Goal: Task Accomplishment & Management: Use online tool/utility

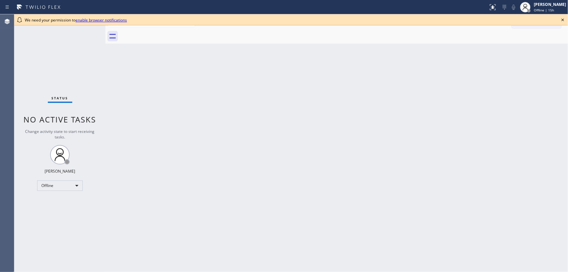
click at [564, 19] on icon at bounding box center [563, 20] width 8 height 8
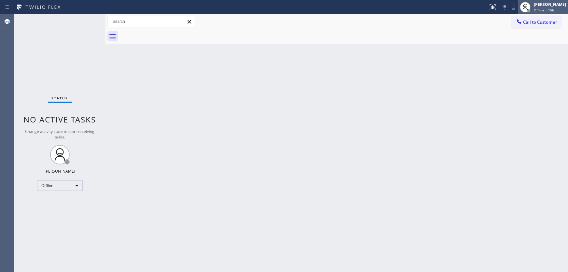
click at [553, 7] on div "[PERSON_NAME] | 15h" at bounding box center [549, 6] width 35 height 11
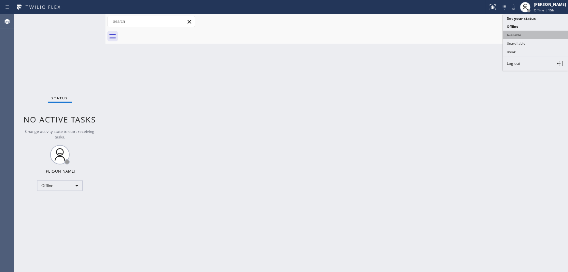
click at [530, 34] on button "Available" at bounding box center [535, 35] width 65 height 8
drag, startPoint x: 468, startPoint y: 46, endPoint x: 516, endPoint y: 27, distance: 50.7
click at [469, 46] on div "Back to Dashboard Change Sender ID Customers Technicians Select a contact Outbo…" at bounding box center [336, 142] width 462 height 257
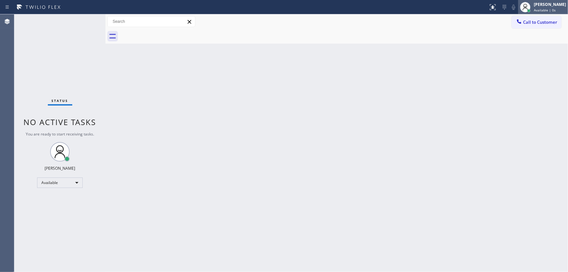
click at [547, 7] on div "[PERSON_NAME] Available | 0s" at bounding box center [549, 6] width 35 height 11
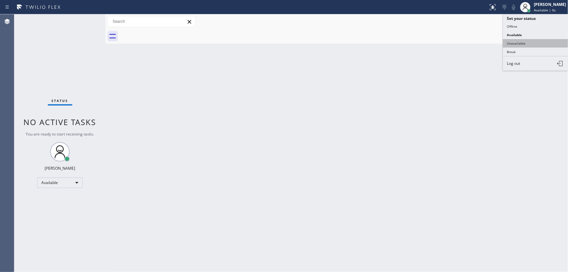
click at [515, 42] on button "Unavailable" at bounding box center [535, 43] width 65 height 8
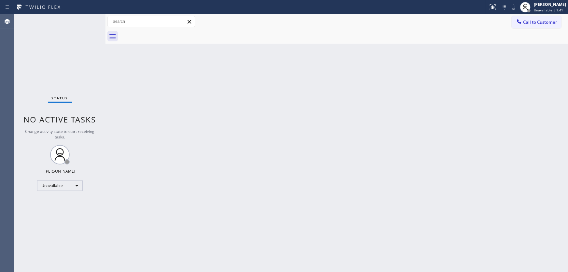
click at [35, 129] on span "Change activity state to start receiving tasks." at bounding box center [59, 133] width 69 height 11
click at [312, 230] on div "Back to Dashboard Change Sender ID Customers Technicians Select a contact Outbo…" at bounding box center [336, 142] width 462 height 257
drag, startPoint x: 33, startPoint y: 138, endPoint x: 20, endPoint y: 142, distance: 13.1
drag, startPoint x: 20, startPoint y: 142, endPoint x: 0, endPoint y: 156, distance: 24.4
drag, startPoint x: 0, startPoint y: 156, endPoint x: 540, endPoint y: 3, distance: 561.1
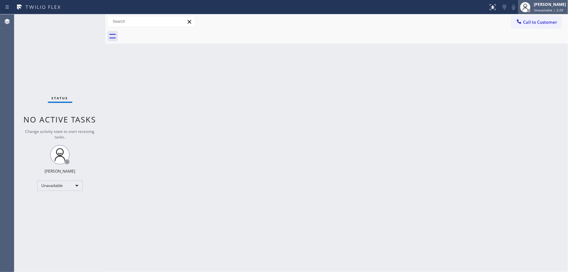
click at [540, 3] on div "[PERSON_NAME]" at bounding box center [549, 5] width 32 height 6
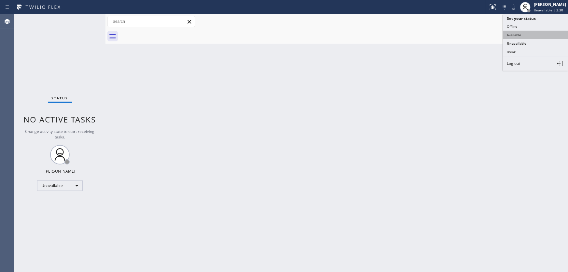
click at [517, 32] on button "Available" at bounding box center [535, 35] width 65 height 8
click at [438, 81] on div "Back to Dashboard Change Sender ID Customers Technicians Select a contact Outbo…" at bounding box center [336, 142] width 462 height 257
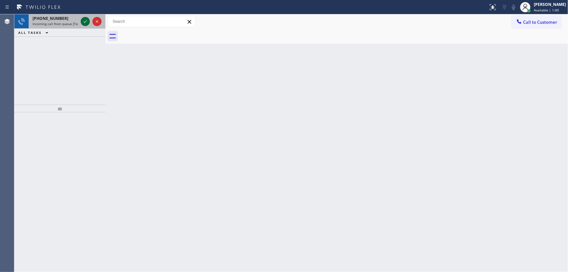
click at [83, 21] on icon at bounding box center [85, 22] width 8 height 8
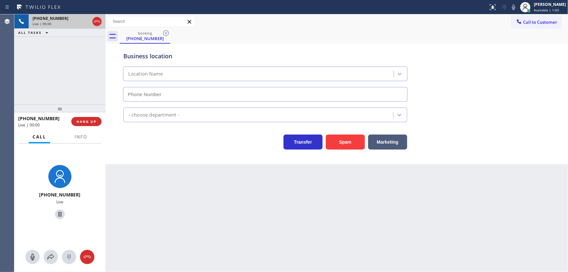
click at [33, 87] on div "[PHONE_NUMBER] Live | 00:00 ALL TASKS ALL TASKS ACTIVE TASKS TASKS IN WRAP UP" at bounding box center [59, 59] width 91 height 90
type input "[PHONE_NUMBER]"
click at [81, 135] on span "Info" at bounding box center [80, 137] width 13 height 6
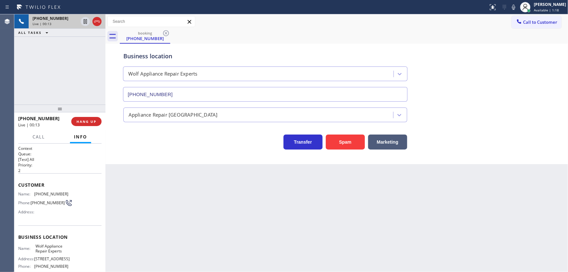
click at [24, 74] on div "[PHONE_NUMBER] Live | 00:13 ALL TASKS ALL TASKS ACTIVE TASKS TASKS IN WRAP UP" at bounding box center [59, 59] width 91 height 90
click at [342, 143] on button "Spam" at bounding box center [345, 141] width 39 height 15
click at [56, 68] on div "[PHONE_NUMBER] Live | 00:17 ALL TASKS ALL TASKS ACTIVE TASKS TASKS IN WRAP UP" at bounding box center [59, 59] width 91 height 90
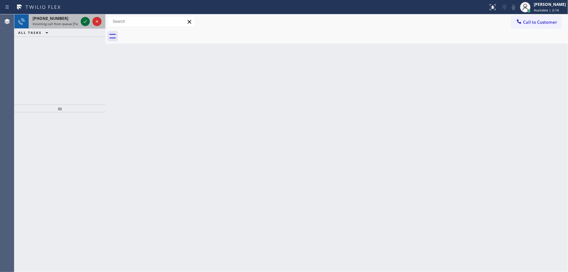
click at [82, 21] on icon at bounding box center [85, 22] width 8 height 8
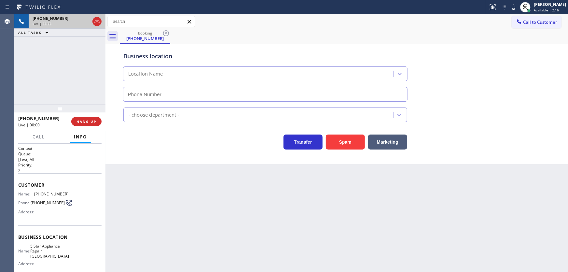
type input "[PHONE_NUMBER]"
click at [335, 141] on button "Spam" at bounding box center [345, 141] width 39 height 15
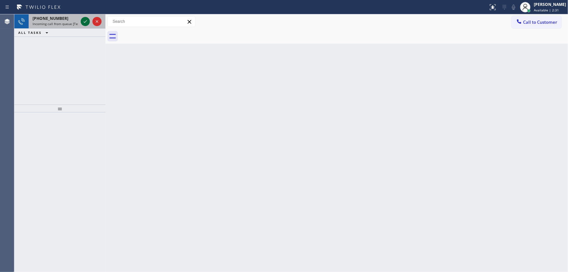
click at [85, 21] on icon at bounding box center [85, 22] width 8 height 8
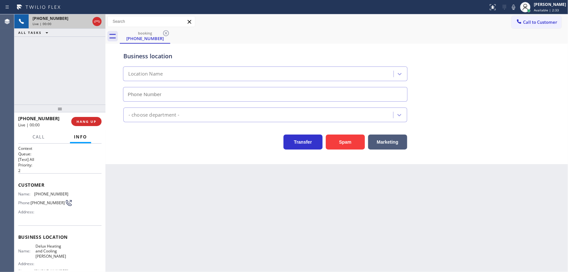
type input "[PHONE_NUMBER]"
click at [332, 138] on button "Spam" at bounding box center [345, 141] width 39 height 15
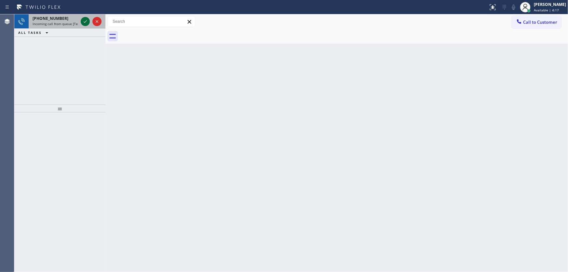
click at [85, 21] on icon at bounding box center [85, 22] width 8 height 8
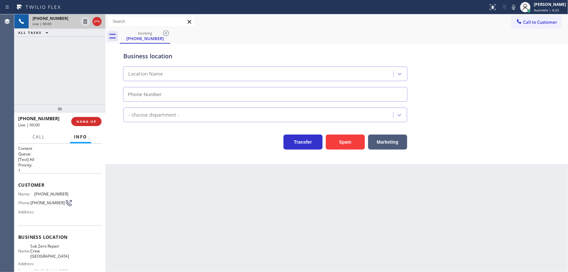
type input "[PHONE_NUMBER]"
click at [346, 142] on button "Spam" at bounding box center [345, 141] width 39 height 15
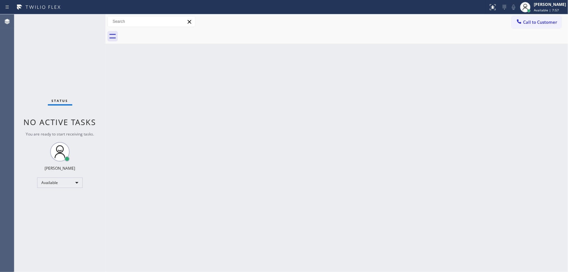
click at [88, 20] on div "Status No active tasks You are ready to start receiving tasks. [PERSON_NAME]" at bounding box center [59, 142] width 91 height 257
click at [44, 90] on div "Status No active tasks You are ready to start receiving tasks. [PERSON_NAME]" at bounding box center [59, 142] width 91 height 257
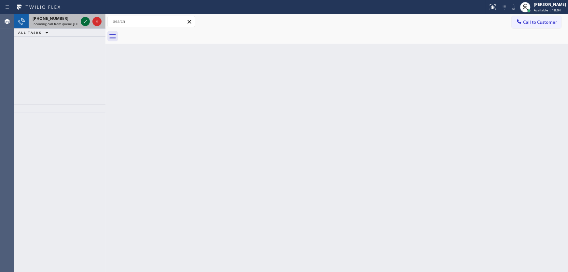
click at [83, 22] on icon at bounding box center [85, 22] width 8 height 8
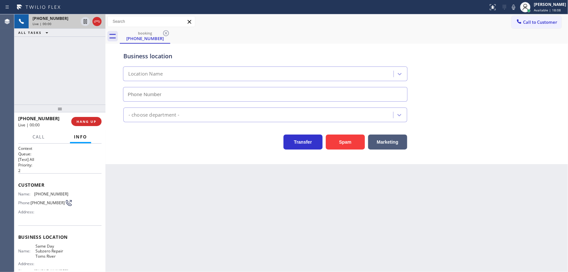
type input "[PHONE_NUMBER]"
click at [339, 149] on div "Business location Same Day Subzero Repair Toms River [PHONE_NUMBER] Appliance R…" at bounding box center [336, 104] width 462 height 120
click at [338, 144] on button "Spam" at bounding box center [345, 141] width 39 height 15
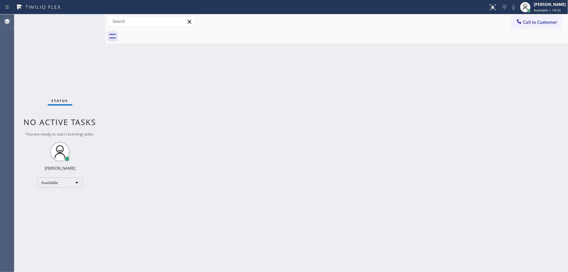
click at [85, 22] on div "Status No active tasks You are ready to start receiving tasks. [PERSON_NAME]" at bounding box center [59, 142] width 91 height 257
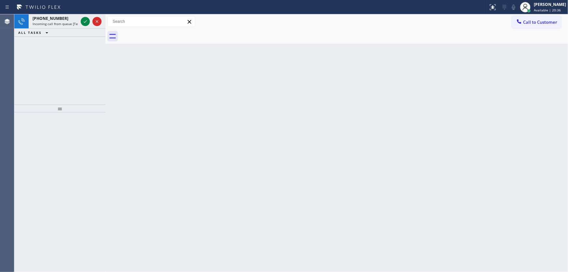
click at [80, 19] on div at bounding box center [90, 21] width 23 height 14
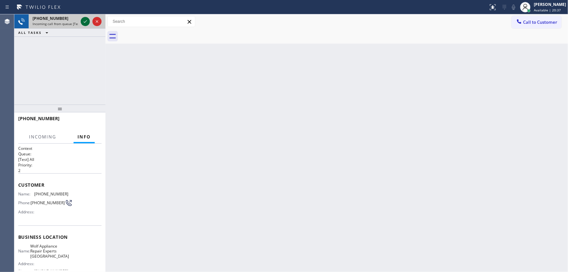
click at [82, 20] on div at bounding box center [85, 22] width 9 height 8
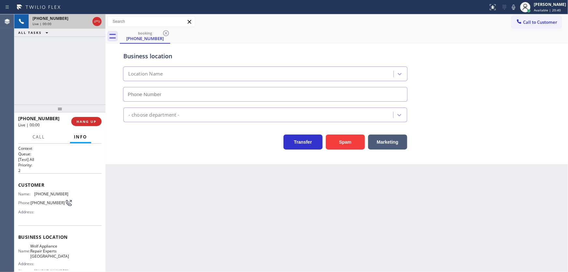
type input "[PHONE_NUMBER]"
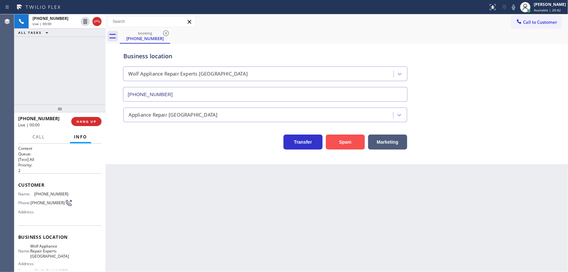
click at [335, 141] on button "Spam" at bounding box center [345, 141] width 39 height 15
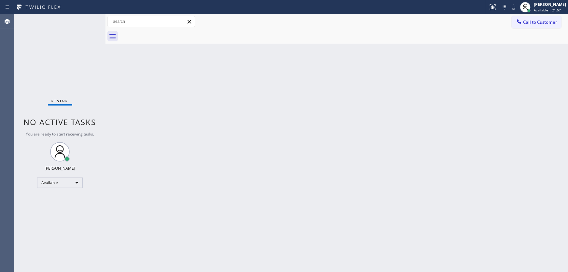
click at [187, 103] on div "Back to Dashboard Change Sender ID Customers Technicians Select a contact Outbo…" at bounding box center [336, 142] width 462 height 257
click at [88, 19] on div "Status No active tasks You are ready to start receiving tasks. [PERSON_NAME]" at bounding box center [59, 142] width 91 height 257
drag, startPoint x: 93, startPoint y: 21, endPoint x: 75, endPoint y: 29, distance: 19.1
click at [75, 29] on div "Status No active tasks You are ready to start receiving tasks. [PERSON_NAME]" at bounding box center [59, 142] width 91 height 257
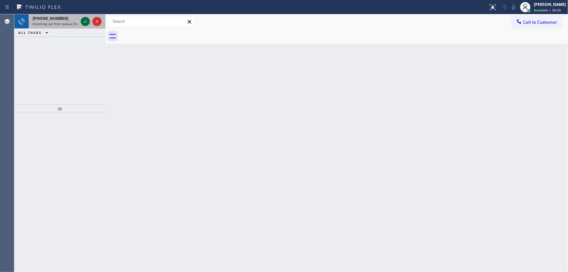
click at [86, 21] on icon at bounding box center [85, 22] width 8 height 8
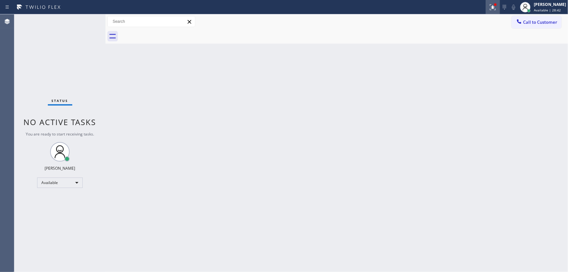
click at [496, 8] on icon at bounding box center [493, 7] width 8 height 8
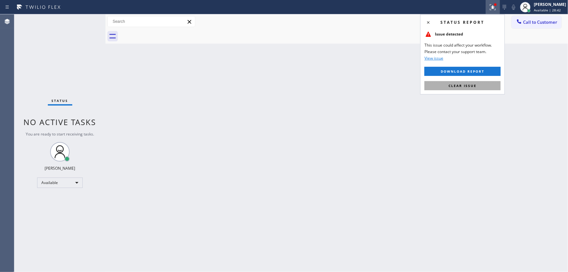
click at [462, 83] on button "Clear issue" at bounding box center [462, 85] width 76 height 9
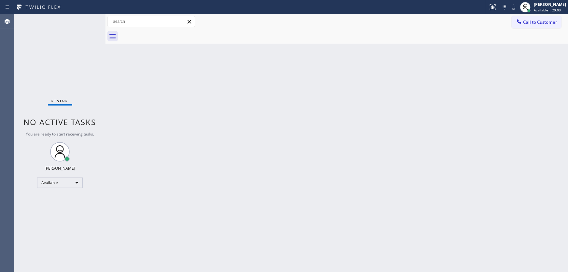
click at [87, 19] on div "Status No active tasks You are ready to start receiving tasks. [PERSON_NAME]" at bounding box center [59, 142] width 91 height 257
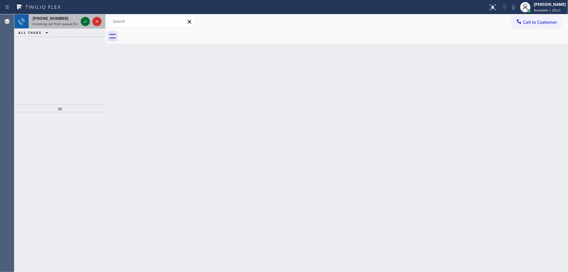
click at [83, 20] on icon at bounding box center [85, 22] width 8 height 8
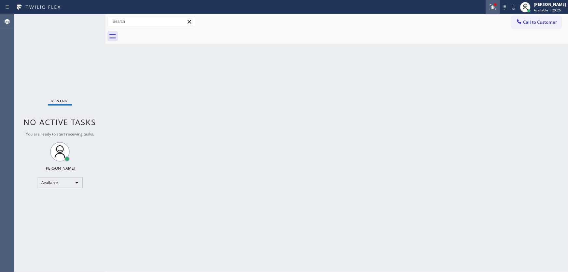
click at [496, 7] on icon at bounding box center [493, 7] width 8 height 8
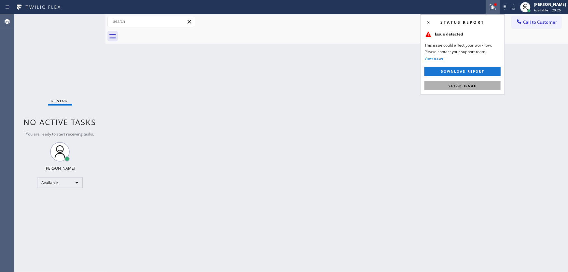
click at [460, 83] on span "Clear issue" at bounding box center [462, 85] width 28 height 5
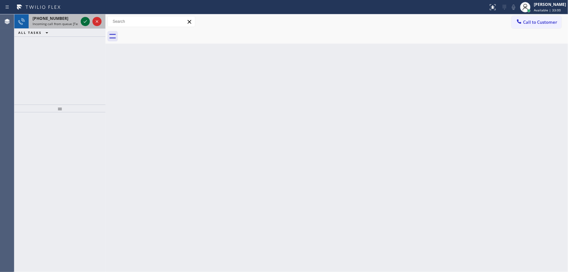
click at [85, 21] on icon at bounding box center [85, 22] width 8 height 8
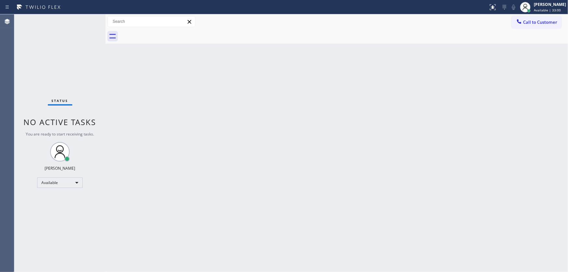
click at [85, 21] on div "Status No active tasks You are ready to start receiving tasks. [PERSON_NAME]" at bounding box center [59, 142] width 91 height 257
click at [494, 6] on icon at bounding box center [493, 7] width 8 height 8
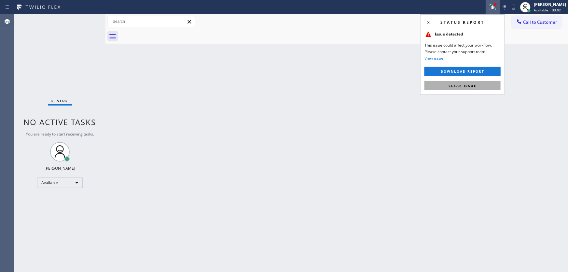
click at [473, 85] on span "Clear issue" at bounding box center [462, 85] width 28 height 5
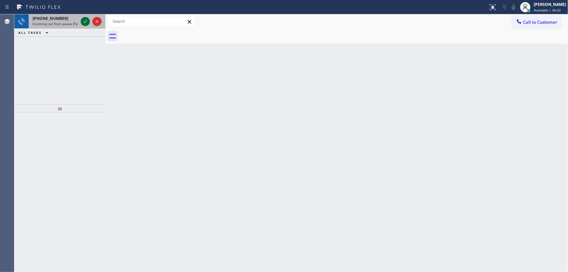
click at [85, 20] on icon at bounding box center [85, 22] width 8 height 8
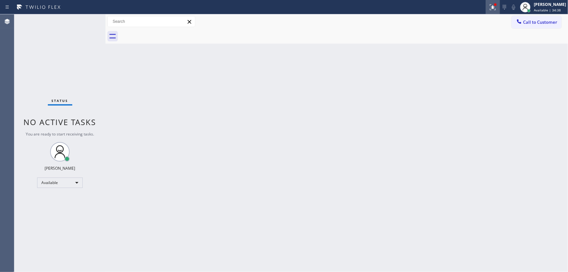
click at [496, 7] on icon at bounding box center [493, 7] width 8 height 8
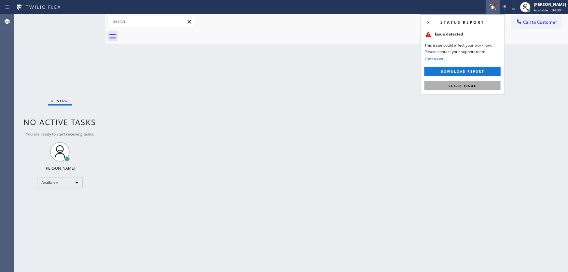
click at [472, 87] on span "Clear issue" at bounding box center [462, 85] width 28 height 5
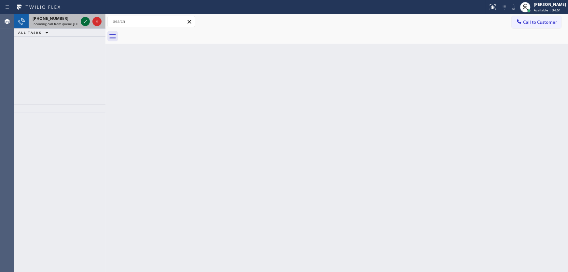
click at [86, 20] on icon at bounding box center [85, 22] width 8 height 8
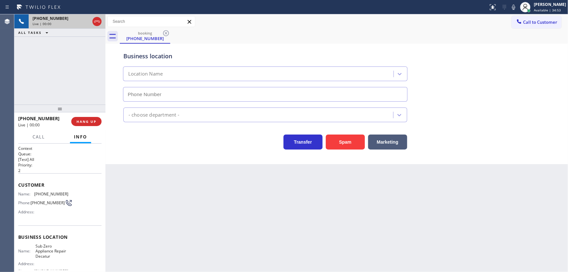
type input "[PHONE_NUMBER]"
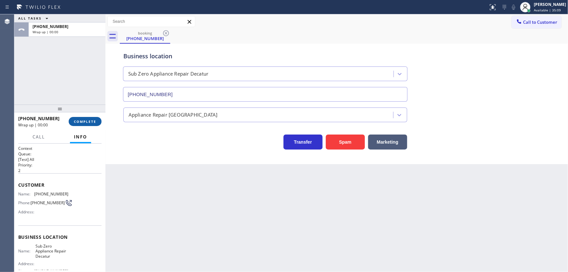
click at [91, 120] on span "COMPLETE" at bounding box center [85, 121] width 22 height 5
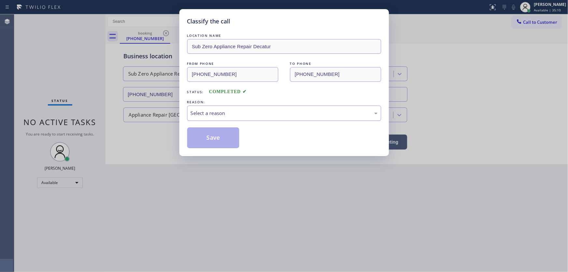
click at [231, 107] on div "Select a reason" at bounding box center [284, 112] width 194 height 15
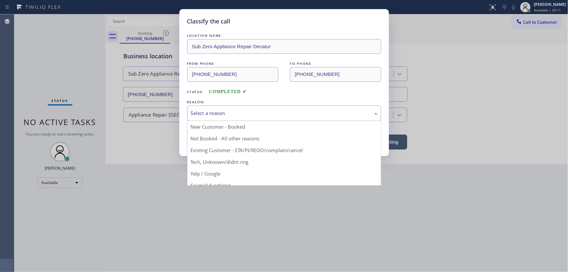
drag, startPoint x: 214, startPoint y: 161, endPoint x: 215, endPoint y: 149, distance: 12.1
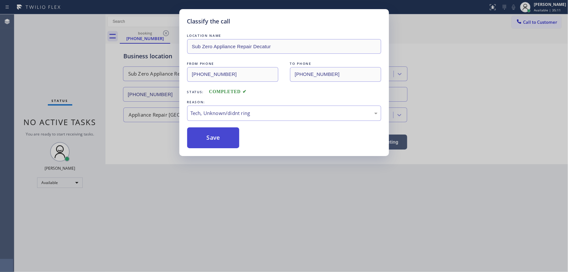
click at [217, 137] on button "Save" at bounding box center [213, 137] width 52 height 21
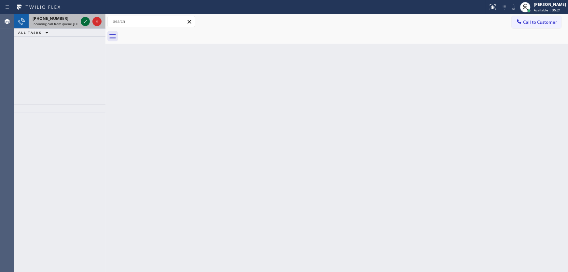
click at [86, 22] on icon at bounding box center [85, 22] width 8 height 8
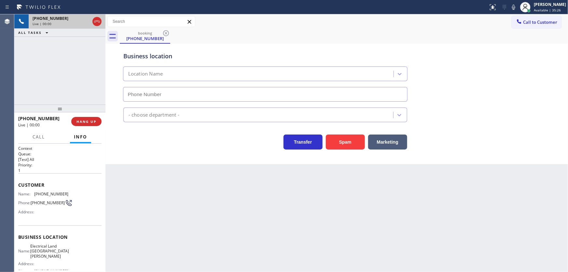
type input "[PHONE_NUMBER]"
click at [66, 76] on div "[PHONE_NUMBER] Live | 00:00 ALL TASKS ALL TASKS ACTIVE TASKS TASKS IN WRAP UP" at bounding box center [59, 59] width 91 height 90
click at [335, 143] on button "Spam" at bounding box center [345, 141] width 39 height 15
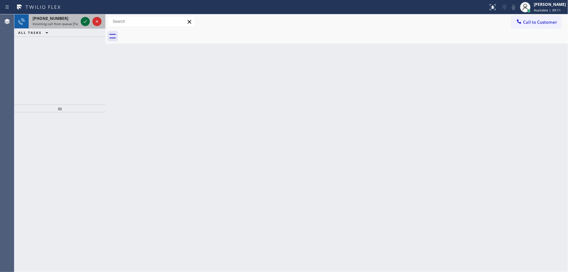
click at [86, 20] on icon at bounding box center [85, 22] width 8 height 8
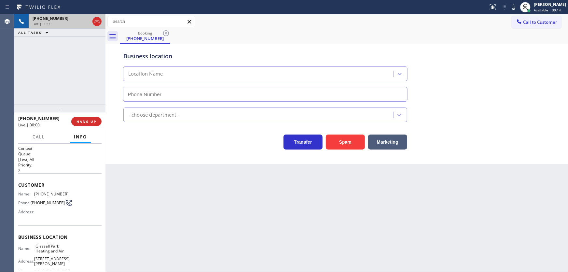
type input "[PHONE_NUMBER]"
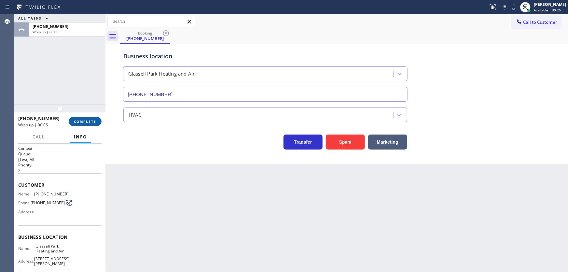
click at [81, 119] on span "COMPLETE" at bounding box center [85, 121] width 22 height 5
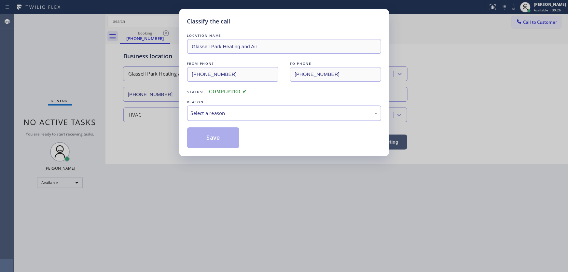
click at [209, 116] on div "Select a reason" at bounding box center [284, 112] width 187 height 7
click at [212, 137] on button "Save" at bounding box center [213, 137] width 52 height 21
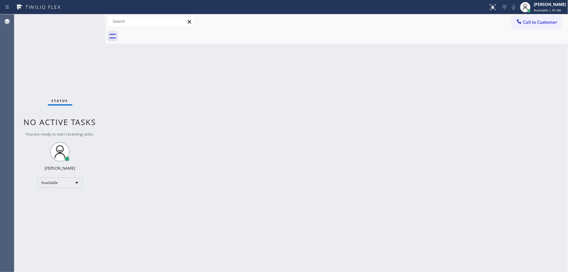
click at [88, 18] on div "Status No active tasks You are ready to start receiving tasks. [PERSON_NAME]" at bounding box center [59, 142] width 91 height 257
click at [87, 18] on div "Status No active tasks You are ready to start receiving tasks. [PERSON_NAME]" at bounding box center [59, 142] width 91 height 257
click at [86, 20] on div "Status No active tasks You are ready to start receiving tasks. [PERSON_NAME]" at bounding box center [59, 142] width 91 height 257
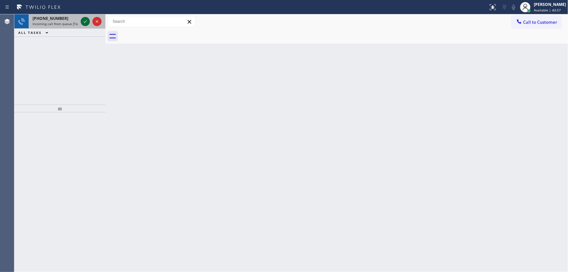
click at [86, 20] on icon at bounding box center [85, 21] width 3 height 3
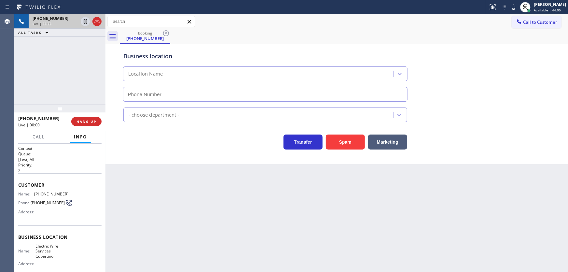
type input "[PHONE_NUMBER]"
click at [336, 141] on button "Spam" at bounding box center [345, 141] width 39 height 15
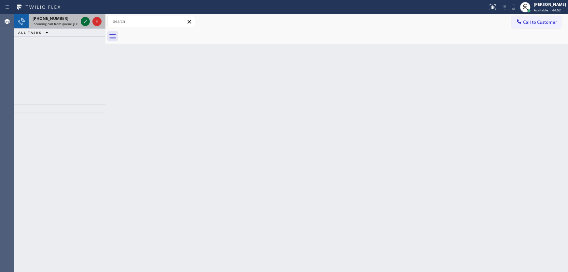
click at [85, 18] on icon at bounding box center [85, 22] width 8 height 8
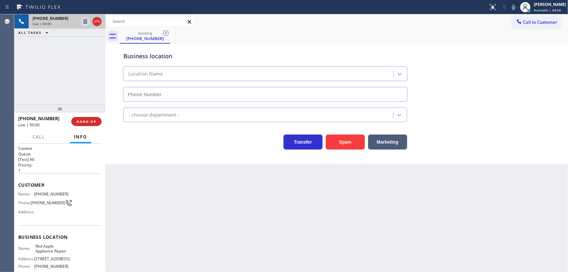
type input "[PHONE_NUMBER]"
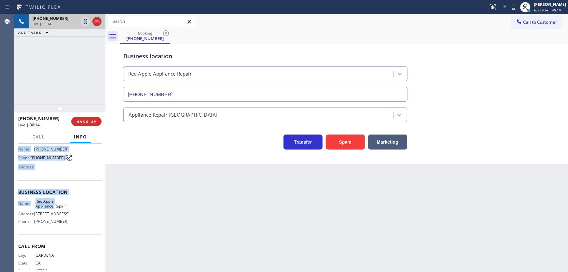
scroll to position [70, 0]
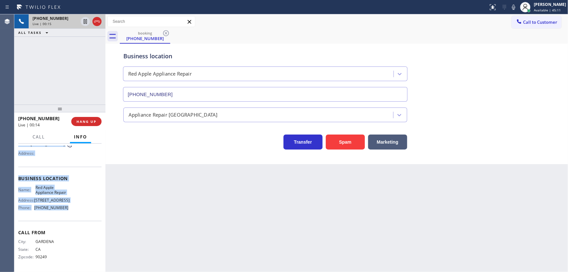
drag, startPoint x: 19, startPoint y: 183, endPoint x: 67, endPoint y: 208, distance: 54.4
click at [67, 208] on div "Context Queue: [Test] All Priority: 1 Customer Name: [PHONE_NUMBER] Phone: [PHO…" at bounding box center [59, 207] width 91 height 128
copy div "Customer Name: [PHONE_NUMBER] Phone: [PHONE_NUMBER] Address: Business location …"
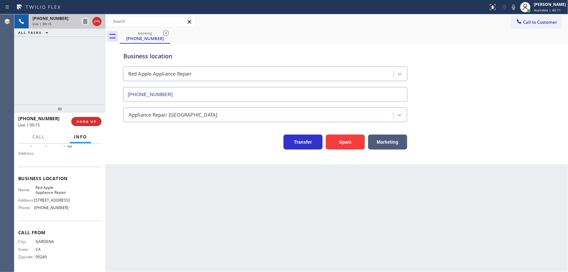
click at [67, 95] on div "[PHONE_NUMBER] Live | 00:15 ALL TASKS ALL TASKS ACTIVE TASKS TASKS IN WRAP UP" at bounding box center [59, 59] width 91 height 90
click at [462, 12] on div at bounding box center [244, 7] width 483 height 10
click at [60, 58] on div "[PHONE_NUMBER] Live | 01:07 ALL TASKS ALL TASKS ACTIVE TASKS TASKS IN WRAP UP" at bounding box center [59, 59] width 91 height 90
drag, startPoint x: 46, startPoint y: 200, endPoint x: 35, endPoint y: 191, distance: 14.4
click at [35, 197] on span "[STREET_ADDRESS]" at bounding box center [51, 199] width 35 height 5
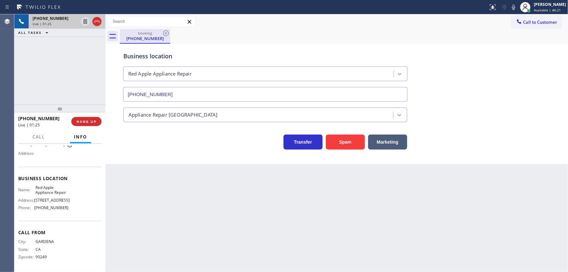
copy span "[STREET_ADDRESS]"
click at [64, 68] on div "[PHONE_NUMBER] Live | 02:59 ALL TASKS ALL TASKS ACTIVE TASKS TASKS IN WRAP UP" at bounding box center [59, 59] width 91 height 90
click at [38, 134] on span "Call" at bounding box center [39, 137] width 12 height 6
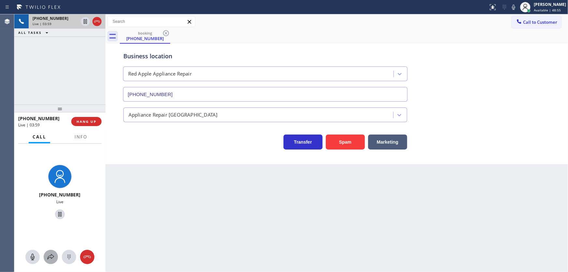
click at [49, 254] on icon at bounding box center [51, 257] width 8 height 8
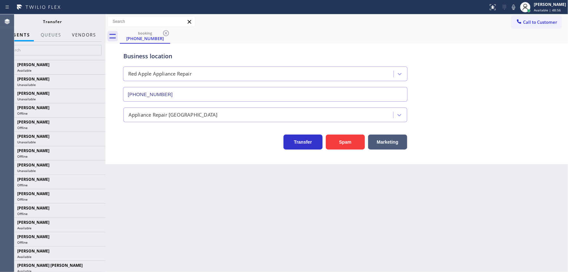
click at [78, 34] on button "Vendors" at bounding box center [84, 35] width 32 height 13
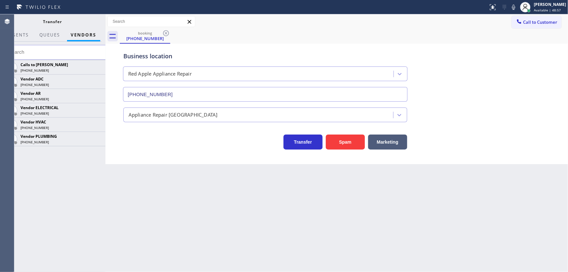
drag, startPoint x: 99, startPoint y: 97, endPoint x: 160, endPoint y: 85, distance: 62.2
click at [0, 0] on icon at bounding box center [0, 0] width 0 height 0
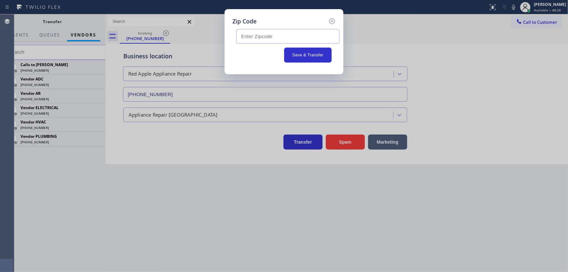
click at [254, 30] on input "text" at bounding box center [287, 36] width 103 height 15
paste input "90247"
type input "90247"
click at [293, 56] on button "Save & Transfer" at bounding box center [308, 54] width 48 height 15
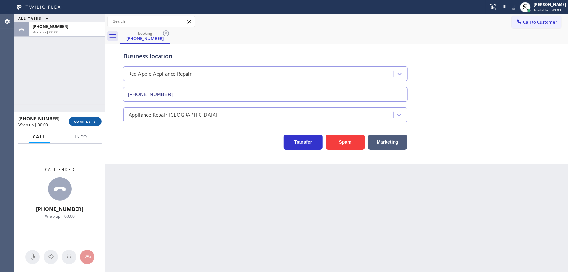
click at [85, 119] on span "COMPLETE" at bounding box center [85, 121] width 22 height 5
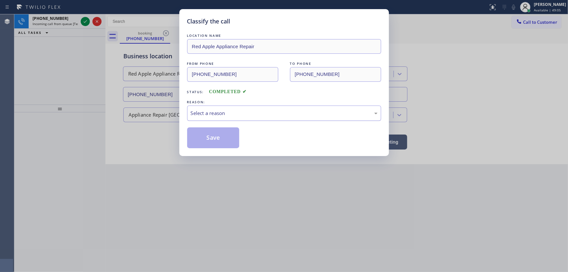
click at [218, 116] on div "Select a reason" at bounding box center [284, 112] width 187 height 7
drag, startPoint x: 212, startPoint y: 141, endPoint x: 181, endPoint y: 108, distance: 45.8
click at [212, 141] on button "Save" at bounding box center [213, 137] width 52 height 21
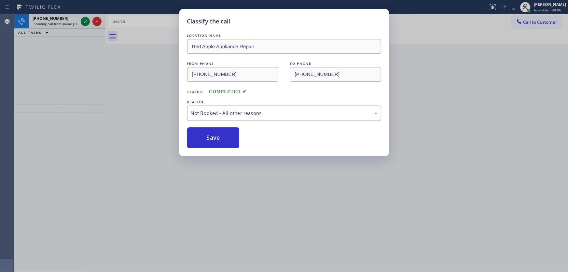
click at [84, 21] on div "Classify the call LOCATION NAME Sub Zero Appliance Repair Decatur FROM PHONE [P…" at bounding box center [290, 142] width 553 height 257
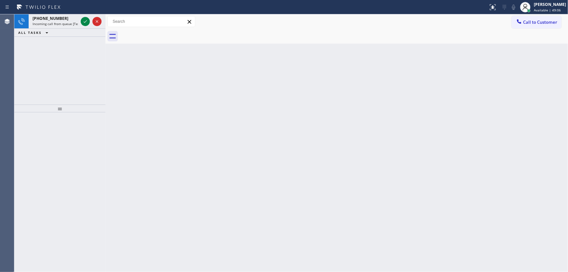
click at [84, 21] on icon at bounding box center [85, 21] width 3 height 3
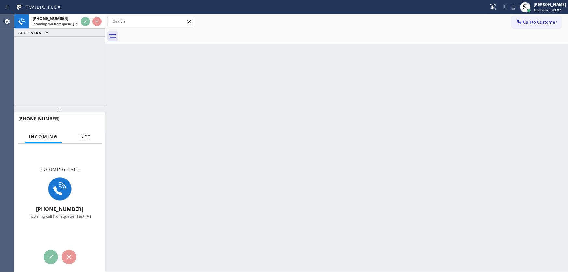
click at [79, 135] on span "Info" at bounding box center [84, 137] width 13 height 6
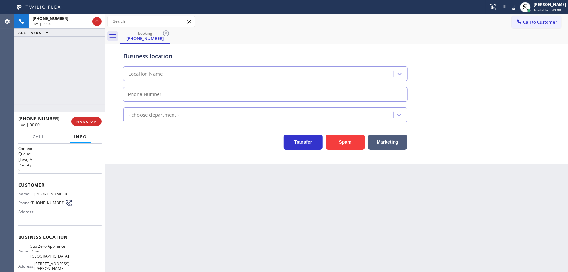
type input "[PHONE_NUMBER]"
click at [58, 171] on p "2" at bounding box center [59, 171] width 83 height 6
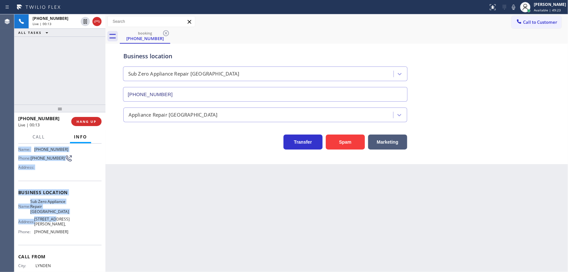
scroll to position [59, 0]
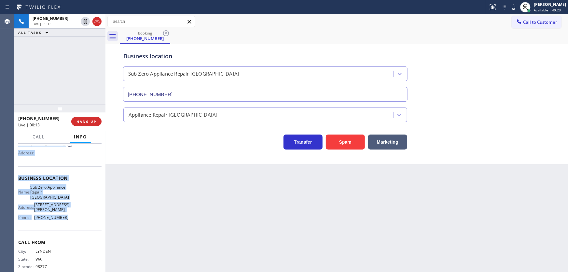
drag, startPoint x: 18, startPoint y: 183, endPoint x: 69, endPoint y: 214, distance: 59.5
click at [69, 214] on div "Context Queue: [Test] All Priority: 2 Customer Name: [PHONE_NUMBER] Phone: [PHO…" at bounding box center [59, 183] width 83 height 193
copy div "Customer Name: [PHONE_NUMBER] Phone: [PHONE_NUMBER] Address: Business location …"
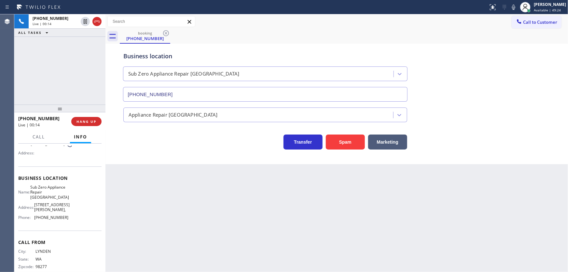
click at [59, 95] on div "[PHONE_NUMBER] Live | 00:14 ALL TASKS ALL TASKS ACTIVE TASKS TASKS IN WRAP UP" at bounding box center [59, 59] width 91 height 90
click at [411, 18] on div "Call to Customer Outbound call Location Search location Your caller id phone nu…" at bounding box center [336, 21] width 462 height 11
click at [63, 76] on div "[PHONE_NUMBER] Live | 01:04 ALL TASKS ALL TASKS ACTIVE TASKS TASKS IN WRAP UP" at bounding box center [59, 59] width 91 height 90
click at [69, 75] on div "[PHONE_NUMBER] Live | 02:01 ALL TASKS ALL TASKS ACTIVE TASKS TASKS IN WRAP UP" at bounding box center [59, 59] width 91 height 90
click at [92, 120] on span "HANG UP" at bounding box center [86, 121] width 20 height 5
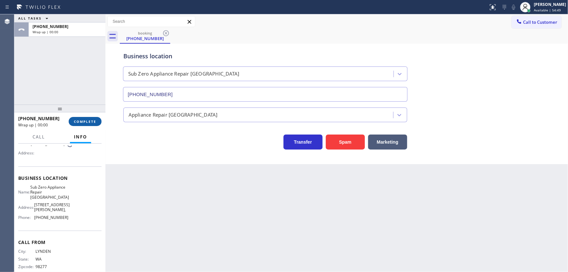
click at [92, 120] on span "COMPLETE" at bounding box center [85, 121] width 22 height 5
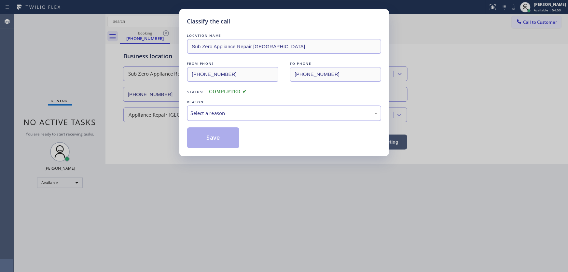
click at [205, 119] on div "Select a reason" at bounding box center [284, 112] width 194 height 15
click at [220, 134] on button "Save" at bounding box center [213, 137] width 52 height 21
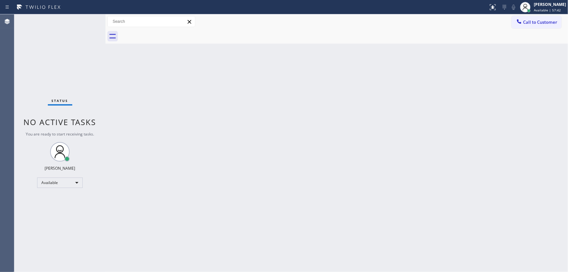
drag, startPoint x: 86, startPoint y: 16, endPoint x: 84, endPoint y: 24, distance: 8.8
click at [84, 24] on div "Status No active tasks You are ready to start receiving tasks. [PERSON_NAME]" at bounding box center [59, 142] width 91 height 257
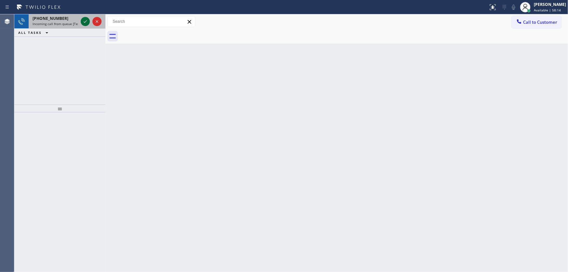
click at [84, 22] on icon at bounding box center [85, 21] width 3 height 3
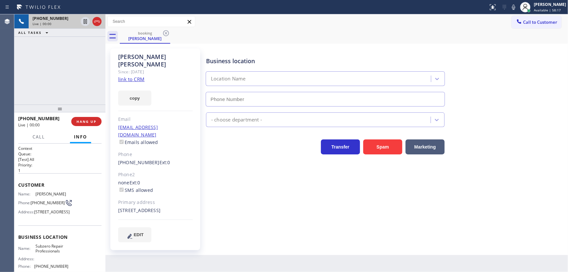
type input "[PHONE_NUMBER]"
click at [134, 76] on link "link to CRM" at bounding box center [131, 79] width 26 height 7
click at [90, 65] on div "[PHONE_NUMBER] Live | 03:08 ALL TASKS ALL TASKS ACTIVE TASKS TASKS IN WRAP UP" at bounding box center [59, 59] width 91 height 90
click at [514, 7] on icon at bounding box center [513, 7] width 8 height 8
click at [85, 22] on icon at bounding box center [85, 21] width 3 height 5
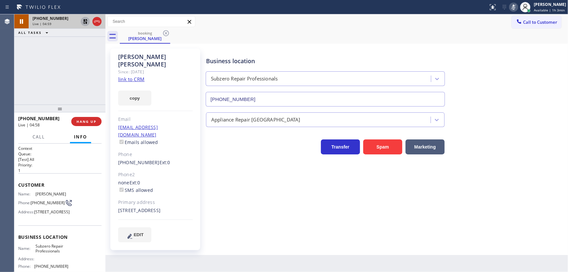
click at [516, 7] on rect at bounding box center [513, 6] width 5 height 5
click at [85, 24] on icon at bounding box center [85, 22] width 8 height 8
click at [74, 68] on div "[PHONE_NUMBER] Live | 05:01 ALL TASKS ALL TASKS ACTIVE TASKS TASKS IN WRAP UP" at bounding box center [59, 59] width 91 height 90
click at [44, 131] on button "Call" at bounding box center [39, 136] width 20 height 13
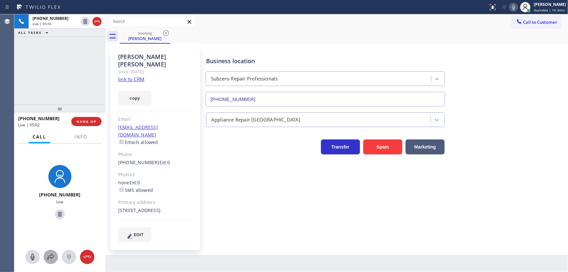
click at [51, 256] on icon at bounding box center [51, 257] width 8 height 8
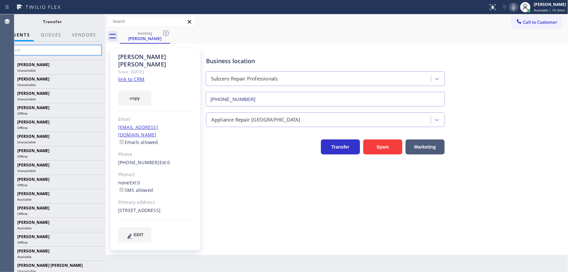
click at [68, 53] on input "text" at bounding box center [53, 50] width 98 height 10
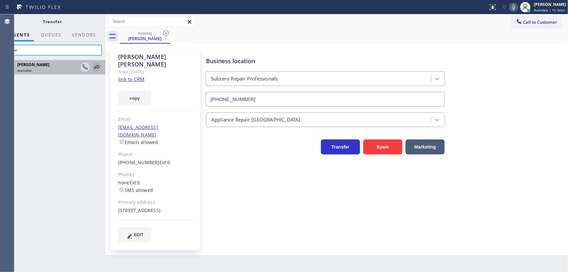
type input "Anhe"
click at [95, 69] on icon at bounding box center [97, 67] width 8 height 8
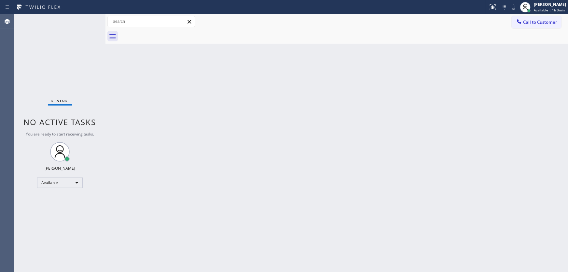
drag, startPoint x: 87, startPoint y: 20, endPoint x: 94, endPoint y: 11, distance: 11.5
click at [88, 20] on div "Status No active tasks You are ready to start receiving tasks. [PERSON_NAME]" at bounding box center [59, 142] width 91 height 257
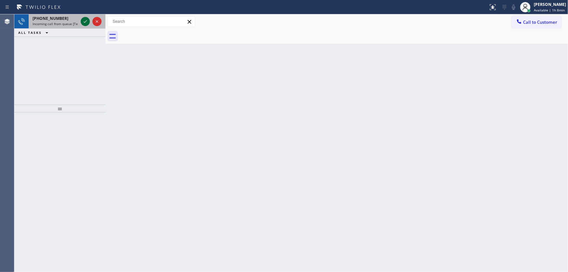
click at [85, 18] on icon at bounding box center [85, 22] width 8 height 8
click at [87, 20] on icon at bounding box center [85, 22] width 8 height 8
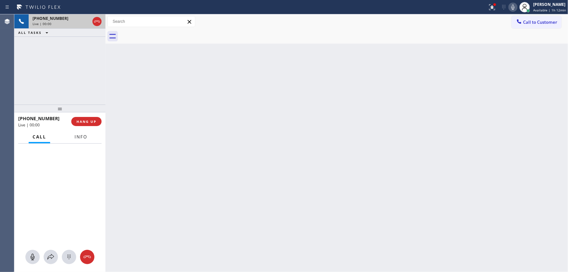
click at [86, 136] on span "Info" at bounding box center [80, 137] width 13 height 6
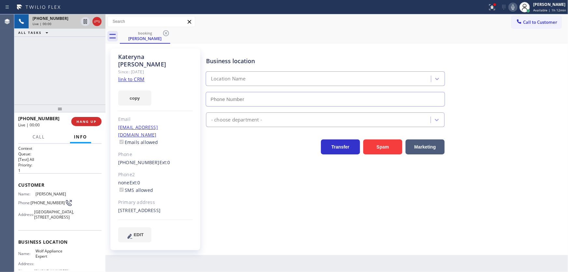
type input "[PHONE_NUMBER]"
click at [133, 76] on link "link to CRM" at bounding box center [131, 79] width 26 height 7
click at [492, 7] on icon at bounding box center [492, 6] width 4 height 2
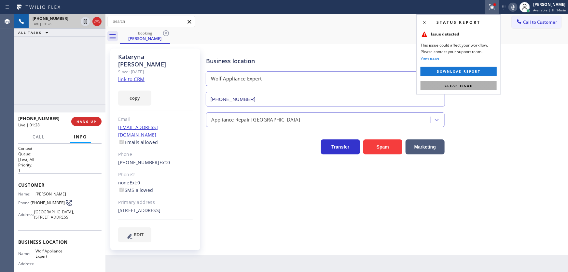
click at [466, 83] on span "Clear issue" at bounding box center [458, 85] width 28 height 5
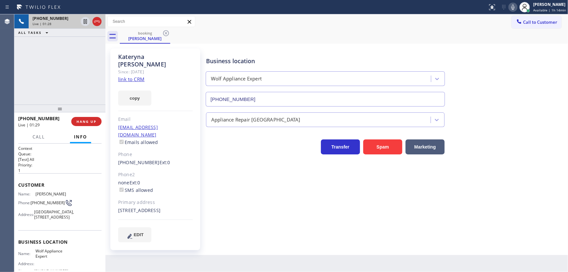
drag, startPoint x: 484, startPoint y: 44, endPoint x: 505, endPoint y: 19, distance: 33.0
click at [484, 44] on div "[PERSON_NAME] Since: [DATE] link to CRM copy Email [EMAIL_ADDRESS][DOMAIN_NAME]…" at bounding box center [336, 149] width 462 height 211
click at [514, 7] on icon at bounding box center [512, 7] width 3 height 5
click at [83, 37] on div "[PHONE_NUMBER] Live | 01:30 ALL TASKS ALL TASKS ACTIVE TASKS TASKS IN WRAP UP" at bounding box center [59, 59] width 91 height 90
click at [85, 22] on icon at bounding box center [85, 22] width 8 height 8
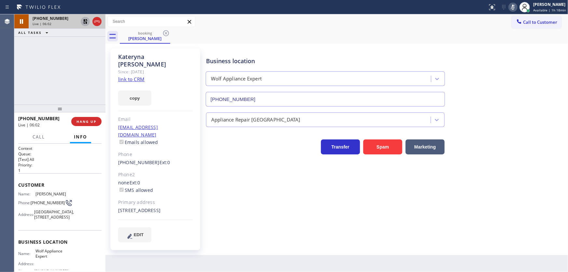
drag, startPoint x: 49, startPoint y: 75, endPoint x: 69, endPoint y: 43, distance: 37.3
click at [49, 74] on div "[PHONE_NUMBER] Live | 06:02 ALL TASKS ALL TASKS ACTIVE TASKS TASKS IN WRAP UP" at bounding box center [59, 59] width 91 height 90
click at [84, 23] on icon at bounding box center [85, 22] width 8 height 8
click at [514, 5] on icon at bounding box center [512, 7] width 3 height 5
click at [57, 75] on div "[PHONE_NUMBER] Live | 06:12 ALL TASKS ALL TASKS ACTIVE TASKS TASKS IN WRAP UP" at bounding box center [59, 59] width 91 height 90
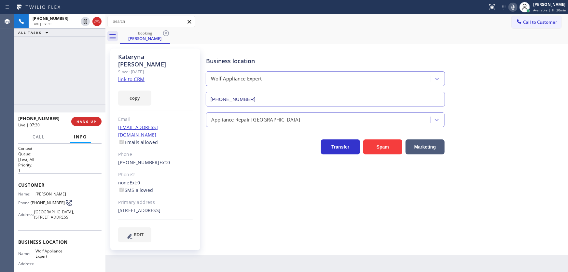
click at [511, 7] on icon at bounding box center [513, 7] width 8 height 8
click at [74, 50] on div "[PHONE_NUMBER] Live | 07:38 ALL TASKS ALL TASKS ACTIVE TASKS TASKS IN WRAP UP" at bounding box center [59, 59] width 91 height 90
click at [96, 20] on icon at bounding box center [97, 22] width 8 height 8
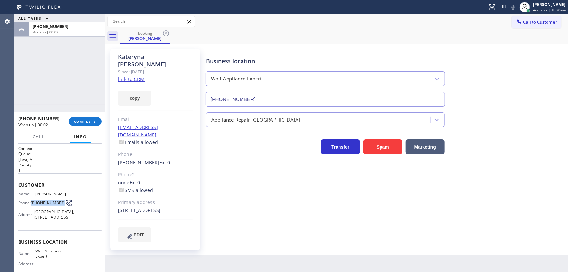
drag, startPoint x: 42, startPoint y: 210, endPoint x: 31, endPoint y: 206, distance: 11.5
click at [31, 206] on div "Phone: [PHONE_NUMBER]" at bounding box center [43, 203] width 50 height 8
copy div "[PHONE_NUMBER]"
click at [90, 122] on span "COMPLETE" at bounding box center [85, 121] width 22 height 5
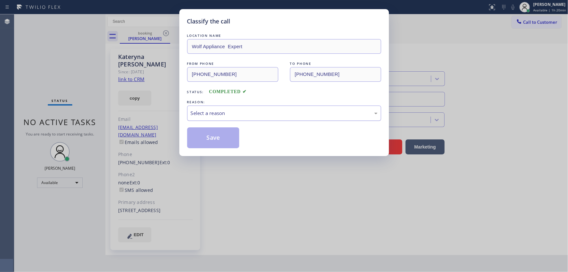
click at [214, 117] on div "Select a reason" at bounding box center [284, 112] width 194 height 15
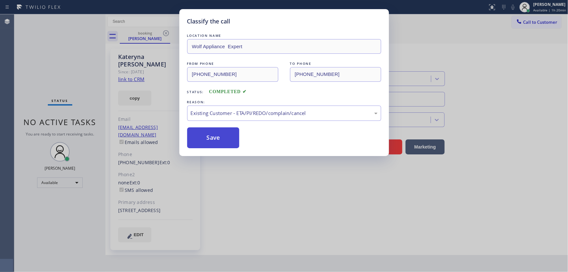
click at [207, 130] on button "Save" at bounding box center [213, 137] width 52 height 21
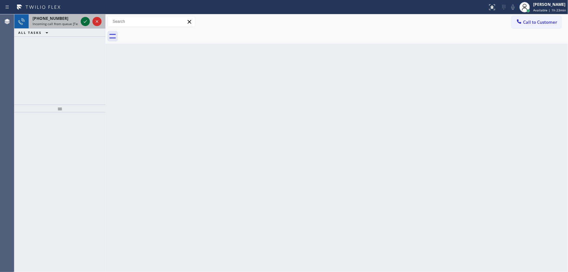
click at [86, 19] on icon at bounding box center [85, 22] width 8 height 8
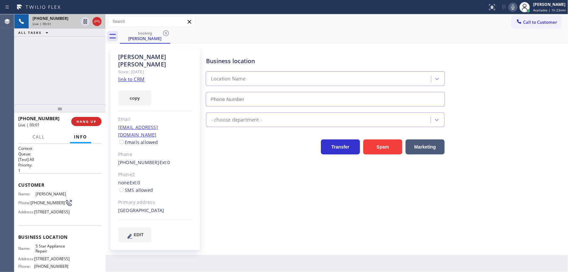
type input "[PHONE_NUMBER]"
click at [126, 76] on link "link to CRM" at bounding box center [131, 79] width 26 height 7
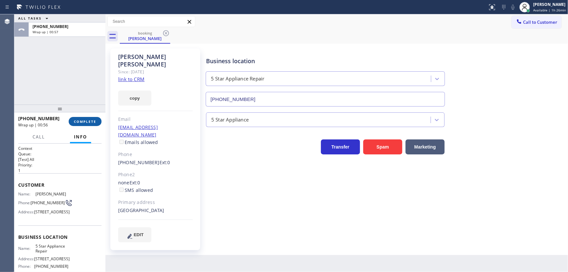
click at [88, 117] on button "COMPLETE" at bounding box center [85, 121] width 33 height 9
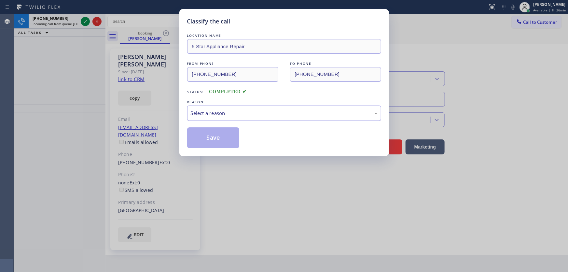
click at [204, 116] on div "Select a reason" at bounding box center [284, 112] width 194 height 15
click at [210, 137] on button "Save" at bounding box center [213, 137] width 52 height 21
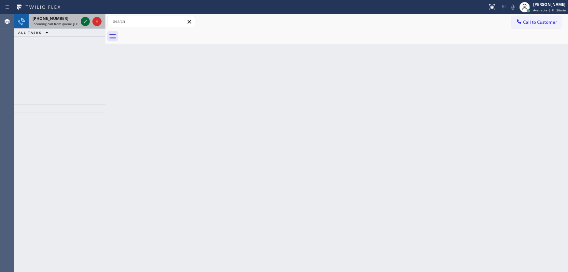
click at [84, 22] on icon at bounding box center [85, 22] width 8 height 8
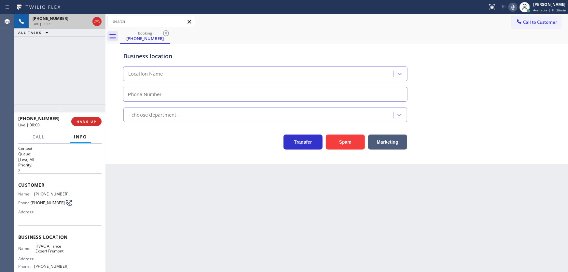
type input "[PHONE_NUMBER]"
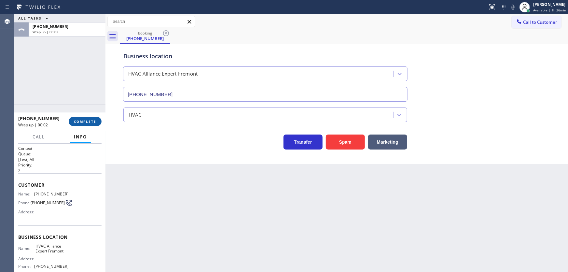
click at [81, 120] on span "COMPLETE" at bounding box center [85, 121] width 22 height 5
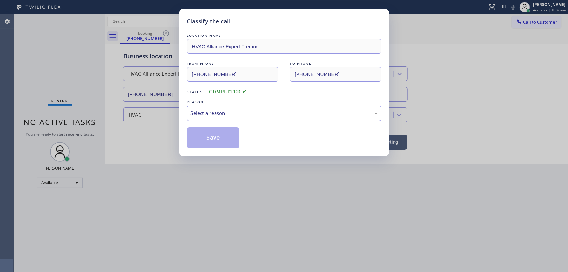
click at [208, 118] on div "Select a reason" at bounding box center [284, 112] width 194 height 15
click at [215, 136] on button "Save" at bounding box center [213, 137] width 52 height 21
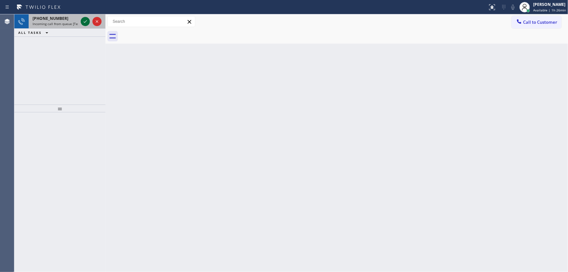
click at [85, 21] on icon at bounding box center [85, 22] width 8 height 8
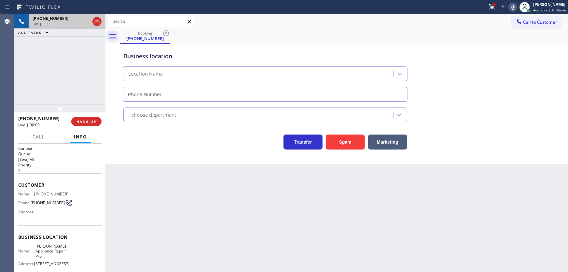
type input "[PHONE_NUMBER]"
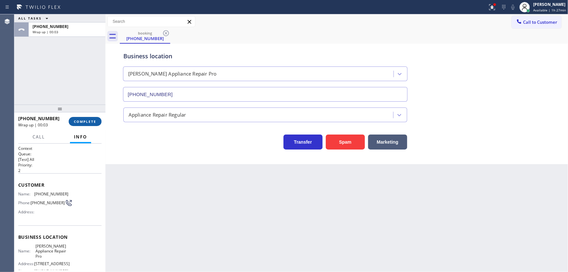
click at [91, 120] on span "COMPLETE" at bounding box center [85, 121] width 22 height 5
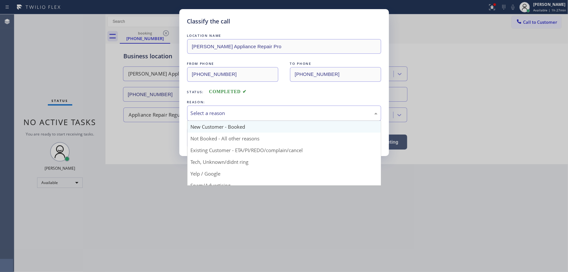
drag, startPoint x: 219, startPoint y: 117, endPoint x: 219, endPoint y: 123, distance: 5.9
click at [219, 118] on div "Select a reason" at bounding box center [284, 112] width 194 height 15
drag, startPoint x: 219, startPoint y: 164, endPoint x: 221, endPoint y: 147, distance: 17.0
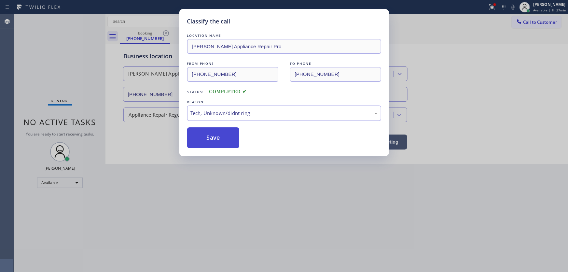
click at [217, 137] on button "Save" at bounding box center [213, 137] width 52 height 21
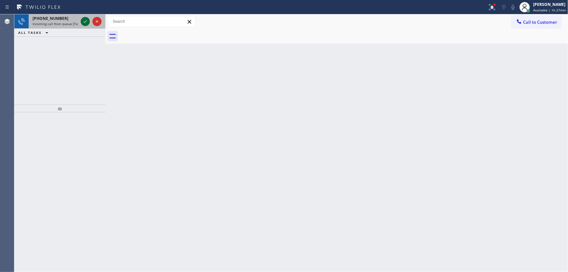
click at [87, 23] on icon at bounding box center [85, 22] width 8 height 8
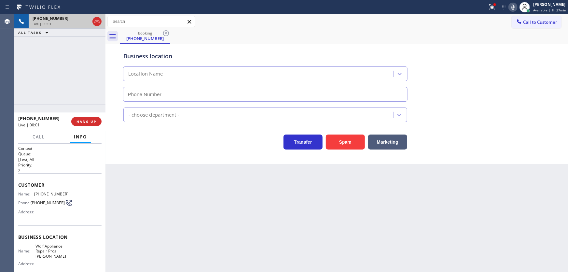
type input "[PHONE_NUMBER]"
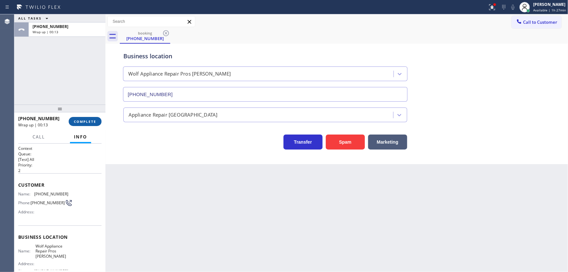
click at [84, 120] on span "COMPLETE" at bounding box center [85, 121] width 22 height 5
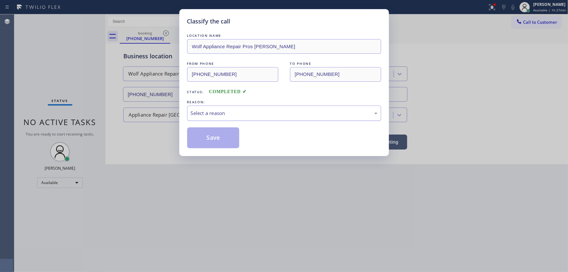
click at [221, 109] on div "Select a reason" at bounding box center [284, 112] width 187 height 7
click at [218, 132] on button "Save" at bounding box center [213, 137] width 52 height 21
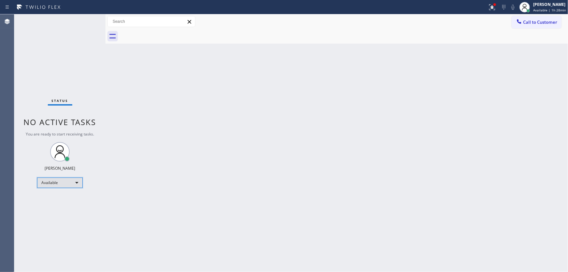
click at [51, 180] on div "Available" at bounding box center [60, 182] width 46 height 10
click at [52, 209] on li "Unavailable" at bounding box center [59, 208] width 44 height 8
drag, startPoint x: 161, startPoint y: 222, endPoint x: 166, endPoint y: 223, distance: 5.7
click at [164, 222] on div "Back to Dashboard Change Sender ID Customers Technicians Select a contact Outbo…" at bounding box center [336, 142] width 462 height 257
click at [51, 179] on div "Status No active tasks Change activity state to start receiving tasks. [PERSON_…" at bounding box center [59, 142] width 91 height 257
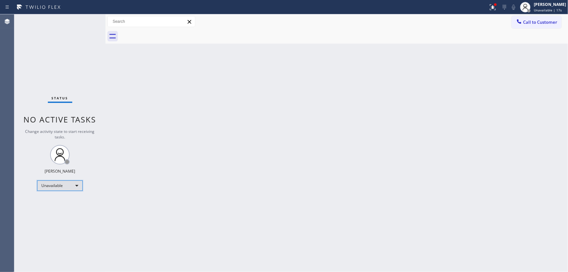
click at [59, 187] on div "Unavailable" at bounding box center [60, 185] width 46 height 10
click at [55, 216] on li "Break" at bounding box center [59, 218] width 44 height 8
drag, startPoint x: 324, startPoint y: 168, endPoint x: 455, endPoint y: 96, distance: 149.9
click at [324, 168] on div "Back to Dashboard Change Sender ID Customers Technicians Select a contact Outbo…" at bounding box center [336, 142] width 462 height 257
click at [494, 8] on icon at bounding box center [493, 7] width 8 height 8
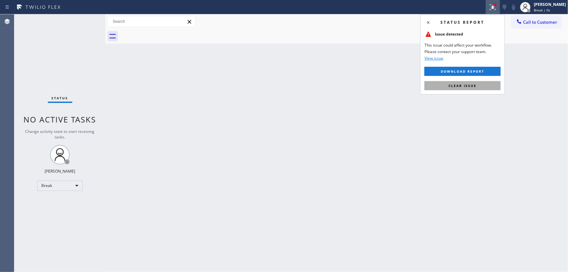
click at [465, 81] on button "Clear issue" at bounding box center [462, 85] width 76 height 9
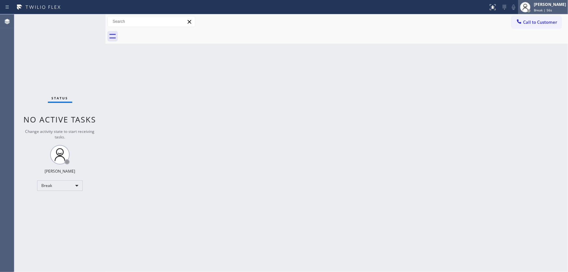
click at [546, 4] on div "[PERSON_NAME]" at bounding box center [549, 5] width 32 height 6
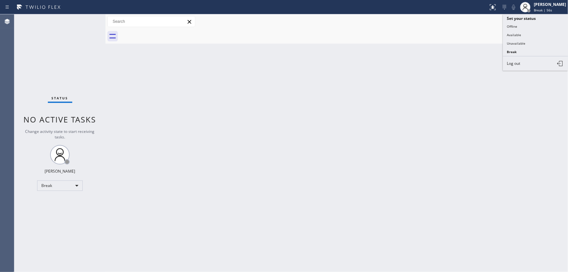
drag, startPoint x: 515, startPoint y: 41, endPoint x: 528, endPoint y: 33, distance: 15.5
click at [515, 41] on button "Unavailable" at bounding box center [535, 43] width 65 height 8
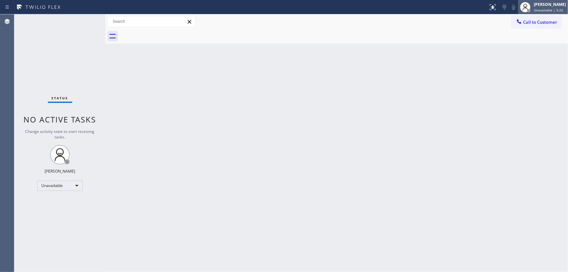
click at [538, 12] on div "[PERSON_NAME] Unavailable | 5:25" at bounding box center [549, 6] width 35 height 11
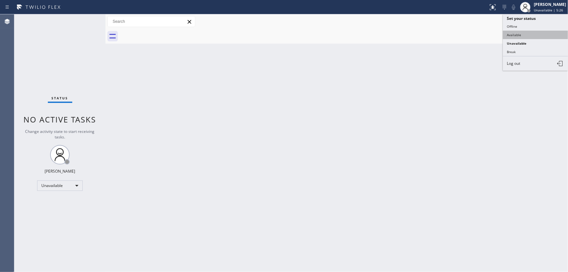
click at [528, 33] on button "Available" at bounding box center [535, 35] width 65 height 8
click at [415, 95] on div "Back to Dashboard Change Sender ID Customers Technicians Select a contact Outbo…" at bounding box center [336, 142] width 462 height 257
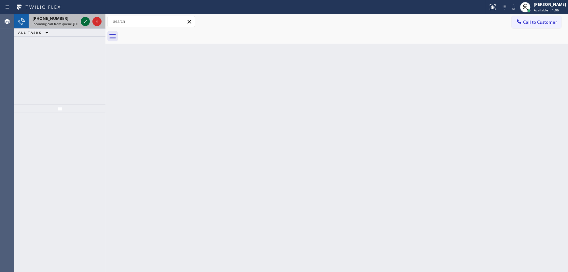
click at [83, 20] on icon at bounding box center [85, 22] width 8 height 8
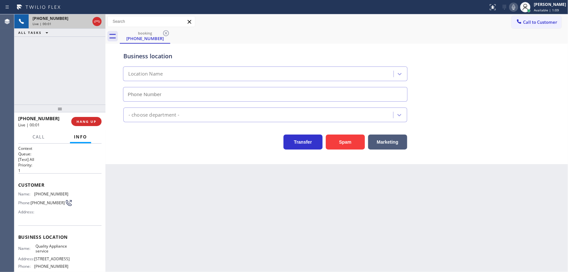
type input "[PHONE_NUMBER]"
click at [45, 79] on div "[PHONE_NUMBER] Live | 00:33 ALL TASKS ALL TASKS ACTIVE TASKS TASKS IN WRAP UP" at bounding box center [59, 59] width 91 height 90
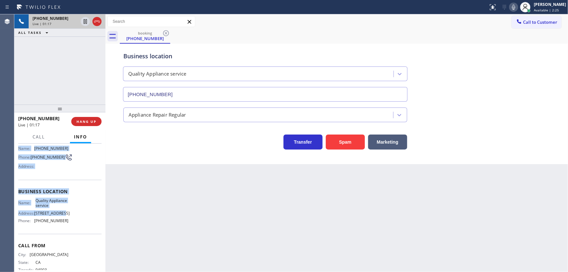
scroll to position [70, 0]
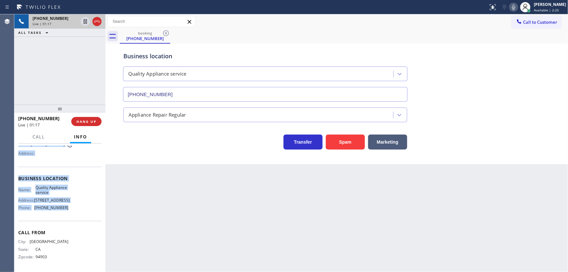
drag, startPoint x: 18, startPoint y: 184, endPoint x: 82, endPoint y: 208, distance: 68.1
click at [82, 208] on div "Context Queue: [Test] All Priority: 1 Customer Name: [PHONE_NUMBER] Phone: [PHO…" at bounding box center [59, 178] width 83 height 183
copy div "Customer Name: [PHONE_NUMBER] Phone: [PHONE_NUMBER] Address: Business location …"
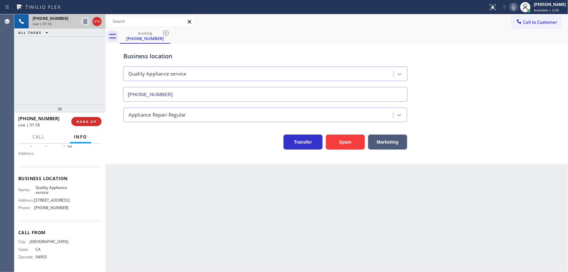
click at [70, 95] on div "[PHONE_NUMBER] Live | 01:18 ALL TASKS ALL TASKS ACTIVE TASKS TASKS IN WRAP UP" at bounding box center [59, 59] width 91 height 90
click at [63, 85] on div "[PHONE_NUMBER] Live | 01:20 ALL TASKS ALL TASKS ACTIVE TASKS TASKS IN WRAP UP" at bounding box center [59, 59] width 91 height 90
click at [515, 7] on icon at bounding box center [513, 7] width 8 height 8
click at [88, 22] on icon at bounding box center [85, 22] width 8 height 8
click at [26, 98] on div "[PHONE_NUMBER] Live | 01:56 ALL TASKS ALL TASKS ACTIVE TASKS TASKS IN WRAP UP" at bounding box center [59, 59] width 91 height 90
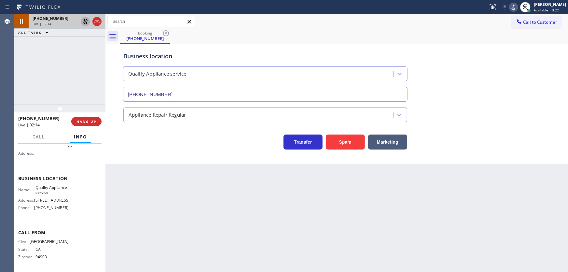
click at [84, 20] on icon at bounding box center [85, 21] width 5 height 5
click at [514, 9] on icon at bounding box center [513, 7] width 8 height 8
click at [494, 55] on div "Business location Quality Appliance service [PHONE_NUMBER]" at bounding box center [336, 72] width 429 height 59
click at [61, 63] on div "[PHONE_NUMBER] Live | 02:16 ALL TASKS ALL TASKS ACTIVE TASKS TASKS IN WRAP UP" at bounding box center [59, 59] width 91 height 90
click at [267, 22] on div "Call to Customer Outbound call Location Search location Your caller id phone nu…" at bounding box center [336, 21] width 462 height 11
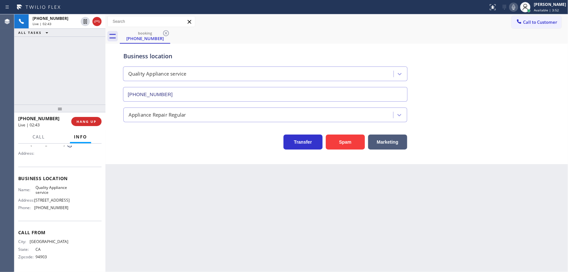
click at [351, 31] on div "booking [PHONE_NUMBER]" at bounding box center [344, 36] width 448 height 15
click at [517, 6] on icon at bounding box center [513, 7] width 8 height 8
click at [86, 21] on icon at bounding box center [85, 22] width 8 height 8
click at [72, 81] on div "[PHONE_NUMBER] Live | 03:20 ALL TASKS ALL TASKS ACTIVE TASKS TASKS IN WRAP UP" at bounding box center [59, 59] width 91 height 90
click at [85, 23] on icon at bounding box center [85, 22] width 8 height 8
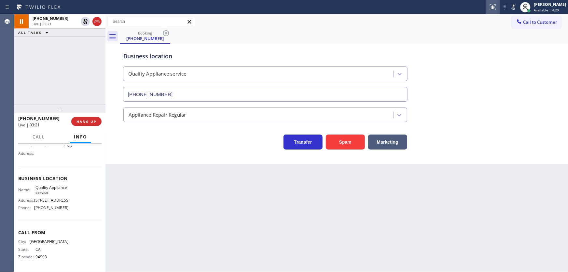
click at [516, 8] on icon at bounding box center [513, 7] width 8 height 8
click at [69, 66] on div "[PHONE_NUMBER] Live | 03:22 ALL TASKS ALL TASKS ACTIVE TASKS TASKS IN WRAP UP" at bounding box center [59, 59] width 91 height 90
click at [35, 136] on button "Call" at bounding box center [39, 136] width 20 height 13
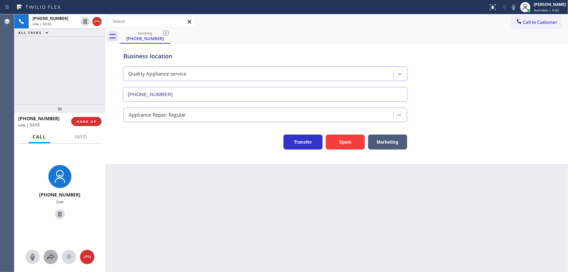
click at [48, 254] on icon at bounding box center [51, 257] width 8 height 8
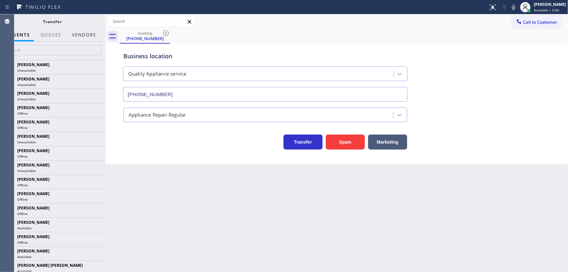
click at [79, 34] on button "Vendors" at bounding box center [84, 35] width 32 height 13
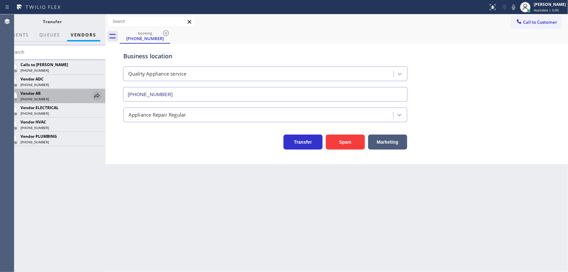
click at [97, 94] on icon at bounding box center [96, 95] width 5 height 4
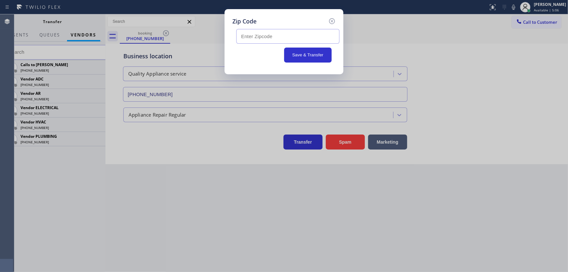
click at [261, 35] on input "text" at bounding box center [287, 36] width 103 height 15
paste input "94110"
type input "94110"
click at [259, 59] on div "Save & Transfer" at bounding box center [283, 54] width 95 height 15
click at [262, 55] on div "Save & Transfer" at bounding box center [283, 54] width 95 height 15
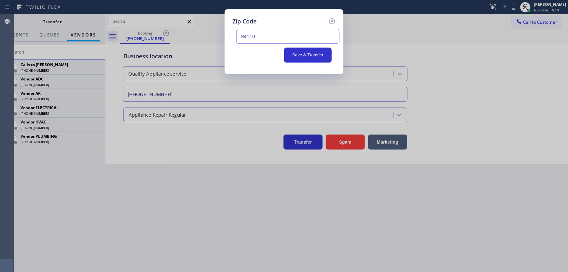
click at [258, 54] on div "Save & Transfer" at bounding box center [283, 54] width 95 height 15
click at [305, 55] on button "Save & Transfer" at bounding box center [308, 54] width 48 height 15
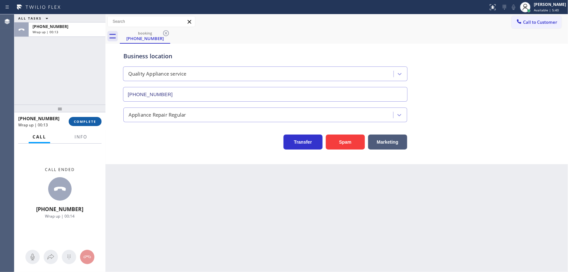
click at [82, 121] on span "COMPLETE" at bounding box center [85, 121] width 22 height 5
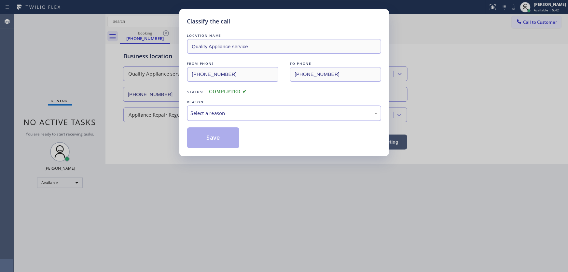
click at [214, 115] on div "Select a reason" at bounding box center [284, 112] width 187 height 7
click at [211, 135] on button "Save" at bounding box center [213, 137] width 52 height 21
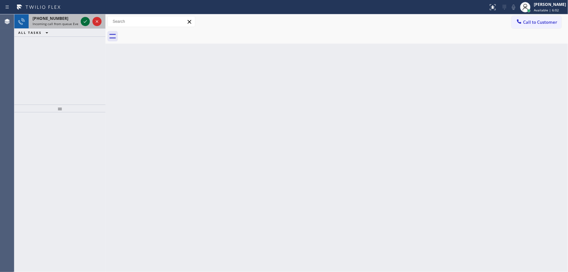
click at [81, 21] on div at bounding box center [85, 22] width 9 height 8
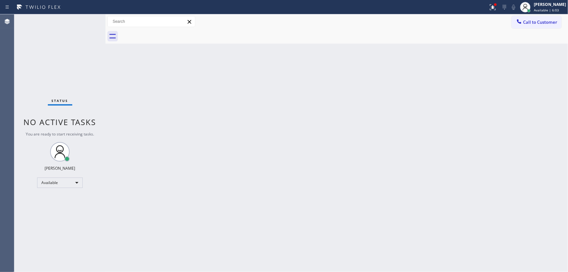
click at [495, 6] on icon at bounding box center [493, 7] width 8 height 8
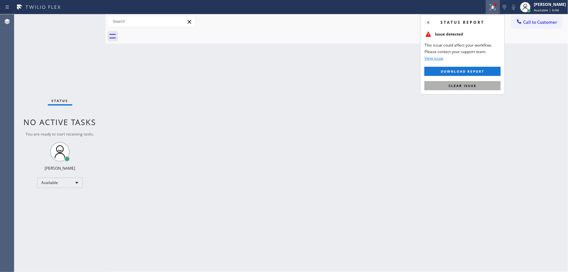
click at [473, 84] on span "Clear issue" at bounding box center [462, 85] width 28 height 5
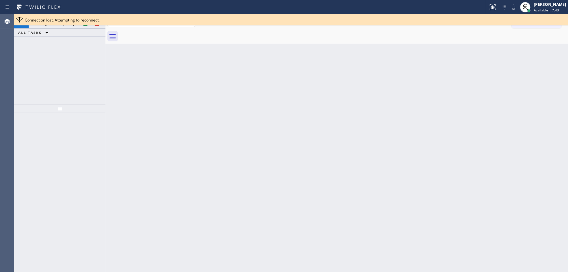
click at [85, 23] on div "Connection lost. Attempting to reconnect." at bounding box center [290, 19] width 553 height 11
click at [85, 24] on div "Connection lost. Attempting to reconnect." at bounding box center [290, 19] width 553 height 11
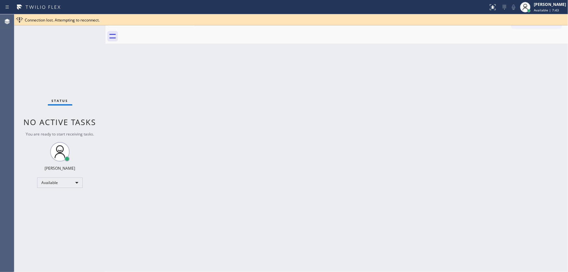
click at [85, 25] on div at bounding box center [290, 25] width 553 height 0
click at [85, 25] on div "Status No active tasks You are ready to start receiving tasks. [PERSON_NAME]" at bounding box center [59, 142] width 91 height 257
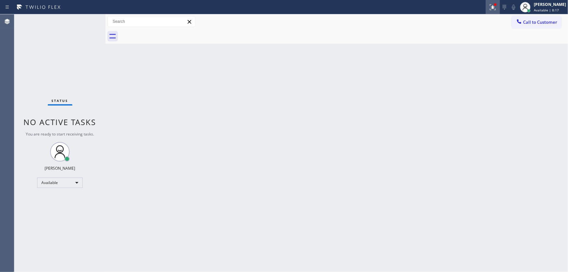
click at [495, 7] on icon at bounding box center [493, 7] width 6 height 6
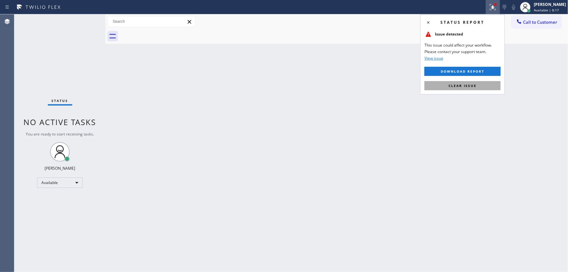
click at [472, 86] on span "Clear issue" at bounding box center [462, 85] width 28 height 5
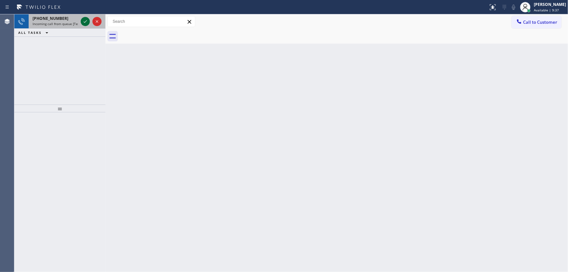
click at [82, 23] on icon at bounding box center [85, 22] width 8 height 8
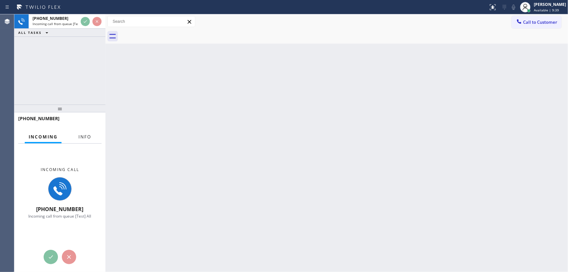
click at [78, 133] on button "Info" at bounding box center [84, 136] width 20 height 13
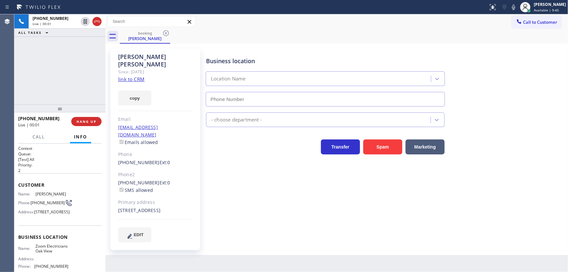
type input "[PHONE_NUMBER]"
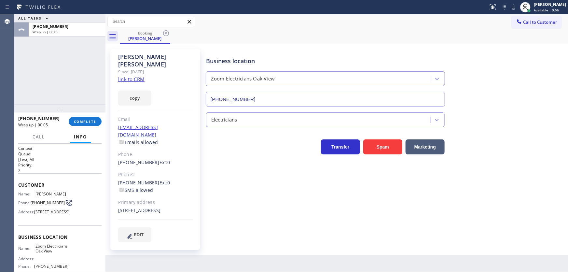
click at [87, 115] on div "[PHONE_NUMBER] Wrap up | 00:05 COMPLETE" at bounding box center [59, 121] width 83 height 17
click at [88, 120] on span "COMPLETE" at bounding box center [85, 121] width 22 height 5
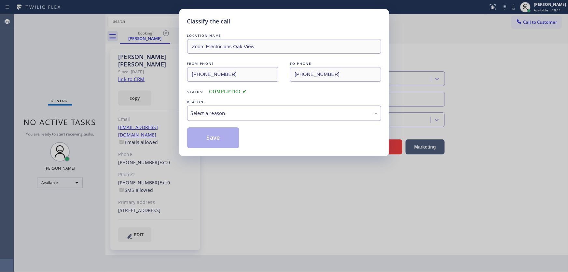
click at [211, 113] on div "Select a reason" at bounding box center [284, 112] width 187 height 7
click at [215, 138] on button "Save" at bounding box center [213, 137] width 52 height 21
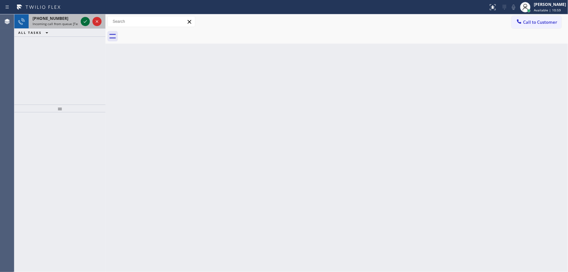
click at [86, 22] on icon at bounding box center [85, 22] width 8 height 8
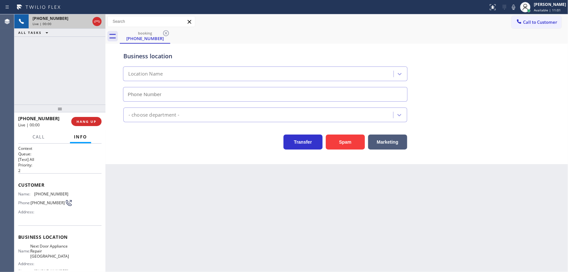
type input "[PHONE_NUMBER]"
click at [338, 138] on button "Spam" at bounding box center [345, 141] width 39 height 15
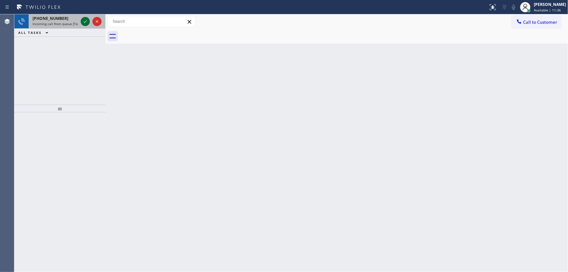
click at [85, 22] on icon at bounding box center [85, 21] width 3 height 3
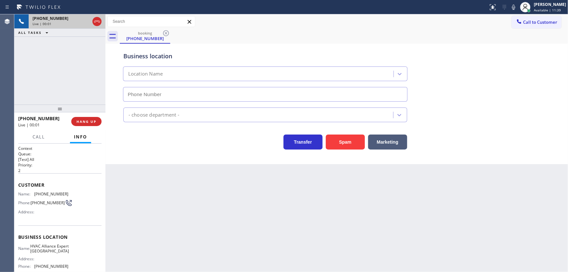
type input "[PHONE_NUMBER]"
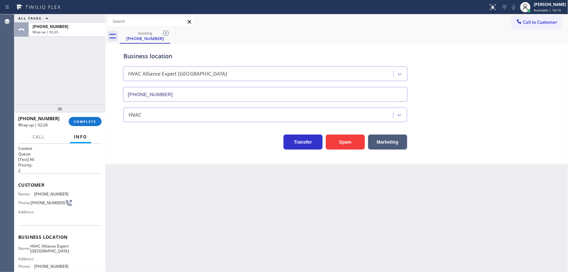
click at [80, 116] on div "[PHONE_NUMBER] Wrap up | 02:26 COMPLETE" at bounding box center [59, 121] width 83 height 17
click at [79, 119] on span "COMPLETE" at bounding box center [85, 121] width 22 height 5
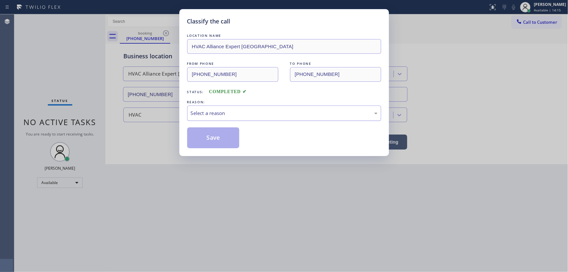
click at [204, 114] on div "Select a reason" at bounding box center [284, 112] width 187 height 7
click at [212, 134] on button "Save" at bounding box center [213, 137] width 52 height 21
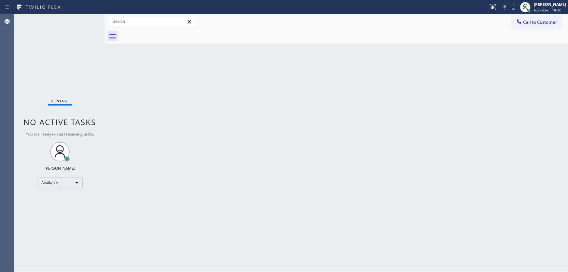
click at [86, 20] on div "Status No active tasks You are ready to start receiving tasks. [PERSON_NAME]" at bounding box center [59, 142] width 91 height 257
click at [85, 20] on div "Status No active tasks You are ready to start receiving tasks. [PERSON_NAME]" at bounding box center [59, 142] width 91 height 257
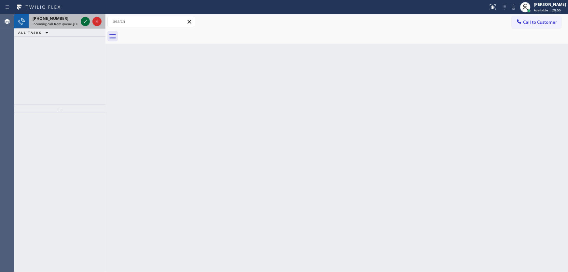
click at [83, 20] on icon at bounding box center [85, 22] width 8 height 8
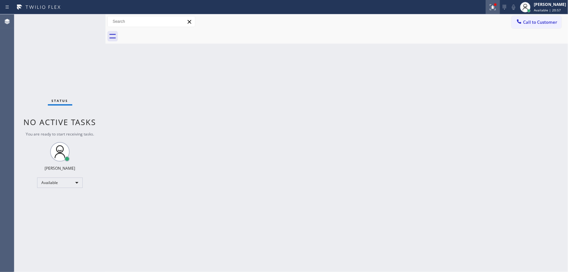
click at [500, 9] on div at bounding box center [492, 7] width 14 height 8
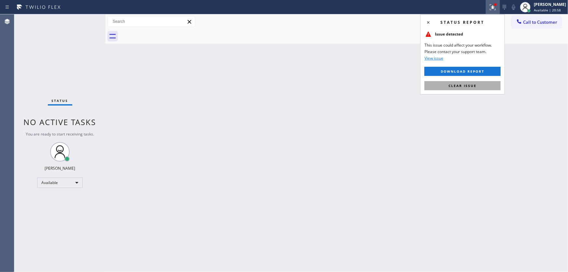
click at [474, 81] on button "Clear issue" at bounding box center [462, 85] width 76 height 9
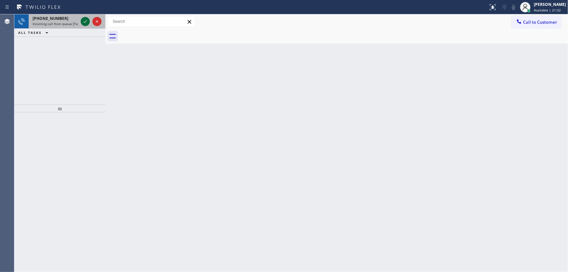
click at [83, 20] on icon at bounding box center [85, 22] width 8 height 8
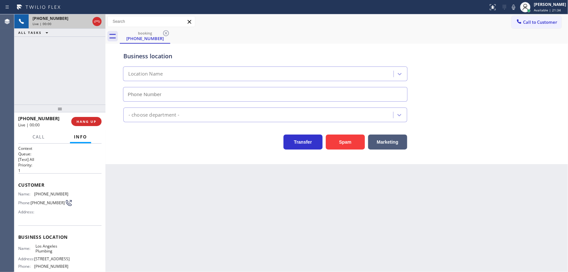
type input "[PHONE_NUMBER]"
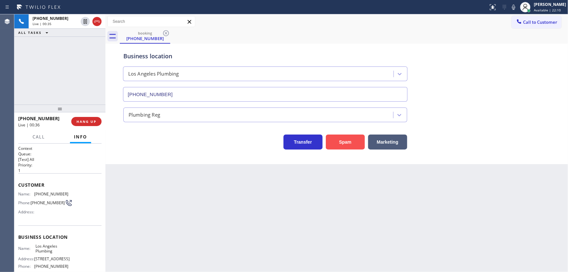
click at [343, 139] on button "Spam" at bounding box center [345, 141] width 39 height 15
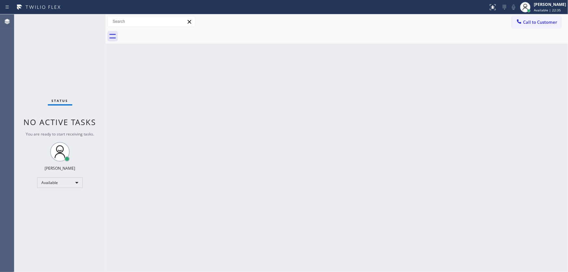
click at [87, 21] on div "Status No active tasks You are ready to start receiving tasks. [PERSON_NAME]" at bounding box center [59, 142] width 91 height 257
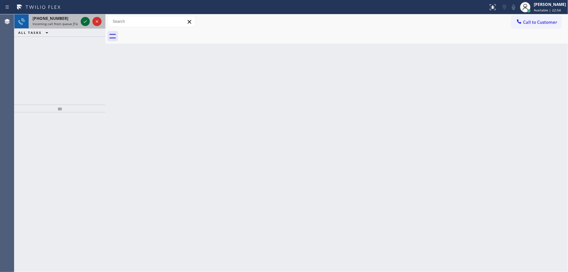
click at [87, 22] on icon at bounding box center [85, 22] width 8 height 8
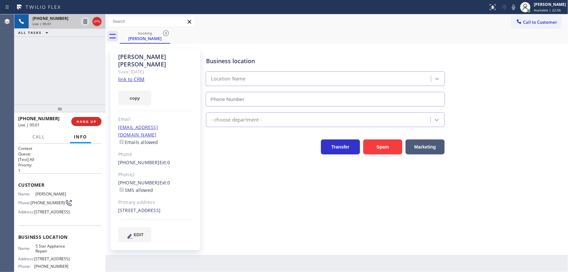
type input "[PHONE_NUMBER]"
click at [134, 76] on link "link to CRM" at bounding box center [131, 79] width 26 height 7
click at [517, 10] on icon at bounding box center [513, 7] width 8 height 8
click at [88, 43] on div "[PHONE_NUMBER] Live | 00:42 ALL TASKS ALL TASKS ACTIVE TASKS TASKS IN WRAP UP" at bounding box center [59, 59] width 91 height 90
click at [83, 21] on icon at bounding box center [85, 22] width 8 height 8
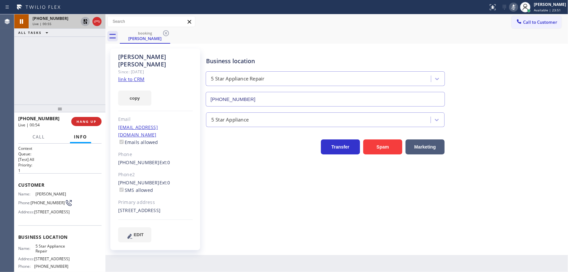
click at [26, 75] on div "[PHONE_NUMBER] Live | 00:55 ALL TASKS ALL TASKS ACTIVE TASKS TASKS IN WRAP UP" at bounding box center [59, 59] width 91 height 90
click at [87, 19] on icon at bounding box center [85, 22] width 8 height 8
click at [515, 7] on icon at bounding box center [513, 7] width 8 height 8
click at [73, 70] on div "[PHONE_NUMBER] Live | 05:54 ALL TASKS ALL TASKS ACTIVE TASKS TASKS IN WRAP UP" at bounding box center [59, 59] width 91 height 90
click at [517, 9] on icon at bounding box center [513, 7] width 8 height 8
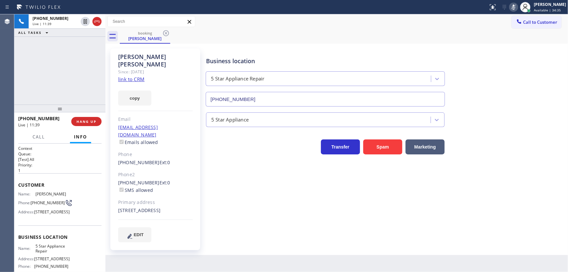
click at [94, 46] on div "[PHONE_NUMBER] Live | 11:39 ALL TASKS ALL TASKS ACTIVE TASKS TASKS IN WRAP UP" at bounding box center [59, 59] width 91 height 90
click at [85, 21] on icon at bounding box center [85, 21] width 3 height 5
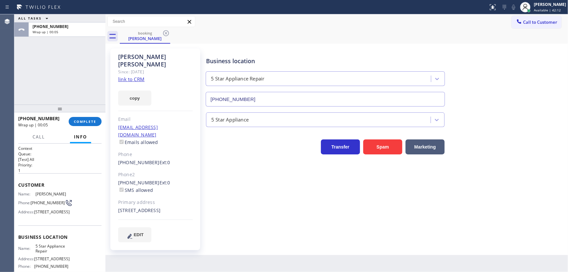
click at [42, 74] on div "ALL TASKS ALL TASKS ACTIVE TASKS TASKS IN WRAP UP [PHONE_NUMBER] Wrap up | 00:05" at bounding box center [59, 59] width 91 height 90
click at [87, 119] on span "COMPLETE" at bounding box center [85, 121] width 22 height 5
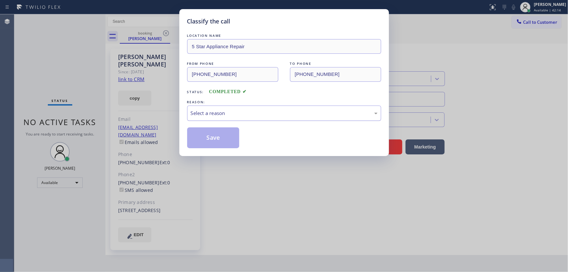
click at [213, 117] on div "Select a reason" at bounding box center [284, 112] width 194 height 15
click at [216, 141] on button "Save" at bounding box center [213, 137] width 52 height 21
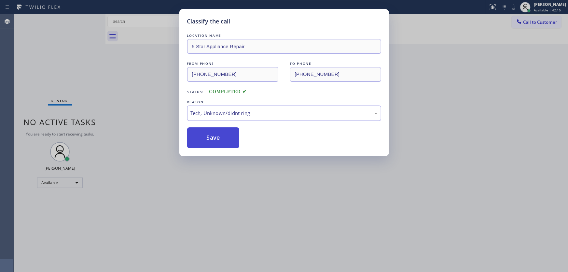
click at [216, 141] on button "Save" at bounding box center [213, 137] width 52 height 21
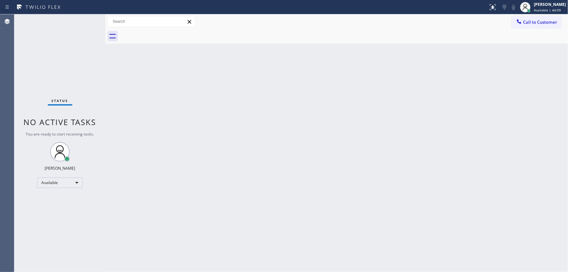
click at [29, 74] on div "Status No active tasks You are ready to start receiving tasks. [PERSON_NAME]" at bounding box center [59, 142] width 91 height 257
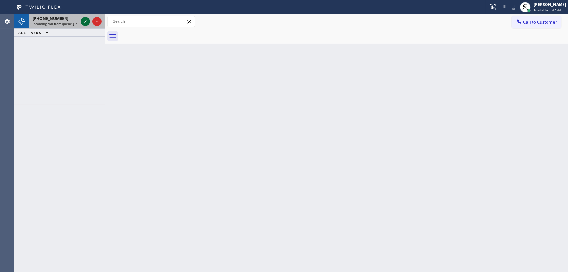
click at [83, 20] on icon at bounding box center [85, 22] width 8 height 8
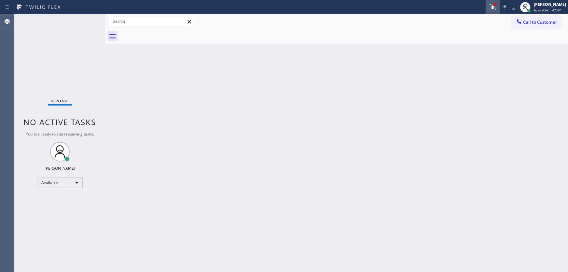
click at [494, 9] on icon at bounding box center [493, 7] width 8 height 8
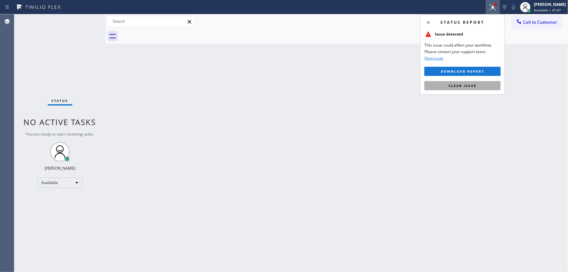
click at [477, 85] on button "Clear issue" at bounding box center [462, 85] width 76 height 9
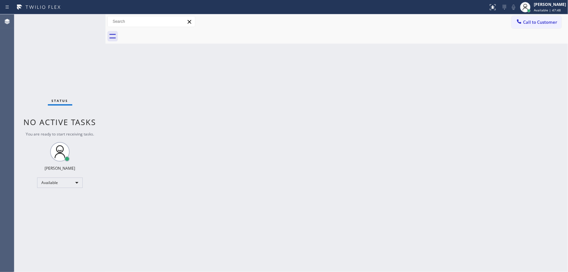
click at [259, 151] on div "Back to Dashboard Change Sender ID Customers Technicians Select a contact Outbo…" at bounding box center [336, 142] width 462 height 257
click at [33, 141] on div "Status No active tasks You are ready to start receiving tasks. [PERSON_NAME]" at bounding box center [59, 142] width 91 height 257
click at [51, 183] on div "Available" at bounding box center [60, 182] width 46 height 10
click at [48, 213] on li "Break" at bounding box center [59, 216] width 44 height 8
click at [161, 204] on div "Back to Dashboard Change Sender ID Customers Technicians Select a contact Outbo…" at bounding box center [336, 142] width 462 height 257
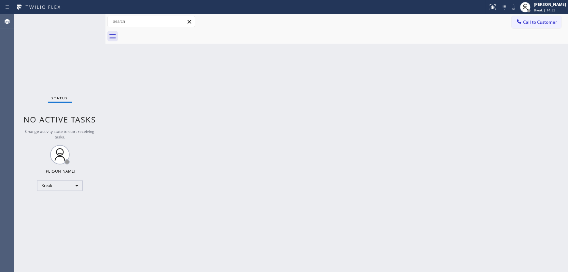
click at [298, 137] on div "Back to Dashboard Change Sender ID Customers Technicians Select a contact Outbo…" at bounding box center [336, 142] width 462 height 257
click at [550, 4] on div "[PERSON_NAME]" at bounding box center [549, 5] width 32 height 6
click at [530, 32] on button "Available" at bounding box center [535, 35] width 65 height 8
click at [427, 77] on div "Back to Dashboard Change Sender ID Customers Technicians Select a contact Outbo…" at bounding box center [336, 142] width 462 height 257
click at [32, 95] on div "Status No active tasks You are ready to start receiving tasks. [PERSON_NAME]" at bounding box center [59, 142] width 91 height 257
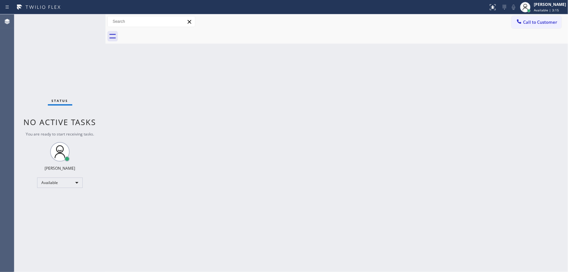
click at [87, 20] on div "Status No active tasks You are ready to start receiving tasks. [PERSON_NAME]" at bounding box center [59, 142] width 91 height 257
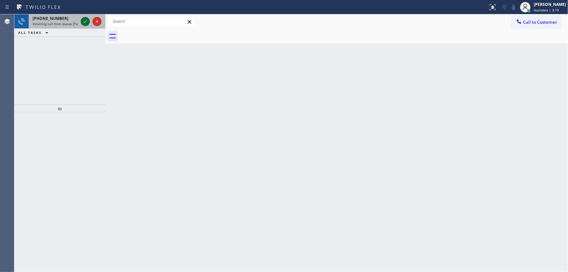
click at [81, 19] on div at bounding box center [90, 21] width 23 height 14
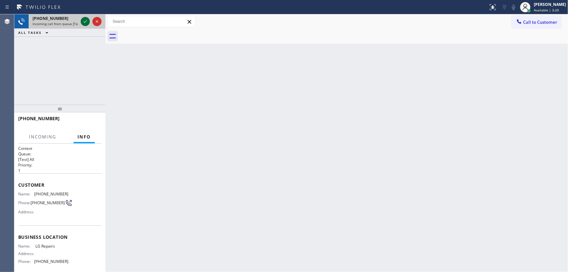
click at [82, 19] on icon at bounding box center [85, 22] width 8 height 8
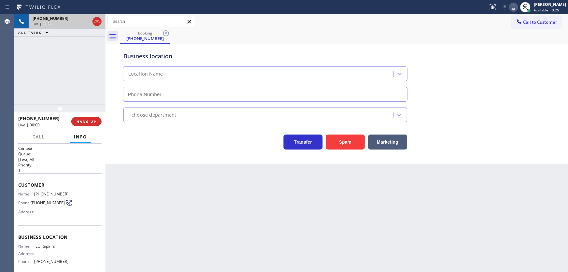
type input "[PHONE_NUMBER]"
click at [55, 173] on div "Customer Name: [PHONE_NUMBER] Phone: [PHONE_NUMBER] Address:" at bounding box center [59, 199] width 83 height 52
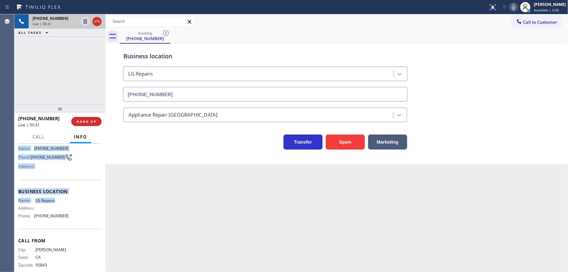
scroll to position [55, 0]
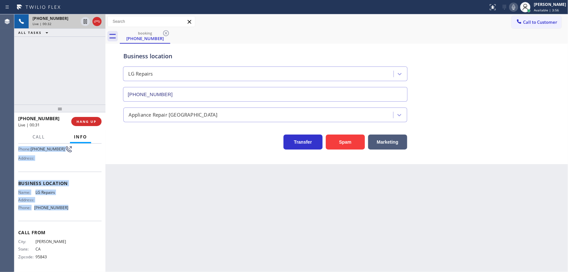
drag, startPoint x: 34, startPoint y: 191, endPoint x: 80, endPoint y: 210, distance: 49.9
click at [80, 210] on div "Context Queue: [Test] All Priority: 1 Customer Name: [PHONE_NUMBER] Phone: [PHO…" at bounding box center [59, 207] width 91 height 128
copy div "Customer Name: [PHONE_NUMBER] Phone: [PHONE_NUMBER] Address: Business location …"
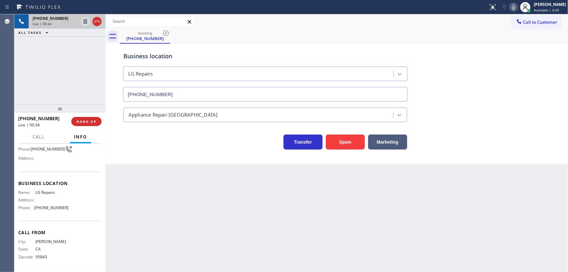
click at [68, 89] on div "[PHONE_NUMBER] Live | 00:34 ALL TASKS ALL TASKS ACTIVE TASKS TASKS IN WRAP UP" at bounding box center [59, 59] width 91 height 90
click at [330, 42] on div "booking [PHONE_NUMBER]" at bounding box center [344, 36] width 448 height 15
click at [517, 7] on icon at bounding box center [513, 7] width 8 height 8
drag, startPoint x: 99, startPoint y: 58, endPoint x: 99, endPoint y: 53, distance: 4.6
click at [99, 56] on div "[PHONE_NUMBER] Live | 02:48 ALL TASKS ALL TASKS ACTIVE TASKS TASKS IN WRAP UP" at bounding box center [59, 59] width 91 height 90
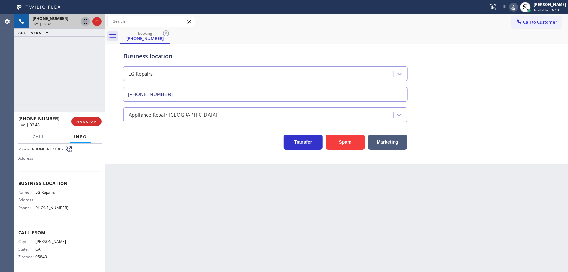
click at [83, 20] on icon at bounding box center [85, 22] width 8 height 8
click at [49, 73] on div "[PHONE_NUMBER] Live | 02:51 ALL TASKS ALL TASKS ACTIVE TASKS TASKS IN WRAP UP" at bounding box center [59, 59] width 91 height 90
drag, startPoint x: 43, startPoint y: 72, endPoint x: 74, endPoint y: 50, distance: 37.5
click at [43, 72] on div "[PHONE_NUMBER] Live | 03:42 ALL TASKS ALL TASKS ACTIVE TASKS TASKS IN WRAP UP" at bounding box center [59, 59] width 91 height 90
click at [35, 78] on div "[PHONE_NUMBER] Live | 04:22 ALL TASKS ALL TASKS ACTIVE TASKS TASKS IN WRAP UP" at bounding box center [59, 59] width 91 height 90
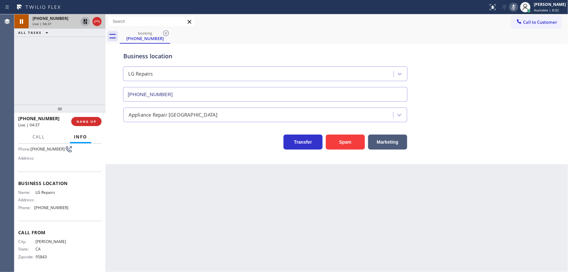
drag, startPoint x: 46, startPoint y: 78, endPoint x: 62, endPoint y: 66, distance: 20.5
click at [46, 78] on div "[PHONE_NUMBER] Live | 04:37 ALL TASKS ALL TASKS ACTIVE TASKS TASKS IN WRAP UP" at bounding box center [59, 59] width 91 height 90
click at [88, 22] on icon at bounding box center [85, 22] width 8 height 8
click at [517, 4] on icon at bounding box center [513, 7] width 8 height 8
click at [47, 86] on div "[PHONE_NUMBER] Live | 04:49 ALL TASKS ALL TASKS ACTIVE TASKS TASKS IN WRAP UP" at bounding box center [59, 59] width 91 height 90
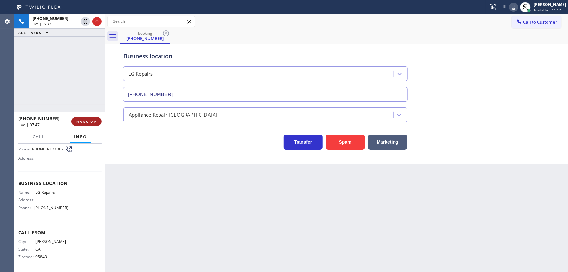
click at [92, 123] on span "HANG UP" at bounding box center [86, 121] width 20 height 5
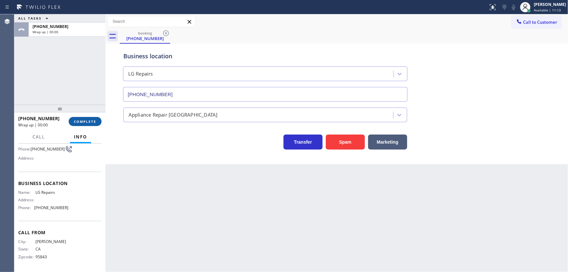
click at [91, 122] on span "COMPLETE" at bounding box center [85, 121] width 22 height 5
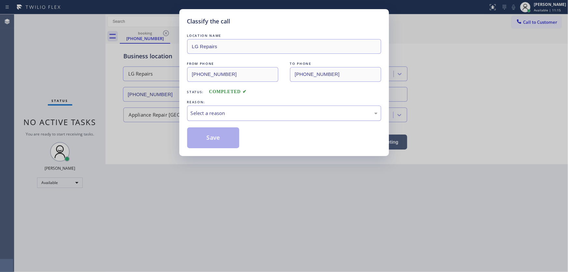
click at [204, 115] on div "Select a reason" at bounding box center [284, 112] width 194 height 15
click at [205, 134] on button "Save" at bounding box center [213, 137] width 52 height 21
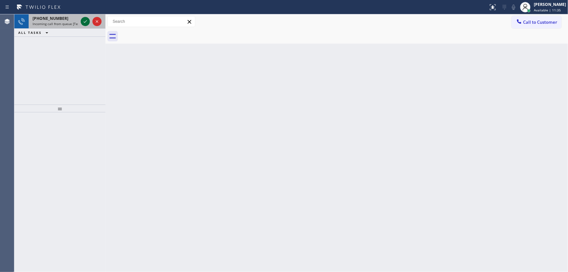
click at [84, 23] on icon at bounding box center [85, 22] width 8 height 8
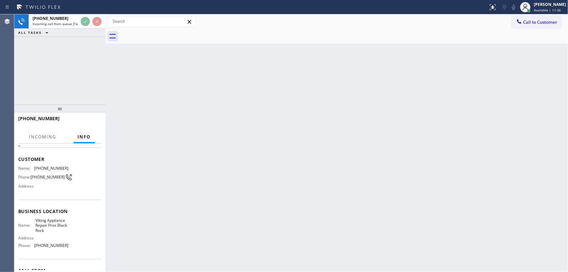
scroll to position [29, 0]
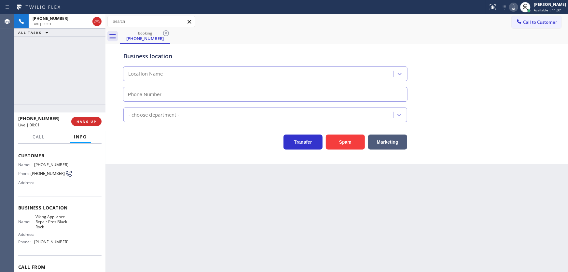
type input "[PHONE_NUMBER]"
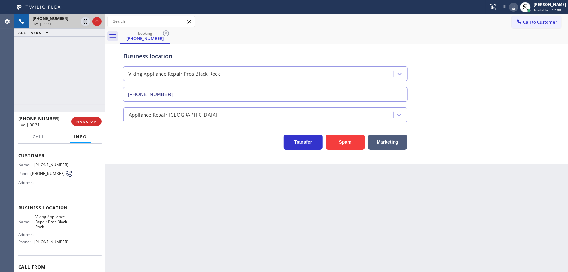
click at [100, 19] on icon at bounding box center [97, 22] width 8 height 8
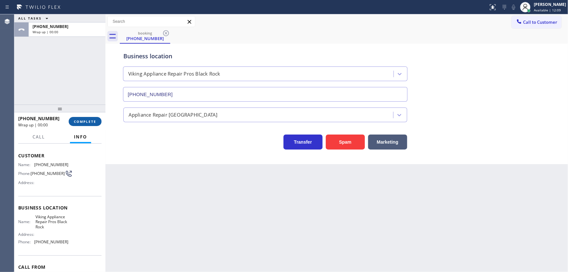
click at [94, 121] on span "COMPLETE" at bounding box center [85, 121] width 22 height 5
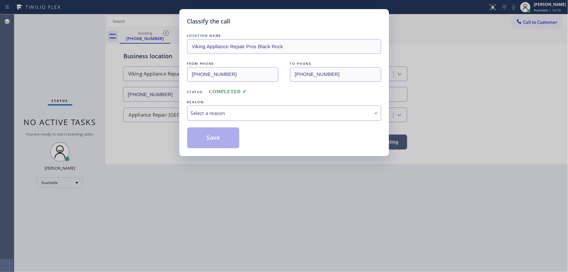
click at [209, 117] on div "Select a reason" at bounding box center [284, 112] width 194 height 15
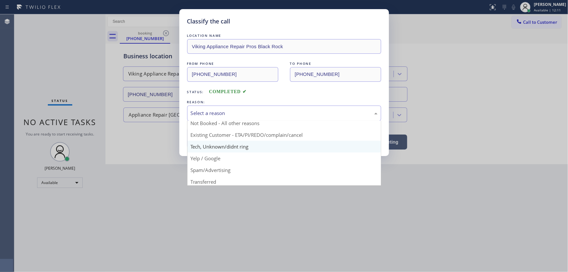
scroll to position [14, 0]
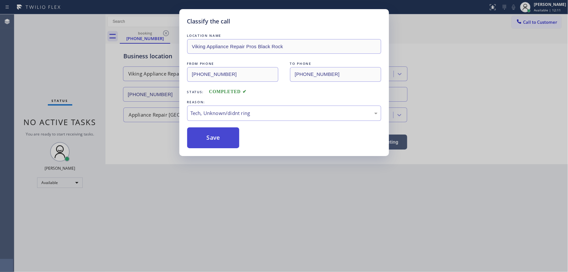
click at [213, 135] on button "Save" at bounding box center [213, 137] width 52 height 21
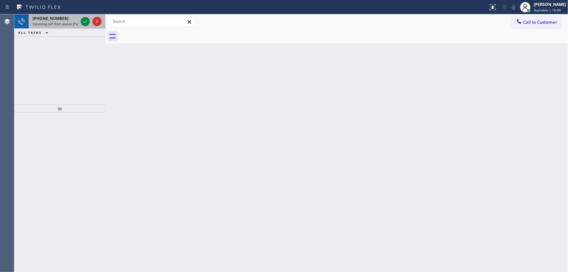
click at [72, 18] on div "[PHONE_NUMBER]" at bounding box center [56, 19] width 46 height 6
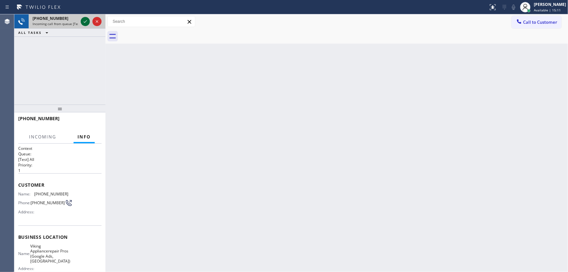
click at [87, 19] on icon at bounding box center [85, 22] width 8 height 8
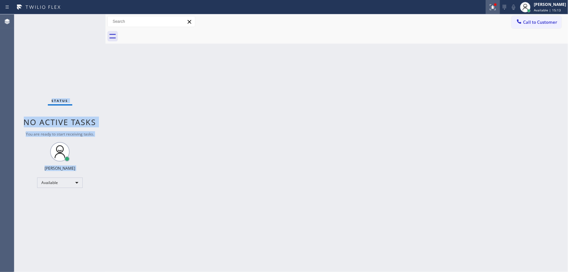
click at [494, 8] on icon at bounding box center [493, 7] width 8 height 8
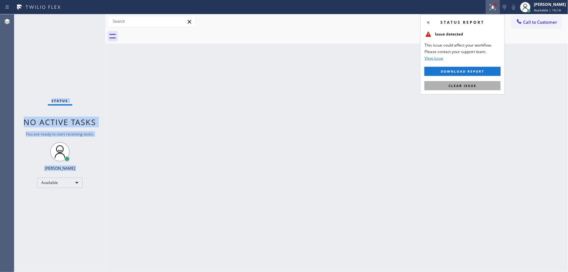
click at [469, 83] on button "Clear issue" at bounding box center [462, 85] width 76 height 9
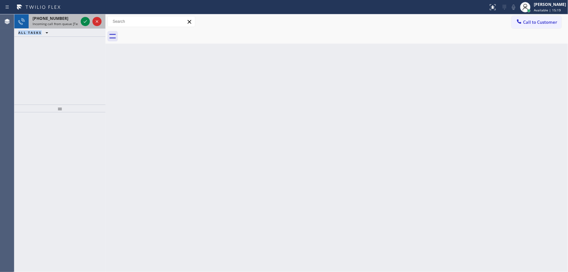
click at [60, 21] on span "Incoming call from queue [Test] All" at bounding box center [60, 23] width 54 height 5
click at [70, 20] on div "[PHONE_NUMBER]" at bounding box center [56, 19] width 46 height 6
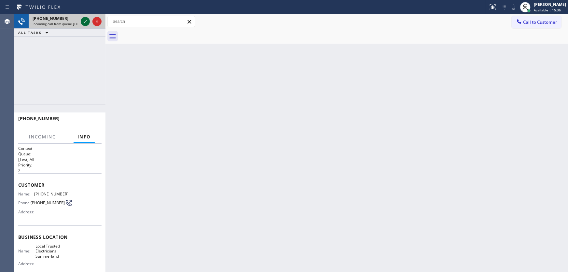
click at [86, 21] on icon at bounding box center [85, 22] width 8 height 8
click at [515, 7] on icon at bounding box center [513, 7] width 3 height 5
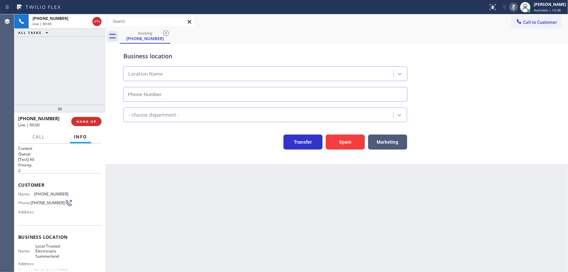
type input "[PHONE_NUMBER]"
click at [517, 7] on icon at bounding box center [513, 7] width 8 height 8
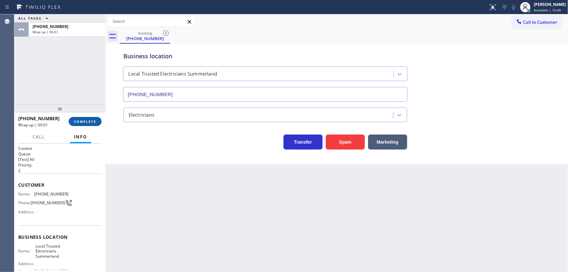
click at [83, 118] on button "COMPLETE" at bounding box center [85, 121] width 33 height 9
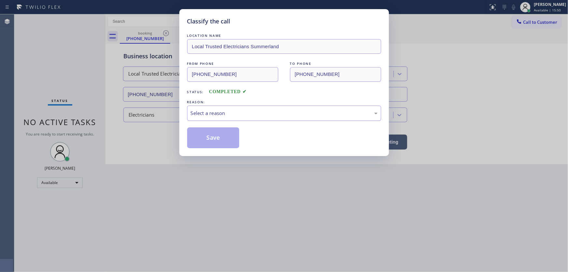
click at [207, 109] on div "Select a reason" at bounding box center [284, 112] width 187 height 7
click at [213, 132] on button "Save" at bounding box center [213, 137] width 52 height 21
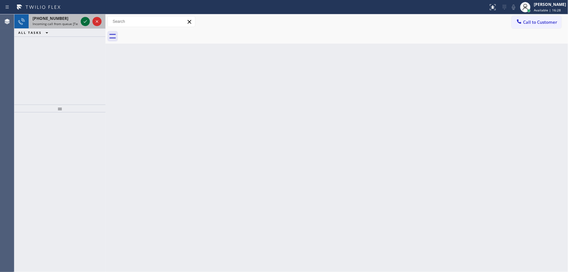
click at [87, 19] on icon at bounding box center [85, 22] width 8 height 8
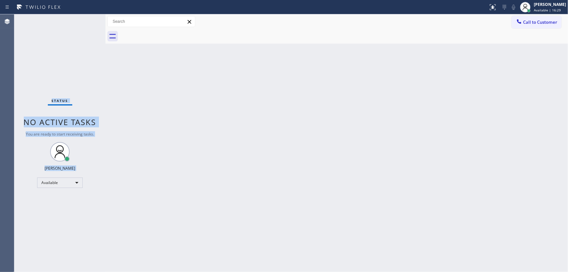
click at [87, 19] on div "Status No active tasks You are ready to start receiving tasks. [PERSON_NAME]" at bounding box center [59, 142] width 91 height 257
click at [491, 8] on div at bounding box center [492, 7] width 14 height 8
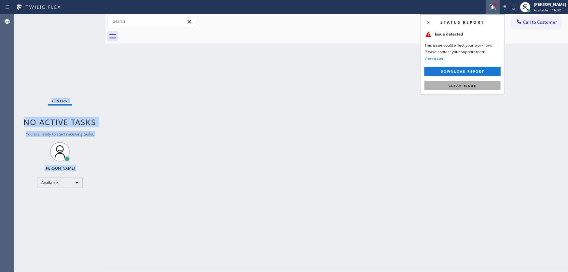
click at [471, 81] on button "Clear issue" at bounding box center [462, 85] width 76 height 9
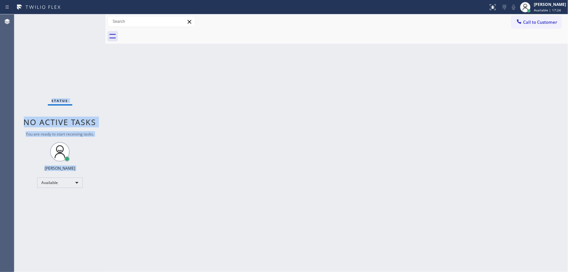
click at [88, 18] on div "Status No active tasks You are ready to start receiving tasks. [PERSON_NAME]" at bounding box center [59, 142] width 91 height 257
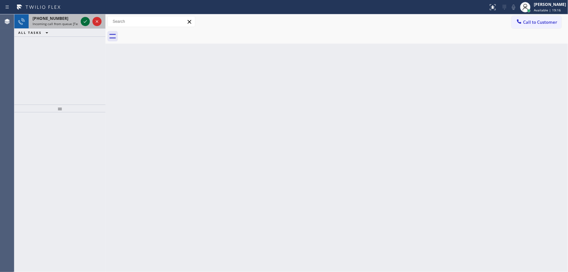
click at [82, 21] on div at bounding box center [85, 22] width 9 height 8
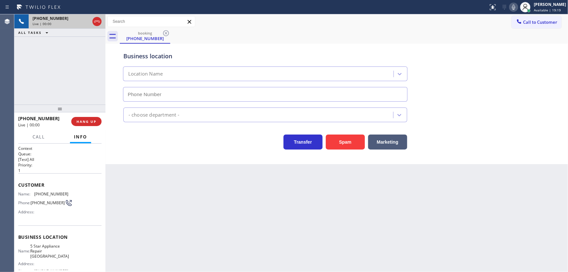
type input "[PHONE_NUMBER]"
click at [335, 141] on button "Spam" at bounding box center [345, 141] width 39 height 15
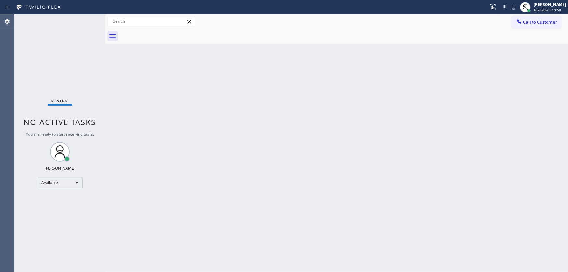
click at [86, 20] on div "Status No active tasks You are ready to start receiving tasks. [PERSON_NAME]" at bounding box center [59, 142] width 91 height 257
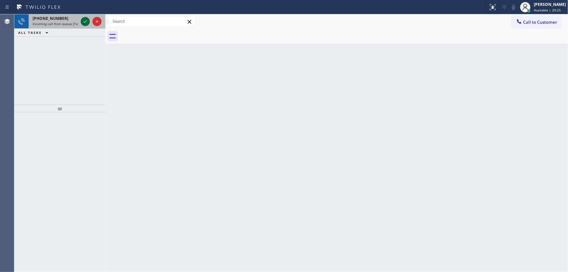
click at [86, 19] on icon at bounding box center [85, 22] width 8 height 8
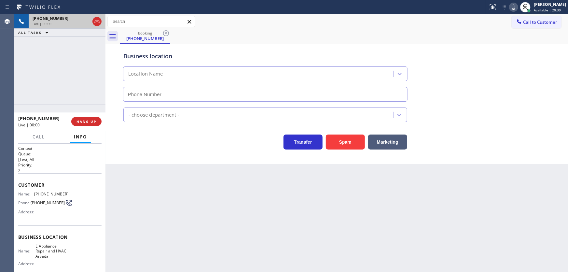
type input "[PHONE_NUMBER]"
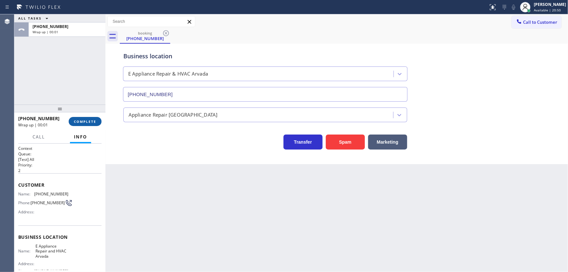
click at [94, 121] on span "COMPLETE" at bounding box center [85, 121] width 22 height 5
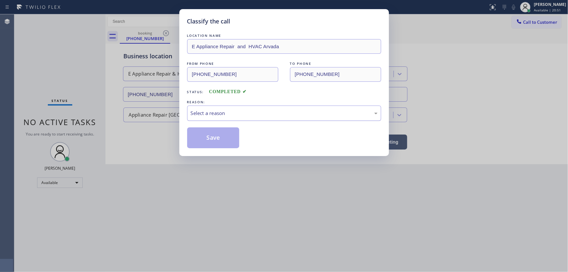
drag, startPoint x: 195, startPoint y: 114, endPoint x: 201, endPoint y: 119, distance: 8.1
click at [195, 114] on div "Select a reason" at bounding box center [284, 112] width 187 height 7
click at [206, 141] on button "Save" at bounding box center [213, 137] width 52 height 21
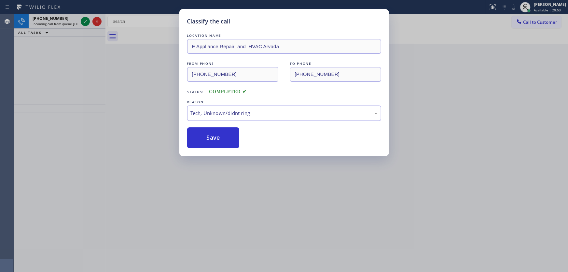
click at [84, 23] on div "Classify the call LOCATION NAME Sub Zero Appliance Repair Decatur FROM PHONE [P…" at bounding box center [290, 142] width 553 height 257
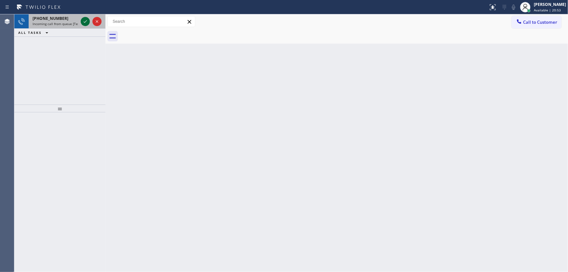
click at [84, 22] on icon at bounding box center [85, 22] width 8 height 8
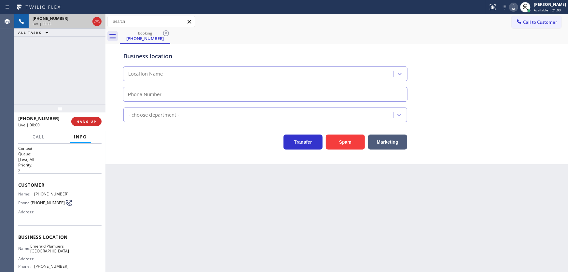
type input "[PHONE_NUMBER]"
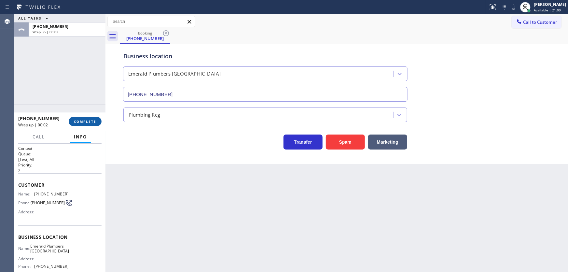
click at [96, 124] on button "COMPLETE" at bounding box center [85, 121] width 33 height 9
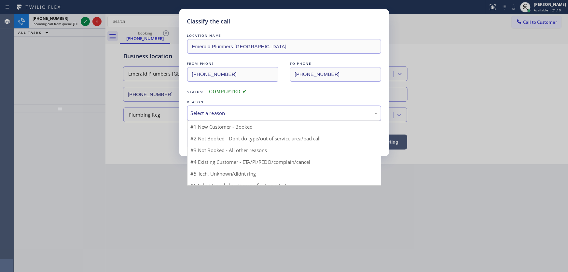
click at [204, 112] on div "Select a reason" at bounding box center [284, 112] width 187 height 7
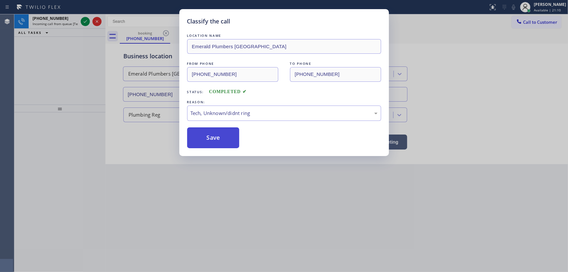
click at [209, 136] on button "Save" at bounding box center [213, 137] width 52 height 21
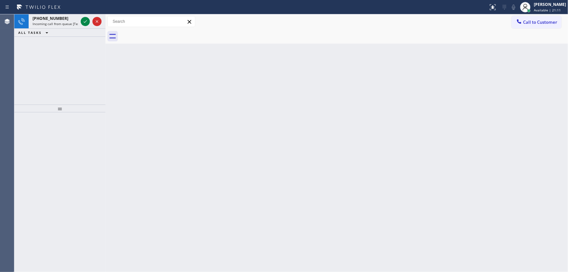
click at [82, 23] on div "Classify the call LOCATION NAME Sub Zero Appliance Repair Decatur FROM PHONE [P…" at bounding box center [290, 142] width 553 height 257
click at [82, 22] on icon at bounding box center [85, 22] width 8 height 8
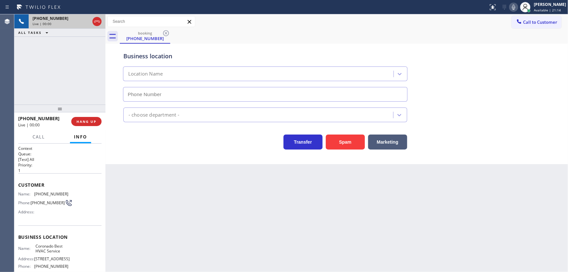
type input "[PHONE_NUMBER]"
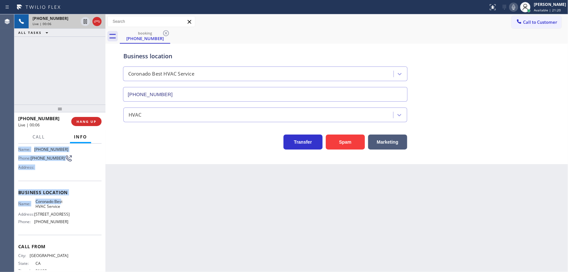
scroll to position [59, 0]
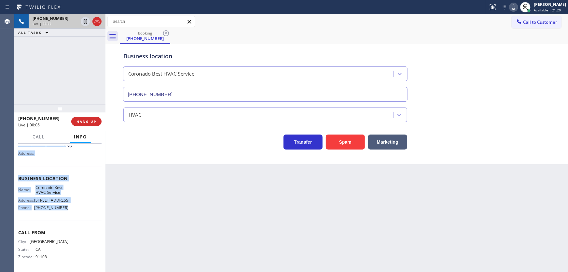
drag, startPoint x: 18, startPoint y: 182, endPoint x: 74, endPoint y: 207, distance: 61.3
click at [74, 207] on div "Context Queue: [Test] All Priority: 1 Customer Name: [PHONE_NUMBER] Phone: [PHO…" at bounding box center [59, 178] width 83 height 183
copy div "Customer Name: [PHONE_NUMBER] Phone: [PHONE_NUMBER] Address: Business location …"
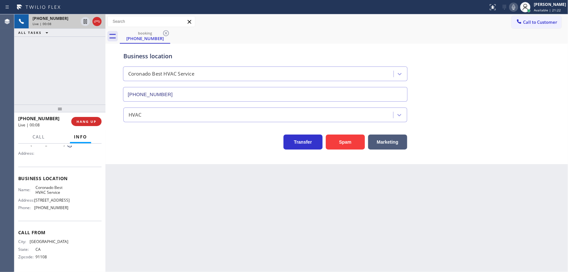
click at [67, 91] on div "[PHONE_NUMBER] Live | 00:08 ALL TASKS ALL TASKS ACTIVE TASKS TASKS IN WRAP UP" at bounding box center [59, 59] width 91 height 90
click at [61, 79] on div "[PHONE_NUMBER] Live | 01:14 ALL TASKS ALL TASKS ACTIVE TASKS TASKS IN WRAP UP" at bounding box center [59, 59] width 91 height 90
click at [428, 42] on div "booking [PHONE_NUMBER]" at bounding box center [344, 36] width 448 height 15
click at [517, 6] on icon at bounding box center [513, 7] width 8 height 8
click at [81, 39] on div "[PHONE_NUMBER] Live | 02:51 ALL TASKS ALL TASKS ACTIVE TASKS TASKS IN WRAP UP" at bounding box center [59, 59] width 91 height 90
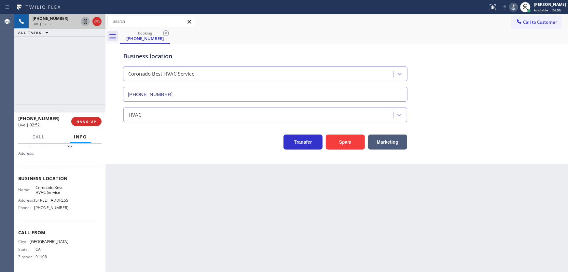
click at [83, 20] on icon at bounding box center [85, 22] width 8 height 8
click at [84, 21] on icon at bounding box center [85, 21] width 5 height 5
click at [515, 7] on icon at bounding box center [513, 7] width 3 height 5
click at [516, 9] on icon at bounding box center [513, 7] width 8 height 8
click at [94, 49] on div "[PHONE_NUMBER] Live | 07:46 ALL TASKS ALL TASKS ACTIVE TASKS TASKS IN WRAP UP" at bounding box center [59, 59] width 91 height 90
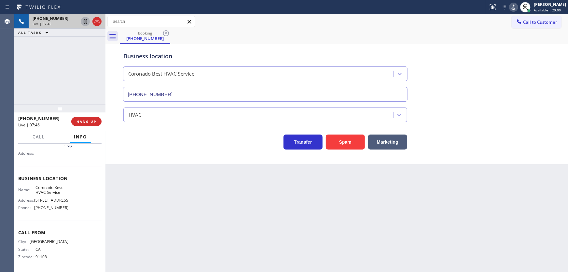
click at [83, 22] on icon at bounding box center [85, 22] width 8 height 8
drag, startPoint x: 518, startPoint y: 8, endPoint x: 512, endPoint y: 8, distance: 6.2
click at [517, 8] on icon at bounding box center [513, 7] width 8 height 8
click at [84, 20] on icon at bounding box center [85, 21] width 5 height 5
click at [36, 81] on div "[PHONE_NUMBER] Live | 08:42 ALL TASKS ALL TASKS ACTIVE TASKS TASKS IN WRAP UP" at bounding box center [59, 59] width 91 height 90
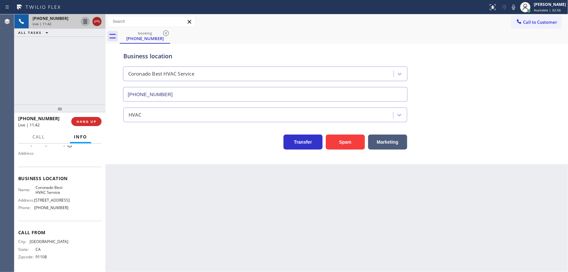
click at [100, 22] on icon at bounding box center [97, 22] width 8 height 8
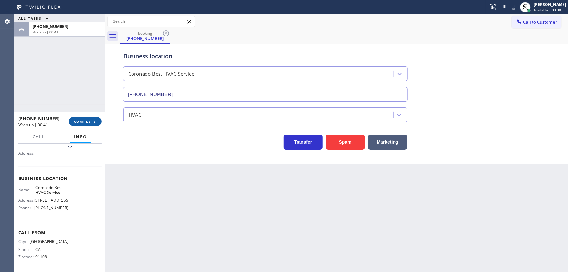
click at [85, 120] on span "COMPLETE" at bounding box center [85, 121] width 22 height 5
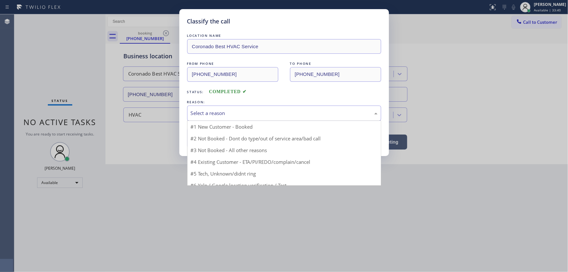
click at [204, 114] on div "Select a reason" at bounding box center [284, 112] width 187 height 7
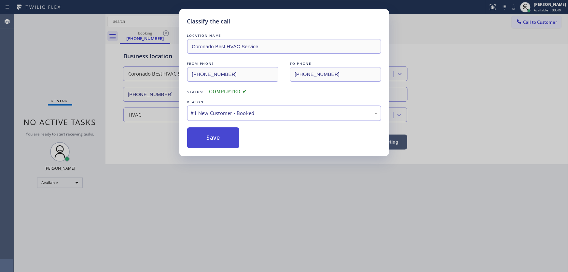
click at [209, 136] on button "Save" at bounding box center [213, 137] width 52 height 21
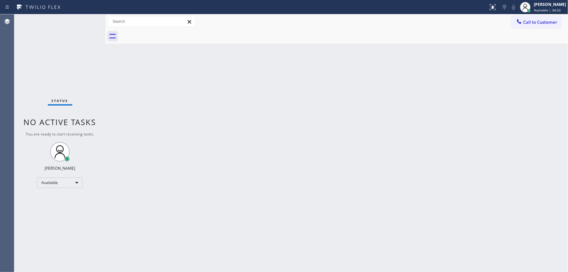
click at [86, 18] on div "Status No active tasks You are ready to start receiving tasks. [PERSON_NAME]" at bounding box center [59, 142] width 91 height 257
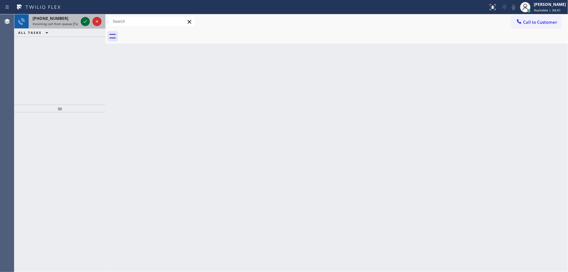
click at [85, 20] on icon at bounding box center [85, 22] width 8 height 8
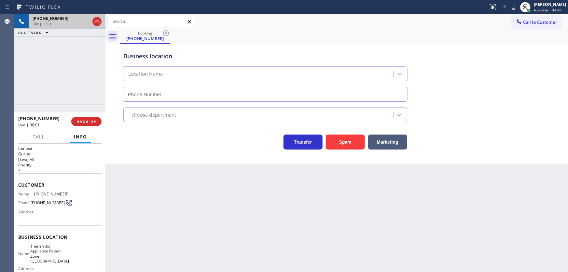
type input "[PHONE_NUMBER]"
click at [346, 137] on button "Spam" at bounding box center [345, 141] width 39 height 15
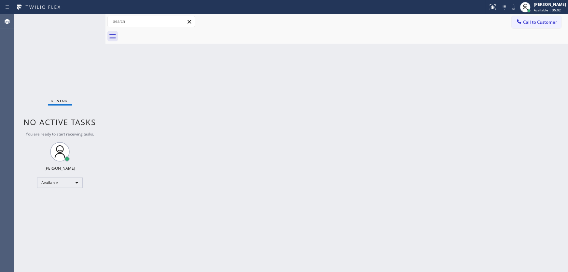
click at [85, 23] on div "Status No active tasks You are ready to start receiving tasks. [PERSON_NAME]" at bounding box center [59, 142] width 91 height 257
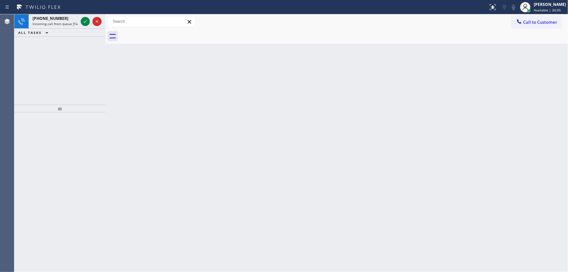
click at [85, 21] on icon at bounding box center [85, 22] width 8 height 8
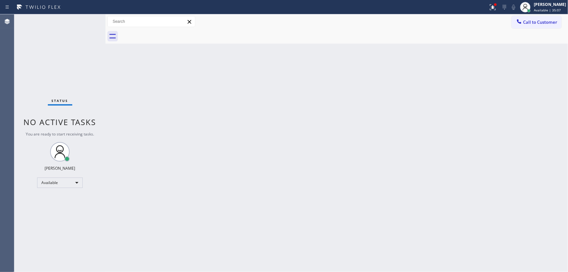
click at [485, 9] on div at bounding box center [244, 7] width 483 height 10
click at [493, 7] on div at bounding box center [492, 7] width 14 height 8
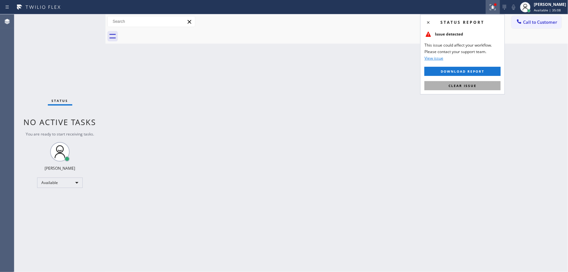
click at [470, 81] on button "Clear issue" at bounding box center [462, 85] width 76 height 9
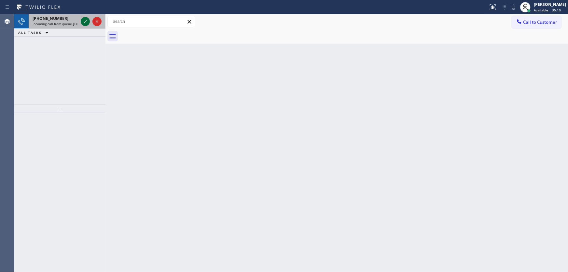
click at [87, 19] on icon at bounding box center [85, 22] width 8 height 8
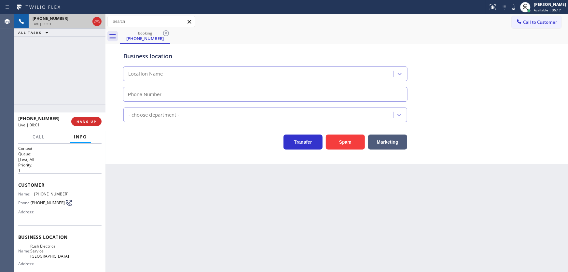
type input "[PHONE_NUMBER]"
click at [335, 136] on button "Spam" at bounding box center [345, 141] width 39 height 15
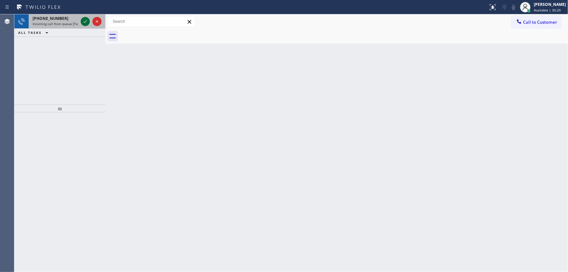
click at [86, 21] on icon at bounding box center [85, 21] width 3 height 3
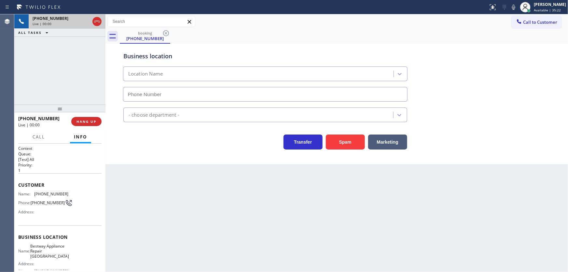
type input "[PHONE_NUMBER]"
click at [347, 140] on button "Spam" at bounding box center [345, 141] width 39 height 15
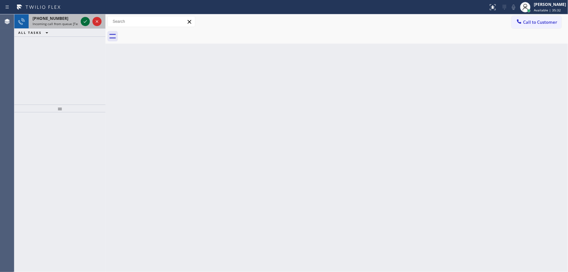
click at [85, 21] on icon at bounding box center [85, 22] width 8 height 8
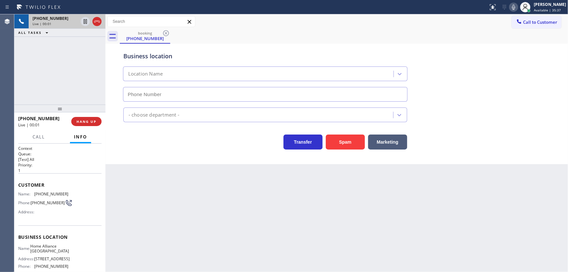
type input "[PHONE_NUMBER]"
click at [49, 81] on div "[PHONE_NUMBER] Live | 00:15 ALL TASKS ALL TASKS ACTIVE TASKS TASKS IN WRAP UP" at bounding box center [59, 59] width 91 height 90
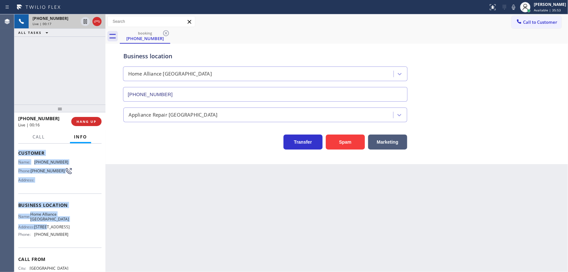
scroll to position [59, 0]
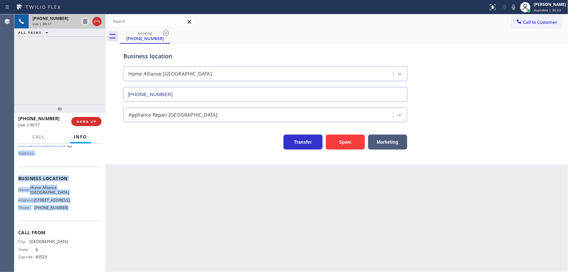
drag, startPoint x: 17, startPoint y: 183, endPoint x: 75, endPoint y: 216, distance: 67.4
click at [75, 216] on div "Context Queue: [Test] All Priority: 1 Customer Name: [PHONE_NUMBER] Phone: [PHO…" at bounding box center [59, 207] width 91 height 128
copy div "Customer Name: [PHONE_NUMBER] Phone: [PHONE_NUMBER] Address: Business location …"
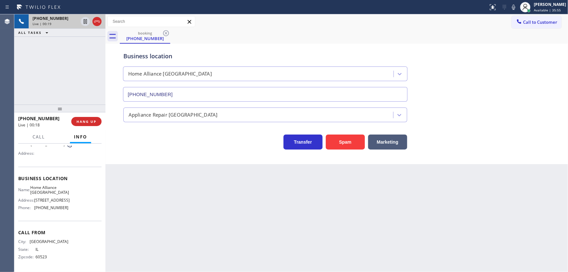
click at [66, 84] on div "[PHONE_NUMBER] Live | 00:19 ALL TASKS ALL TASKS ACTIVE TASKS TASKS IN WRAP UP" at bounding box center [59, 59] width 91 height 90
click at [68, 62] on div "[PHONE_NUMBER] Live | 00:49 ALL TASKS ALL TASKS ACTIVE TASKS TASKS IN WRAP UP" at bounding box center [59, 59] width 91 height 90
click at [517, 8] on icon at bounding box center [513, 7] width 8 height 8
click at [83, 22] on icon at bounding box center [85, 22] width 8 height 8
drag, startPoint x: 39, startPoint y: 82, endPoint x: 47, endPoint y: 84, distance: 7.3
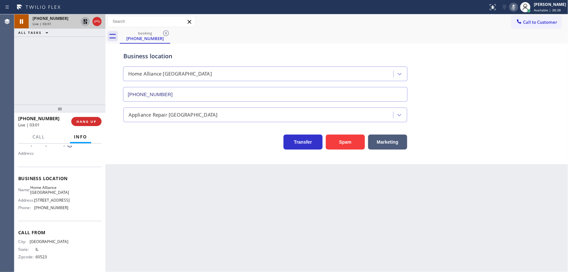
click at [39, 82] on div "[PHONE_NUMBER] Live | 03:01 ALL TASKS ALL TASKS ACTIVE TASKS TASKS IN WRAP UP" at bounding box center [59, 59] width 91 height 90
click at [87, 22] on icon at bounding box center [85, 22] width 8 height 8
click at [515, 8] on icon at bounding box center [513, 7] width 8 height 8
click at [69, 56] on div "[PHONE_NUMBER] Live | 03:19 ALL TASKS ALL TASKS ACTIVE TASKS TASKS IN WRAP UP" at bounding box center [59, 59] width 91 height 90
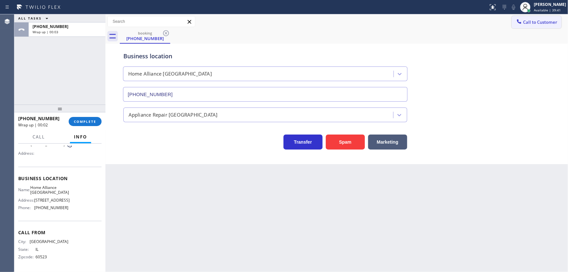
click at [531, 21] on span "Call to Customer" at bounding box center [540, 22] width 34 height 6
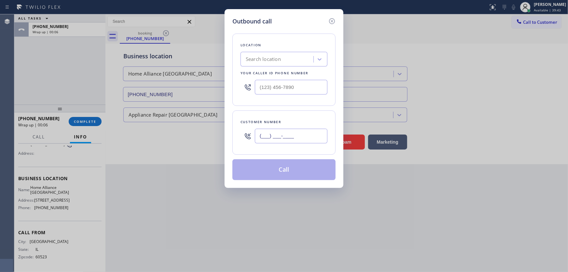
drag, startPoint x: 281, startPoint y: 137, endPoint x: 274, endPoint y: 100, distance: 37.8
click at [281, 136] on input "(___) ___-____" at bounding box center [291, 135] width 73 height 15
paste input "630) 781-6189"
type input "[PHONE_NUMBER]"
type input "(___) ___-____"
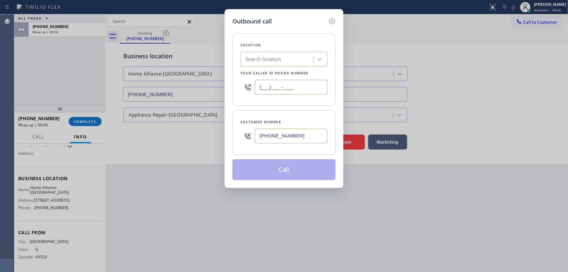
click at [282, 89] on input "(___) ___-____" at bounding box center [291, 87] width 73 height 15
paste input "312) 241-1219"
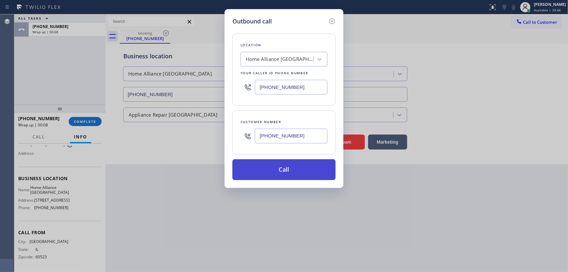
type input "[PHONE_NUMBER]"
click at [282, 170] on button "Call" at bounding box center [283, 169] width 103 height 21
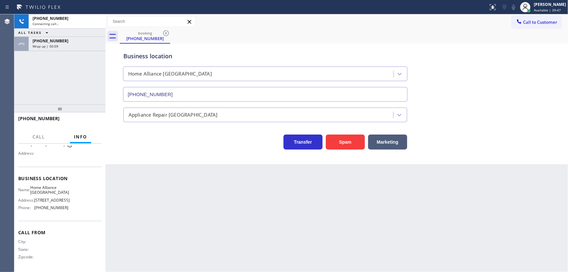
click at [75, 80] on div "[PHONE_NUMBER] Connecting call… ALL TASKS ALL TASKS ACTIVE TASKS TASKS IN WRAP …" at bounding box center [59, 59] width 91 height 90
click at [71, 46] on div "Wrap up | 00:09" at bounding box center [67, 46] width 69 height 5
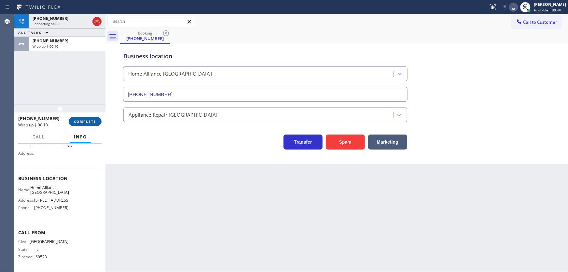
click at [85, 119] on span "COMPLETE" at bounding box center [85, 121] width 22 height 5
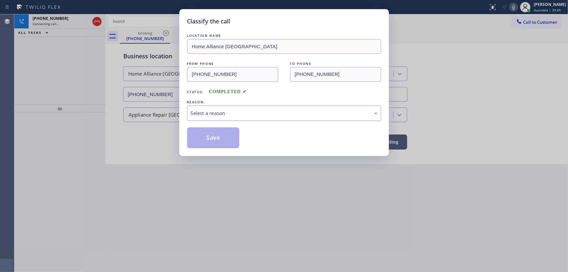
drag, startPoint x: 211, startPoint y: 115, endPoint x: 213, endPoint y: 119, distance: 4.1
click at [212, 115] on div "Select a reason" at bounding box center [284, 112] width 187 height 7
click at [213, 137] on button "Save" at bounding box center [213, 137] width 52 height 21
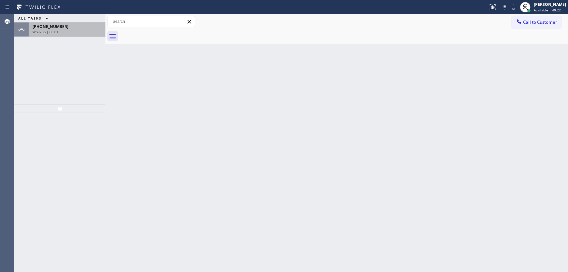
click at [77, 31] on div "Wrap up | 00:01" at bounding box center [67, 32] width 69 height 5
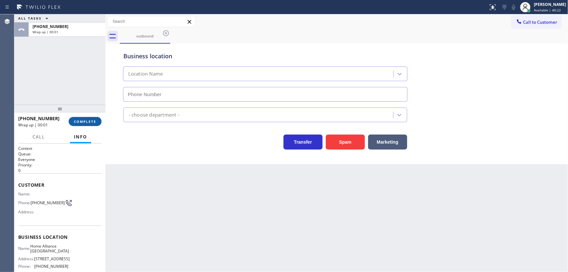
click at [89, 118] on button "COMPLETE" at bounding box center [85, 121] width 33 height 9
type input "[PHONE_NUMBER]"
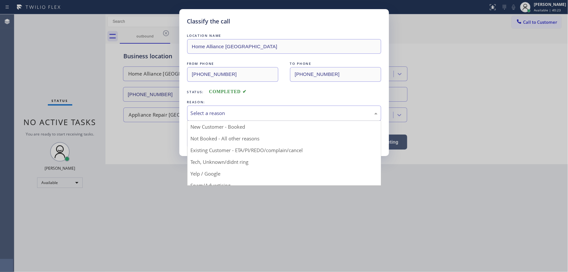
drag, startPoint x: 202, startPoint y: 116, endPoint x: 209, endPoint y: 134, distance: 19.1
click at [202, 116] on div "Select a reason" at bounding box center [284, 112] width 187 height 7
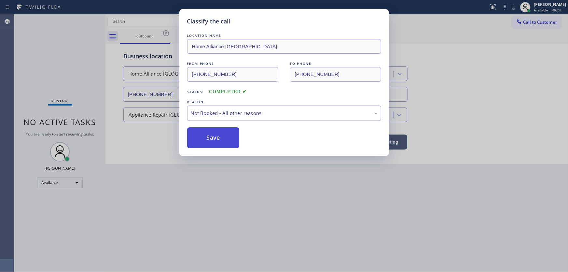
click at [210, 136] on button "Save" at bounding box center [213, 137] width 52 height 21
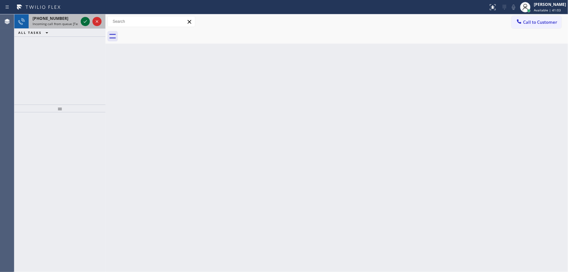
click at [85, 21] on icon at bounding box center [85, 22] width 8 height 8
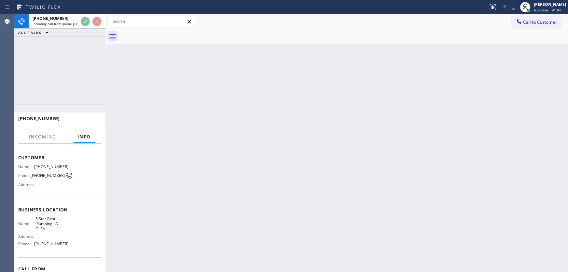
scroll to position [29, 0]
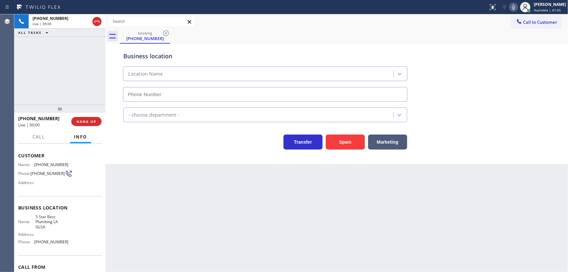
type input "[PHONE_NUMBER]"
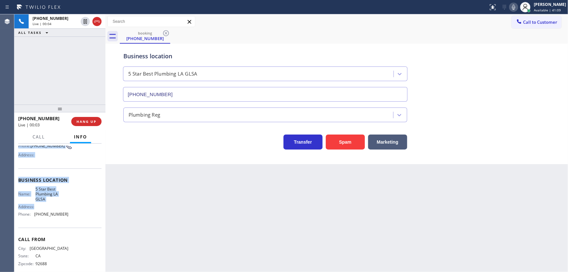
scroll to position [59, 0]
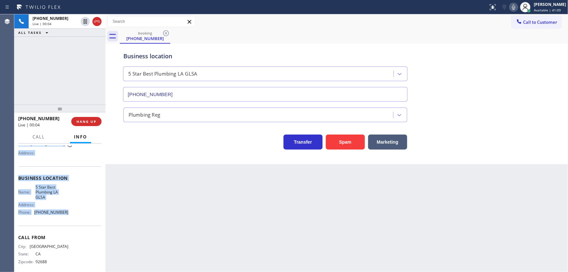
drag, startPoint x: 16, startPoint y: 154, endPoint x: 70, endPoint y: 209, distance: 77.5
click at [70, 209] on div "Context Queue: [Test] All Priority: 1 Customer Name: [PHONE_NUMBER] Phone: [PHO…" at bounding box center [59, 207] width 91 height 128
copy div "Customer Name: [PHONE_NUMBER] Phone: [PHONE_NUMBER] Address: Business location …"
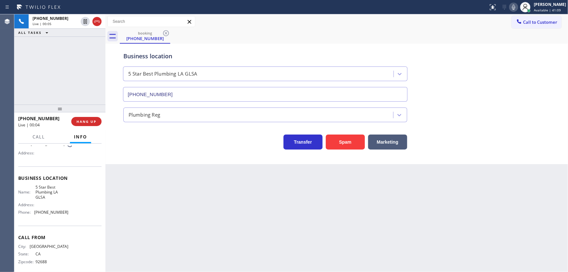
click at [70, 84] on div "[PHONE_NUMBER] Live | 00:05 ALL TASKS ALL TASKS ACTIVE TASKS TASKS IN WRAP UP" at bounding box center [59, 59] width 91 height 90
click at [60, 76] on div "[PHONE_NUMBER] Live | 00:06 ALL TASKS ALL TASKS ACTIVE TASKS TASKS IN WRAP UP" at bounding box center [59, 59] width 91 height 90
click at [24, 77] on div "[PHONE_NUMBER] Live | 00:31 ALL TASKS ALL TASKS ACTIVE TASKS TASKS IN WRAP UP" at bounding box center [59, 59] width 91 height 90
click at [67, 87] on div "[PHONE_NUMBER] Live | 00:48 ALL TASKS ALL TASKS ACTIVE TASKS TASKS IN WRAP UP" at bounding box center [59, 59] width 91 height 90
click at [93, 120] on span "HANG UP" at bounding box center [86, 121] width 20 height 5
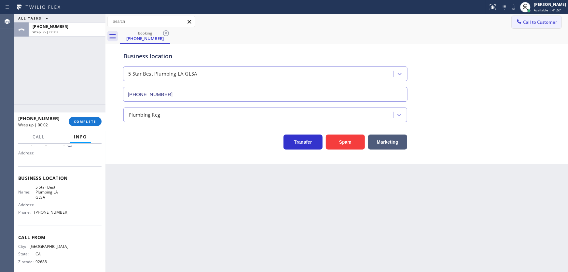
click at [531, 23] on span "Call to Customer" at bounding box center [540, 22] width 34 height 6
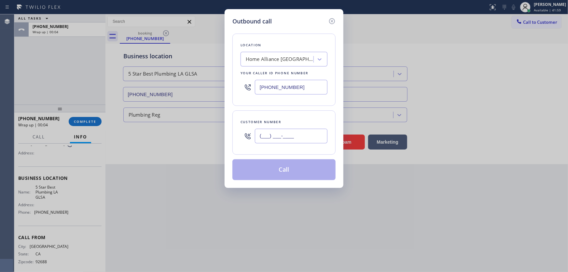
drag, startPoint x: 282, startPoint y: 136, endPoint x: 271, endPoint y: 113, distance: 25.7
click at [280, 136] on input "(___) ___-____" at bounding box center [291, 135] width 73 height 15
paste input "949) 433-6692"
type input "[PHONE_NUMBER]"
click at [296, 88] on input "[PHONE_NUMBER]" at bounding box center [291, 87] width 73 height 15
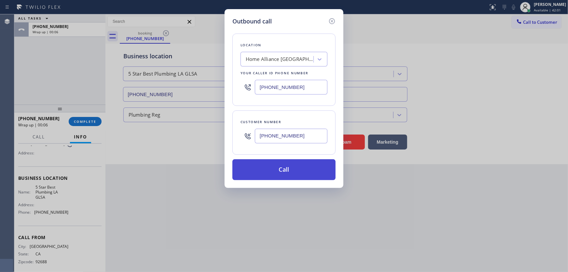
paste input "213) 444-7988"
type input "[PHONE_NUMBER]"
click at [275, 169] on button "Call" at bounding box center [283, 169] width 103 height 21
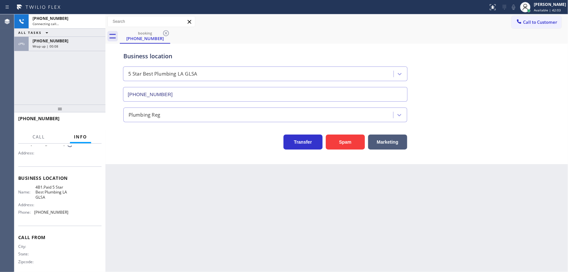
click at [83, 79] on div "[PHONE_NUMBER] Connecting call… ALL TASKS ALL TASKS ACTIVE TASKS TASKS IN WRAP …" at bounding box center [59, 59] width 91 height 90
click at [62, 46] on div "Wrap up | 00:09" at bounding box center [67, 46] width 69 height 5
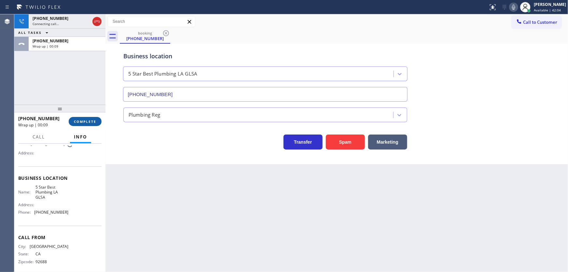
click at [87, 125] on button "COMPLETE" at bounding box center [85, 121] width 33 height 9
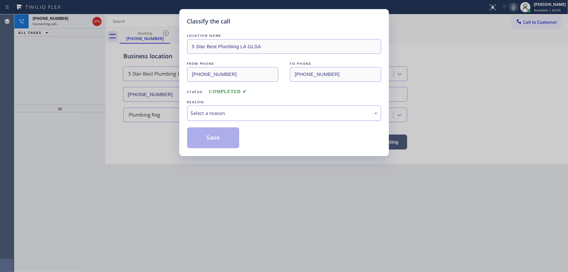
drag, startPoint x: 203, startPoint y: 116, endPoint x: 209, endPoint y: 116, distance: 5.2
click at [208, 115] on div "Select a reason" at bounding box center [284, 112] width 187 height 7
click at [208, 136] on button "Save" at bounding box center [213, 137] width 52 height 21
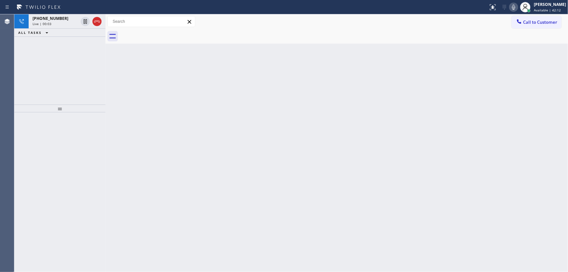
click at [67, 53] on div "[PHONE_NUMBER] Live | 00:03 ALL TASKS ALL TASKS ACTIVE TASKS TASKS IN WRAP UP" at bounding box center [59, 59] width 91 height 90
click at [62, 23] on div "Live | 00:04" at bounding box center [56, 23] width 46 height 5
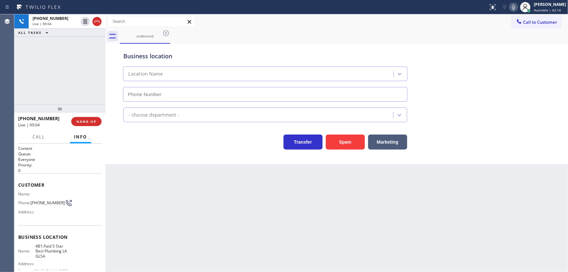
type input "[PHONE_NUMBER]"
drag, startPoint x: 416, startPoint y: 46, endPoint x: 415, endPoint y: 42, distance: 3.5
click at [415, 45] on div "Business location 5 Star Best Plumbing LA GLSA [PHONE_NUMBER]" at bounding box center [336, 72] width 429 height 59
click at [517, 7] on icon at bounding box center [513, 7] width 8 height 8
click at [83, 42] on div "[PHONE_NUMBER] Live | 01:29 ALL TASKS ALL TASKS ACTIVE TASKS TASKS IN WRAP UP" at bounding box center [59, 59] width 91 height 90
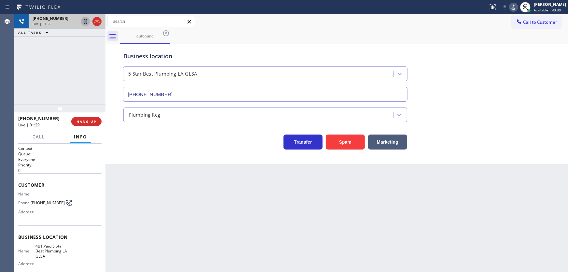
click at [86, 19] on icon at bounding box center [85, 22] width 8 height 8
click at [42, 61] on div "[PHONE_NUMBER] Live | 03:16 ALL TASKS ALL TASKS ACTIVE TASKS TASKS IN WRAP UP" at bounding box center [59, 59] width 91 height 90
click at [33, 72] on div "[PHONE_NUMBER] Live | 03:32 ALL TASKS ALL TASKS ACTIVE TASKS TASKS IN WRAP UP" at bounding box center [59, 59] width 91 height 90
click at [514, 6] on div at bounding box center [513, 7] width 9 height 8
click at [81, 22] on icon at bounding box center [85, 22] width 8 height 8
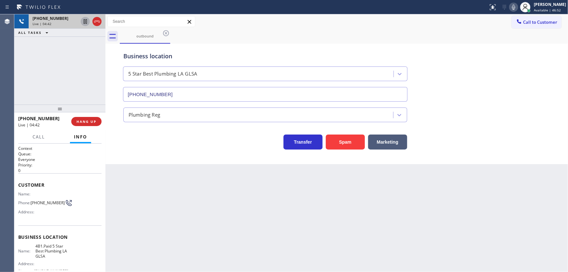
click at [517, 6] on icon at bounding box center [513, 7] width 8 height 8
click at [88, 22] on icon at bounding box center [85, 22] width 8 height 8
click at [24, 56] on div "[PHONE_NUMBER] Live | 07:25 ALL TASKS ALL TASKS ACTIVE TASKS TASKS IN WRAP UP" at bounding box center [59, 59] width 91 height 90
click at [85, 22] on icon at bounding box center [85, 22] width 8 height 8
click at [517, 3] on icon at bounding box center [513, 7] width 8 height 8
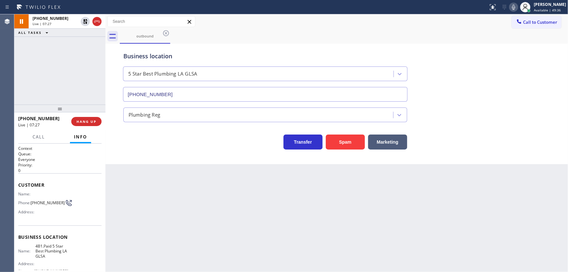
click at [88, 50] on div "[PHONE_NUMBER] Live | 07:27 ALL TASKS ALL TASKS ACTIVE TASKS TASKS IN WRAP UP" at bounding box center [59, 59] width 91 height 90
click at [80, 66] on div "[PHONE_NUMBER] Live | 07:29 ALL TASKS ALL TASKS ACTIVE TASKS TASKS IN WRAP UP" at bounding box center [59, 59] width 91 height 90
click at [38, 78] on div "[PHONE_NUMBER] Live | 07:31 ALL TASKS ALL TASKS ACTIVE TASKS TASKS IN WRAP UP" at bounding box center [59, 59] width 91 height 90
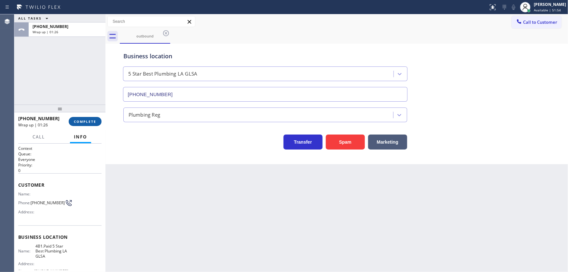
click at [89, 112] on div at bounding box center [59, 108] width 91 height 8
click at [89, 120] on span "COMPLETE" at bounding box center [85, 121] width 22 height 5
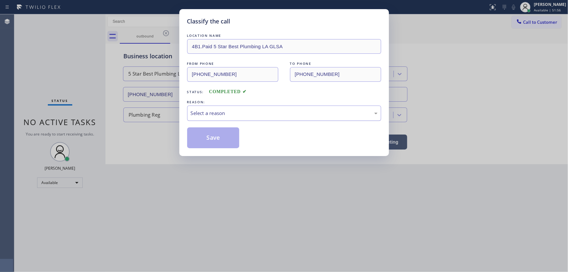
click at [202, 116] on div "Select a reason" at bounding box center [284, 112] width 187 height 7
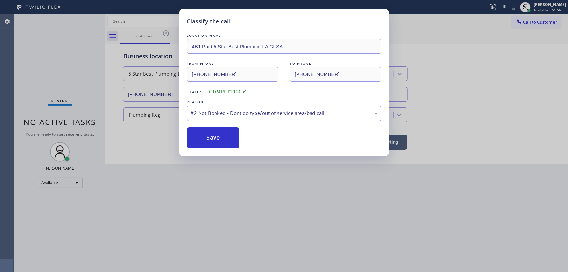
click at [205, 136] on button "Save" at bounding box center [213, 137] width 52 height 21
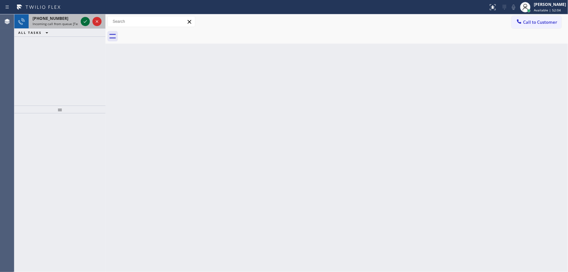
click at [86, 22] on icon at bounding box center [85, 22] width 8 height 8
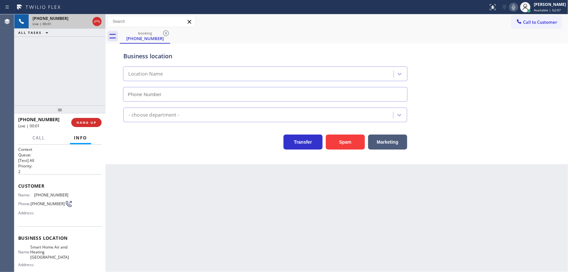
type input "[PHONE_NUMBER]"
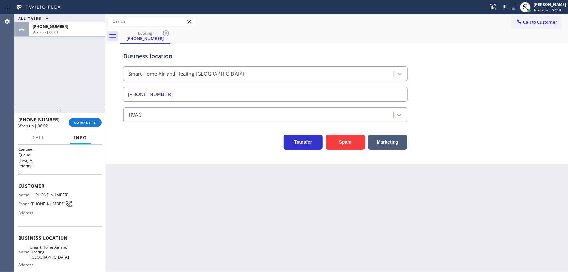
click at [36, 87] on div "ALL TASKS ALL TASKS ACTIVE TASKS TASKS IN WRAP UP [PHONE_NUMBER] Wrap up | 00:01" at bounding box center [59, 59] width 91 height 91
click at [96, 119] on button "COMPLETE" at bounding box center [85, 122] width 33 height 9
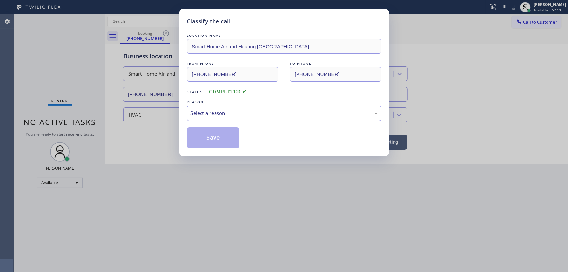
drag, startPoint x: 229, startPoint y: 114, endPoint x: 230, endPoint y: 118, distance: 3.9
click at [229, 115] on div "Select a reason" at bounding box center [284, 112] width 187 height 7
click at [216, 133] on button "Save" at bounding box center [213, 137] width 52 height 21
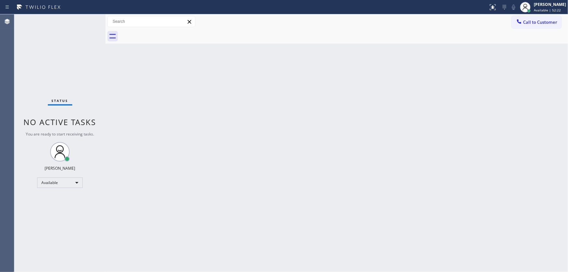
click at [41, 73] on div "Status No active tasks You are ready to start receiving tasks. [PERSON_NAME]" at bounding box center [59, 142] width 91 height 257
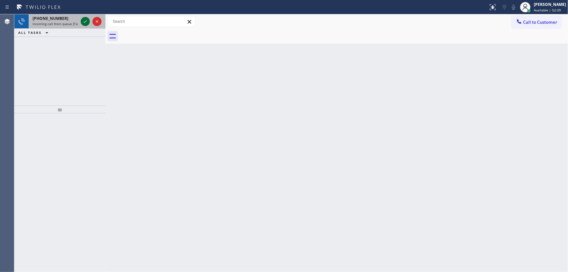
click at [85, 19] on icon at bounding box center [85, 22] width 8 height 8
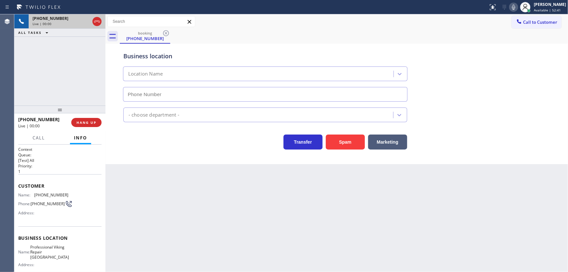
type input "[PHONE_NUMBER]"
click at [65, 79] on div "[PHONE_NUMBER] Live | 00:04 ALL TASKS ALL TASKS ACTIVE TASKS TASKS IN WRAP UP" at bounding box center [59, 59] width 91 height 91
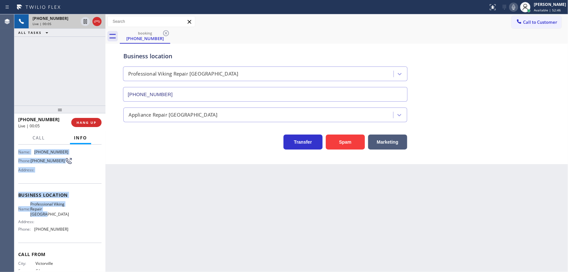
scroll to position [59, 0]
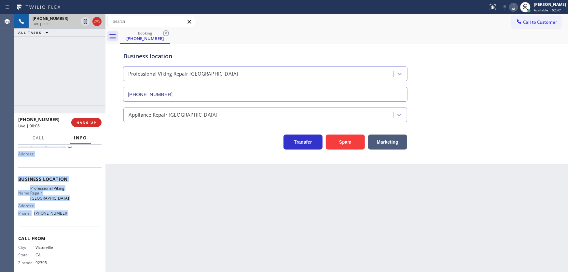
drag, startPoint x: 19, startPoint y: 185, endPoint x: 72, endPoint y: 185, distance: 53.0
click at [75, 213] on div "Context Queue: [Test] All Priority: 1 Customer Name: [PHONE_NUMBER] Phone: [PHO…" at bounding box center [59, 181] width 83 height 188
copy div "Customer Name: [PHONE_NUMBER] Phone: [PHONE_NUMBER] Address: Business location …"
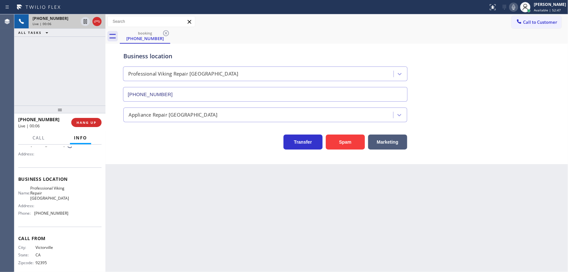
click at [62, 81] on div "[PHONE_NUMBER] Live | 00:06 ALL TASKS ALL TASKS ACTIVE TASKS TASKS IN WRAP UP" at bounding box center [59, 59] width 91 height 91
click at [65, 79] on div "[PHONE_NUMBER] Live | 00:07 ALL TASKS ALL TASKS ACTIVE TASKS TASKS IN WRAP UP" at bounding box center [59, 59] width 91 height 91
click at [340, 140] on button "Spam" at bounding box center [345, 141] width 39 height 15
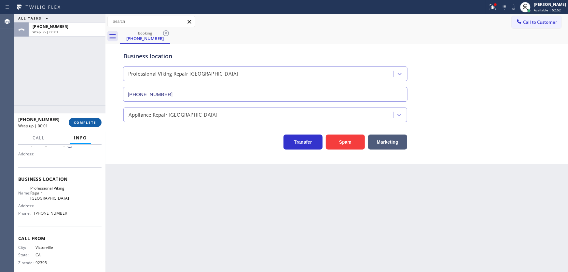
click at [99, 123] on button "COMPLETE" at bounding box center [85, 122] width 33 height 9
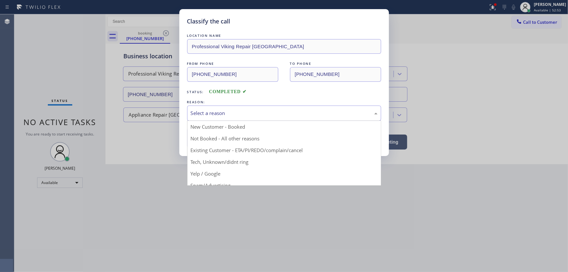
click at [234, 114] on div "Select a reason" at bounding box center [284, 112] width 187 height 7
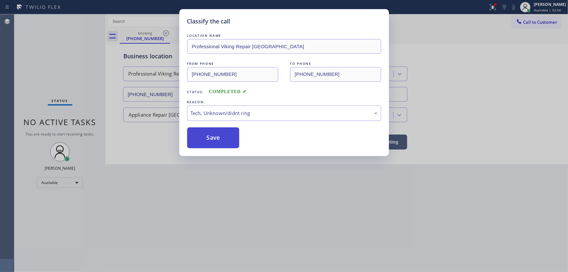
click at [222, 135] on button "Save" at bounding box center [213, 137] width 52 height 21
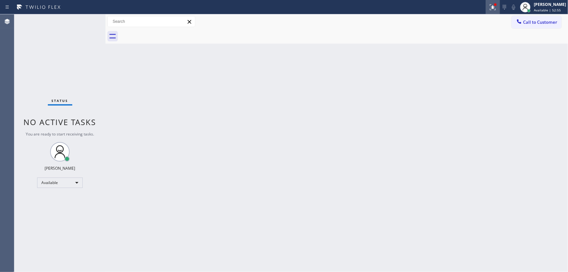
click at [496, 9] on icon at bounding box center [493, 7] width 8 height 8
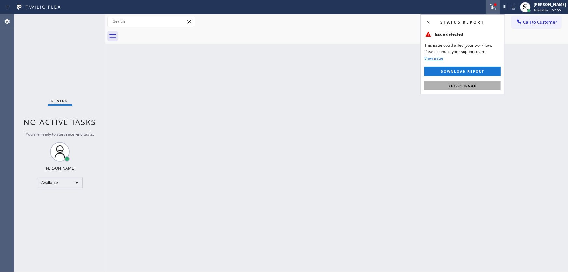
click at [464, 84] on span "Clear issue" at bounding box center [462, 85] width 28 height 5
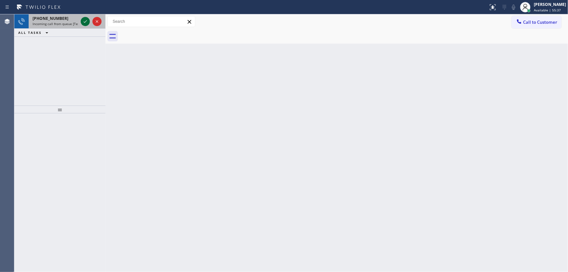
click at [84, 23] on icon at bounding box center [85, 22] width 8 height 8
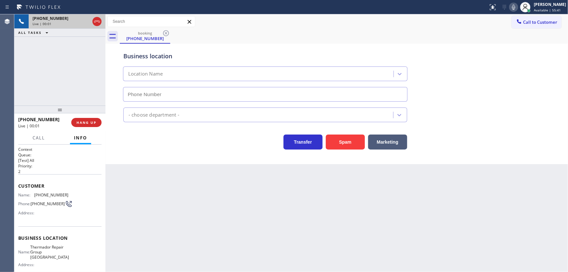
type input "[PHONE_NUMBER]"
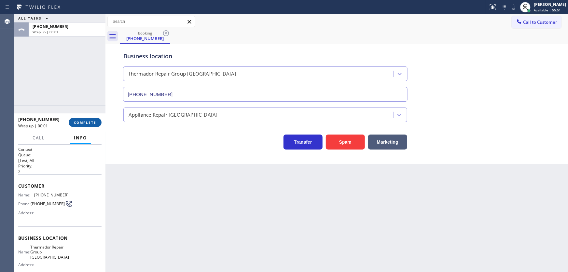
click at [80, 122] on span "COMPLETE" at bounding box center [85, 122] width 22 height 5
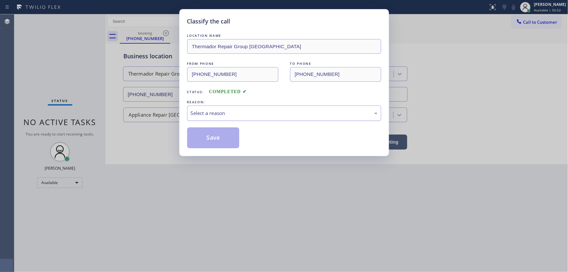
click at [204, 111] on div "Select a reason" at bounding box center [284, 112] width 187 height 7
click at [220, 134] on button "Save" at bounding box center [213, 137] width 52 height 21
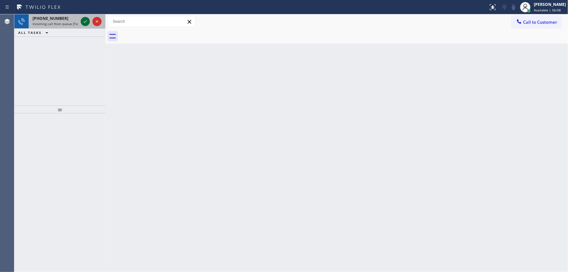
click at [86, 19] on icon at bounding box center [85, 22] width 8 height 8
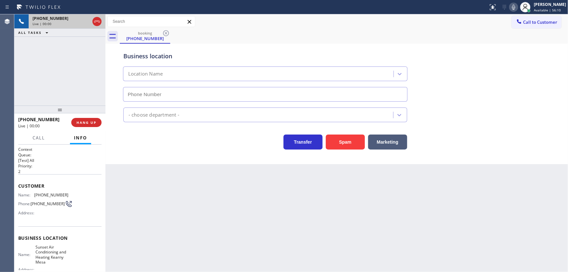
type input "[PHONE_NUMBER]"
click at [342, 142] on button "Spam" at bounding box center [345, 141] width 39 height 15
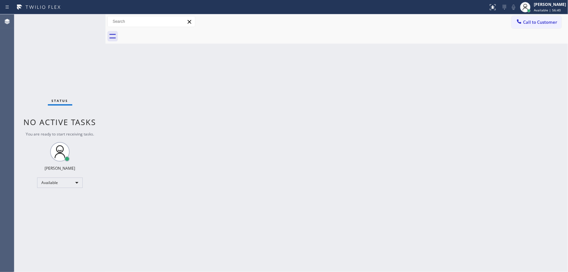
click at [155, 6] on div at bounding box center [244, 7] width 483 height 10
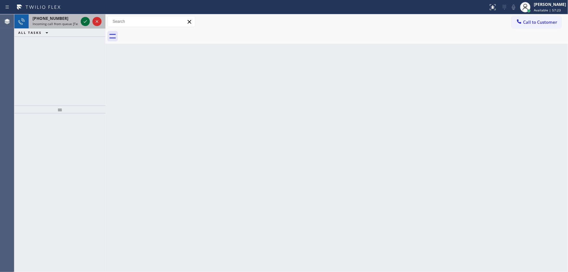
click at [87, 19] on icon at bounding box center [85, 22] width 8 height 8
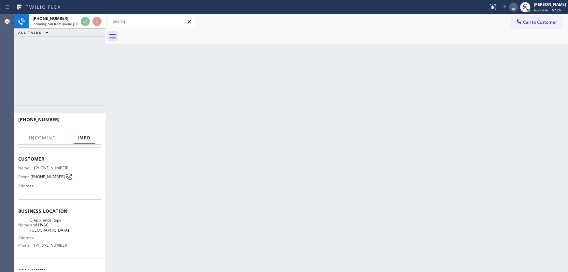
scroll to position [29, 0]
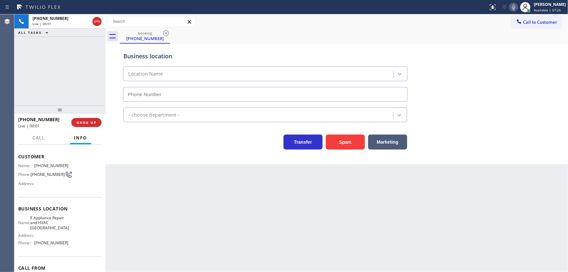
type input "[PHONE_NUMBER]"
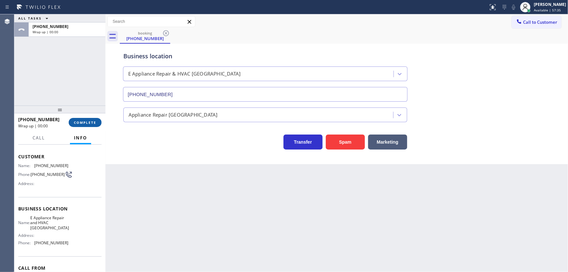
click at [83, 120] on span "COMPLETE" at bounding box center [85, 122] width 22 height 5
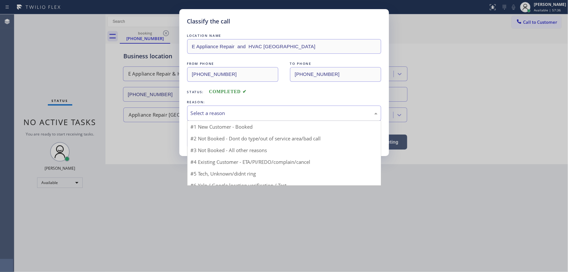
click at [225, 111] on div "Select a reason" at bounding box center [284, 112] width 187 height 7
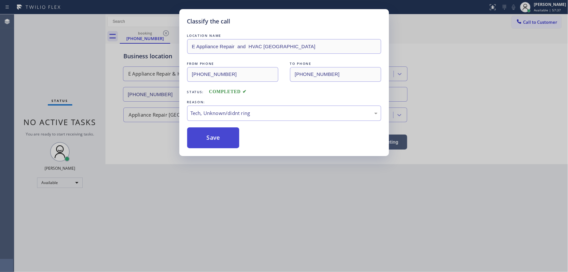
click at [219, 139] on button "Save" at bounding box center [213, 137] width 52 height 21
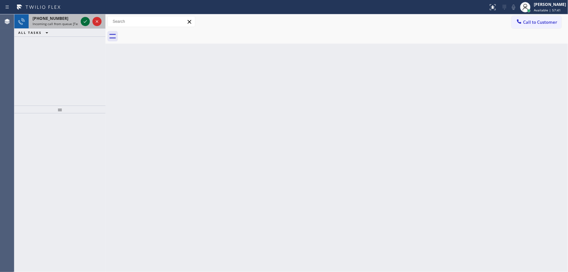
click at [86, 20] on icon at bounding box center [85, 22] width 8 height 8
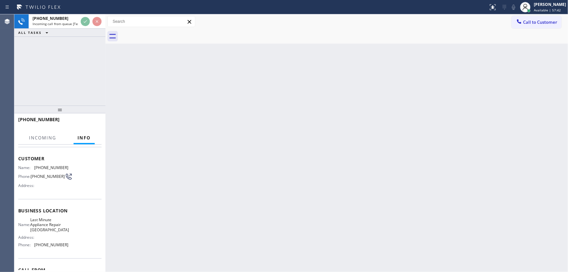
scroll to position [29, 0]
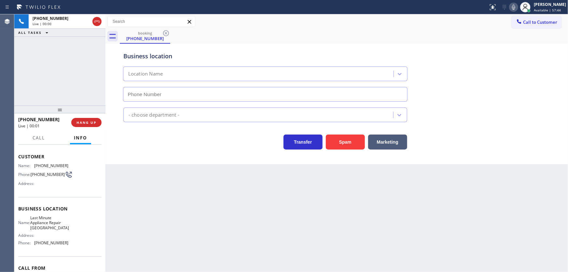
type input "[PHONE_NUMBER]"
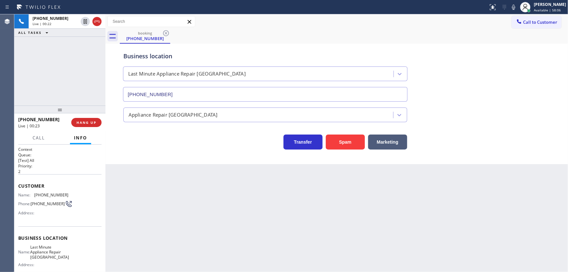
scroll to position [29, 0]
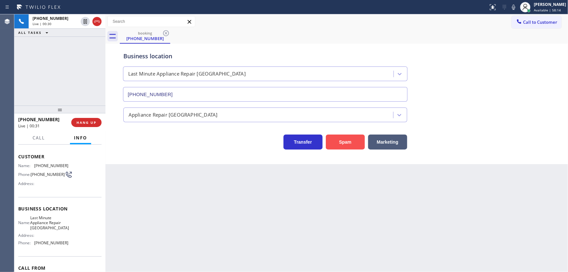
click at [346, 137] on button "Spam" at bounding box center [345, 141] width 39 height 15
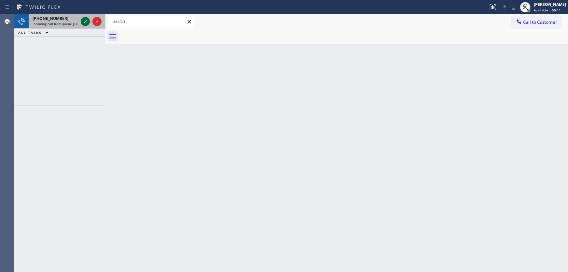
click at [84, 20] on icon at bounding box center [85, 22] width 8 height 8
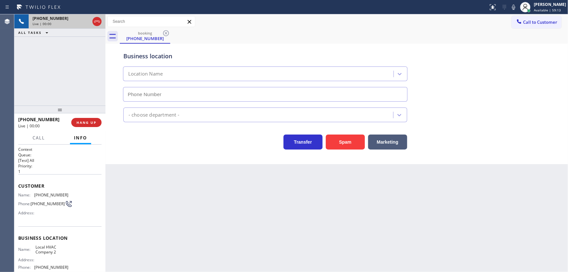
type input "(305) 697-3849"
click at [338, 137] on button "Spam" at bounding box center [345, 141] width 39 height 15
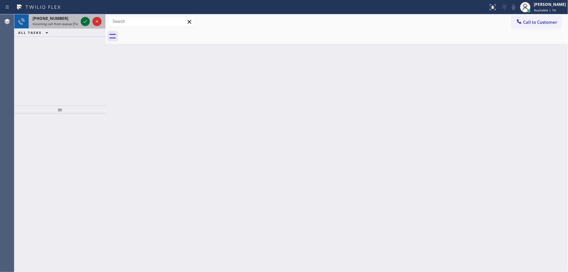
click at [83, 23] on icon at bounding box center [85, 22] width 8 height 8
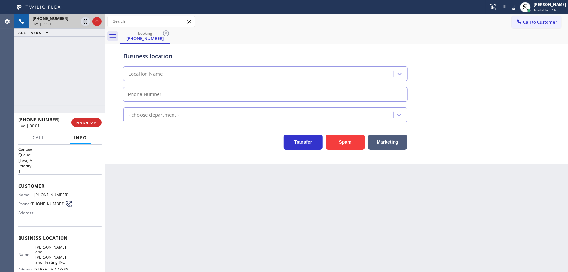
type input "(346) 585-7917"
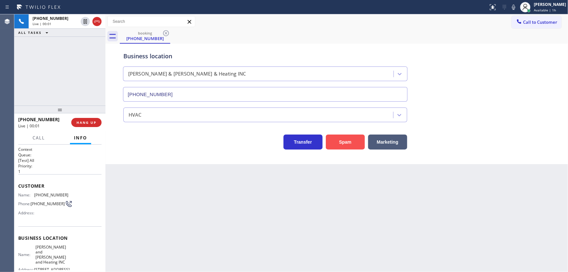
click at [343, 142] on button "Spam" at bounding box center [345, 141] width 39 height 15
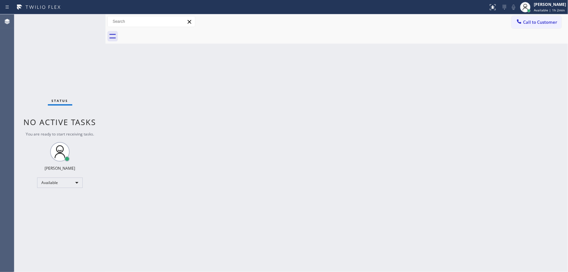
click at [87, 19] on div "Status No active tasks You are ready to start receiving tasks. [PERSON_NAME]" at bounding box center [59, 142] width 91 height 257
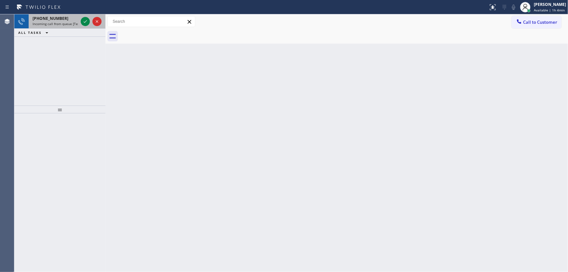
click at [56, 21] on span "Incoming call from queue [Test] All" at bounding box center [60, 23] width 54 height 5
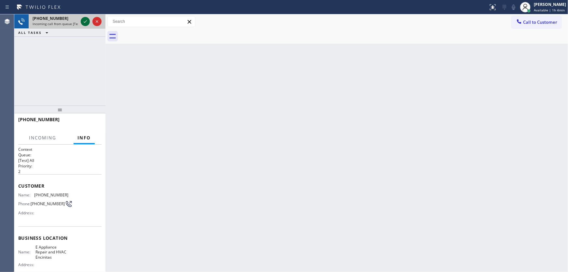
click at [84, 23] on icon at bounding box center [85, 22] width 8 height 8
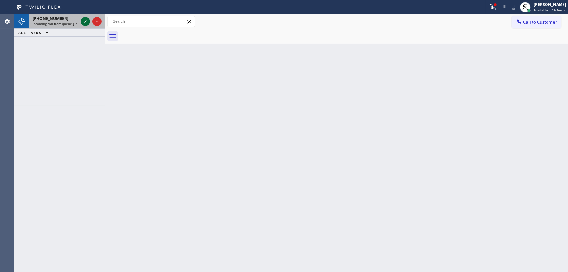
click at [86, 20] on icon at bounding box center [85, 22] width 8 height 8
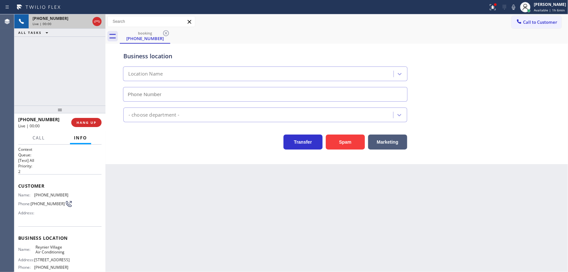
type input "(424) 305-1135"
click at [27, 68] on div "+14247042106 Live | 00:07 ALL TASKS ALL TASKS ACTIVE TASKS TASKS IN WRAP UP" at bounding box center [59, 59] width 91 height 91
click at [339, 140] on button "Spam" at bounding box center [345, 141] width 39 height 15
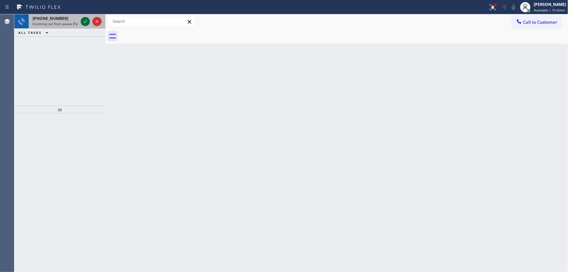
click at [86, 22] on icon at bounding box center [85, 22] width 8 height 8
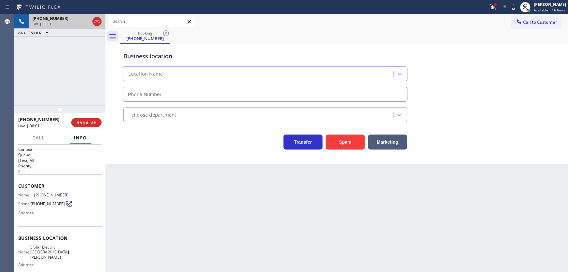
type input "(669) 239-2575"
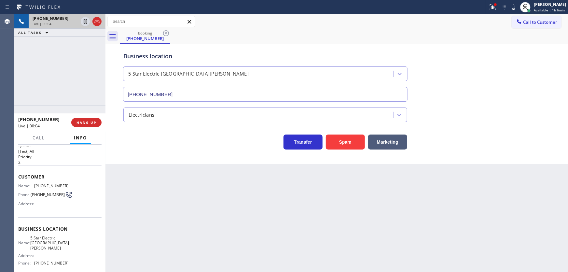
scroll to position [11, 0]
click at [28, 171] on span "Customer" at bounding box center [59, 174] width 83 height 6
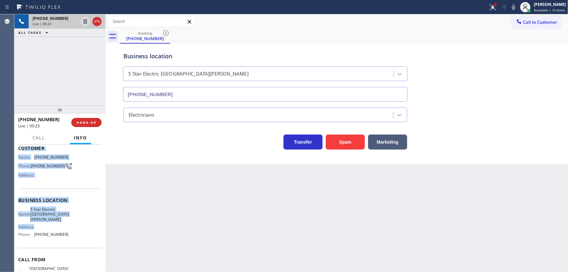
scroll to position [41, 0]
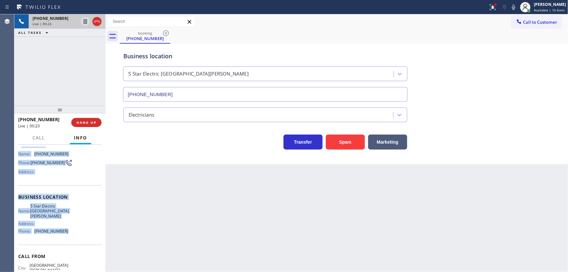
drag, startPoint x: 20, startPoint y: 173, endPoint x: 72, endPoint y: 224, distance: 72.9
click at [72, 224] on div "Context Queue: [Test] All Priority: 2 Customer Name: (408) 333-2829 Phone: (408…" at bounding box center [59, 201] width 83 height 193
copy div "ustomer Name: (408) 333-2829 Phone: (408) 333-2829 Address: Business location N…"
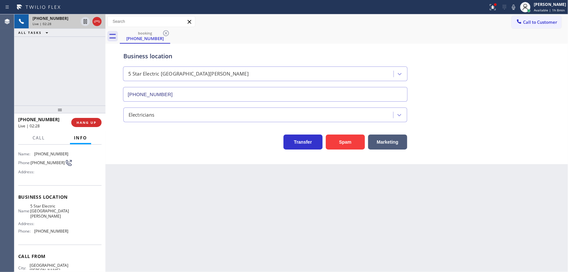
click at [80, 65] on div "+14083332829 Live | 02:28 ALL TASKS ALL TASKS ACTIVE TASKS TASKS IN WRAP UP" at bounding box center [59, 59] width 91 height 91
click at [495, 9] on icon at bounding box center [493, 7] width 8 height 8
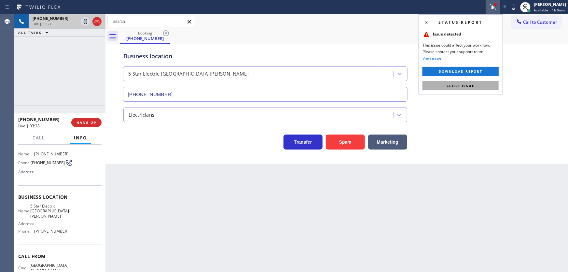
click at [496, 84] on button "Clear issue" at bounding box center [460, 85] width 76 height 9
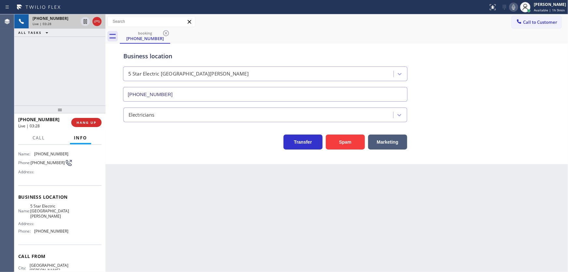
click at [517, 8] on icon at bounding box center [513, 7] width 8 height 8
click at [88, 22] on icon at bounding box center [85, 22] width 8 height 8
click at [65, 87] on div "+14083332829 Live | 03:32 ALL TASKS ALL TASKS ACTIVE TASKS TASKS IN WRAP UP" at bounding box center [59, 59] width 91 height 91
click at [83, 20] on icon at bounding box center [85, 22] width 8 height 8
click at [514, 7] on rect at bounding box center [512, 6] width 5 height 5
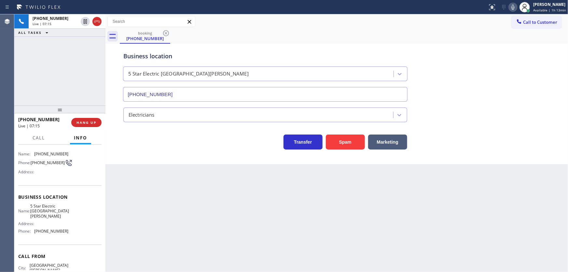
click at [69, 60] on div "+14083332829 Live | 07:15 ALL TASKS ALL TASKS ACTIVE TASKS TASKS IN WRAP UP" at bounding box center [59, 59] width 91 height 91
click at [87, 22] on icon at bounding box center [85, 22] width 8 height 8
click at [511, 6] on icon at bounding box center [513, 7] width 8 height 8
click at [516, 4] on icon at bounding box center [513, 7] width 8 height 8
click at [83, 21] on icon at bounding box center [85, 22] width 8 height 8
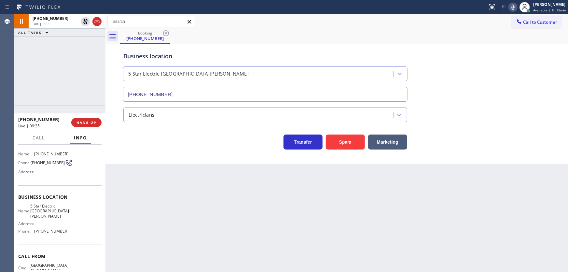
click at [80, 67] on div "+14083332829 Live | 09:35 ALL TASKS ALL TASKS ACTIVE TASKS TASKS IN WRAP UP" at bounding box center [59, 59] width 91 height 91
click at [27, 98] on div "+14083332829 Live | 09:40 ALL TASKS ALL TASKS ACTIVE TASKS TASKS IN WRAP UP" at bounding box center [59, 59] width 91 height 91
click at [517, 3] on icon at bounding box center [513, 7] width 8 height 8
click at [87, 20] on icon at bounding box center [85, 22] width 8 height 8
click at [82, 22] on icon at bounding box center [85, 22] width 8 height 8
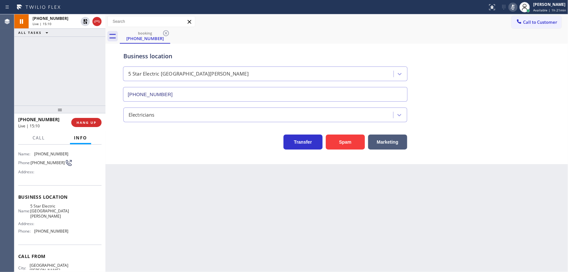
click at [514, 7] on icon at bounding box center [512, 7] width 3 height 5
click at [441, 26] on div "Call to Customer Outbound call Location 5 Star Best Plumbing LA GLSA Your calle…" at bounding box center [336, 21] width 462 height 11
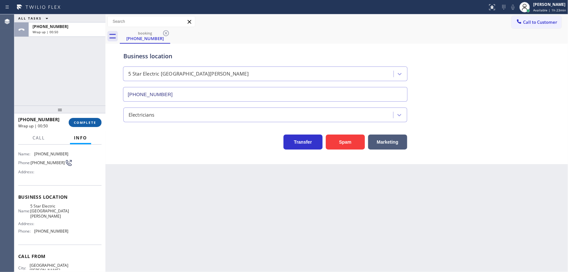
click at [86, 124] on span "COMPLETE" at bounding box center [85, 122] width 22 height 5
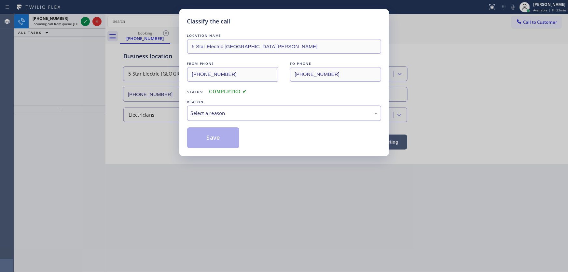
click at [208, 110] on div "Select a reason" at bounding box center [284, 112] width 187 height 7
click at [209, 137] on button "Save" at bounding box center [213, 137] width 52 height 21
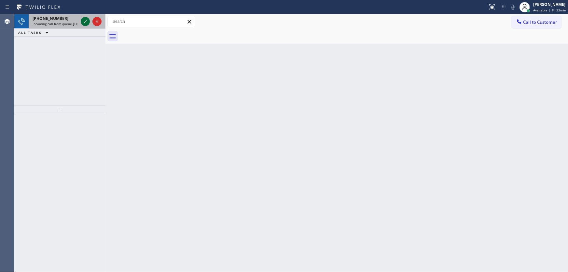
click at [84, 21] on icon at bounding box center [85, 22] width 8 height 8
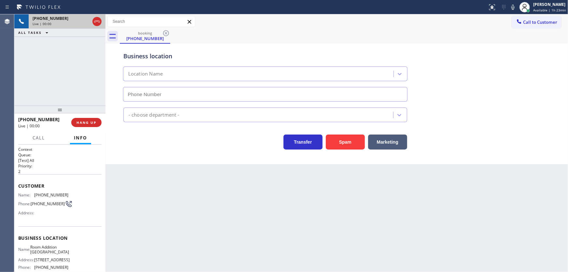
type input "(626) 658-3434"
click at [337, 138] on button "Spam" at bounding box center [345, 141] width 39 height 15
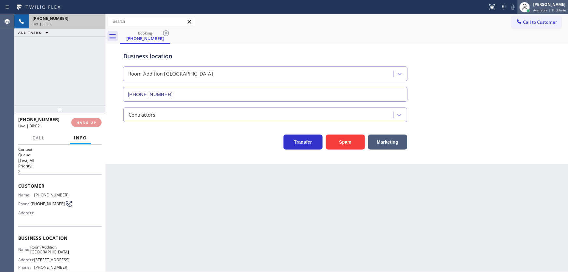
click at [538, 5] on div "[PERSON_NAME]" at bounding box center [549, 5] width 33 height 6
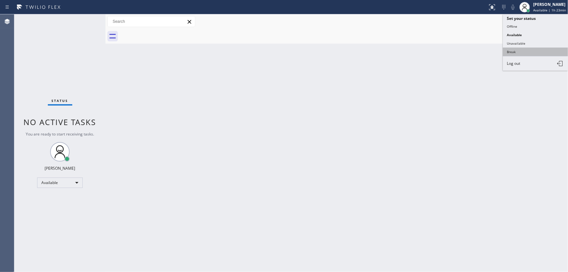
click at [519, 51] on button "Break" at bounding box center [535, 51] width 65 height 8
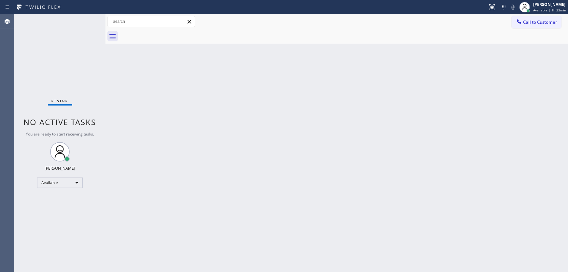
click at [304, 118] on div "Back to Dashboard Change Sender ID Customers Technicians Select a contact Outbo…" at bounding box center [336, 142] width 462 height 257
click at [541, 94] on div "Back to Dashboard Change Sender ID Customers Technicians Select a contact Outbo…" at bounding box center [336, 142] width 462 height 257
